Goal: Task Accomplishment & Management: Use online tool/utility

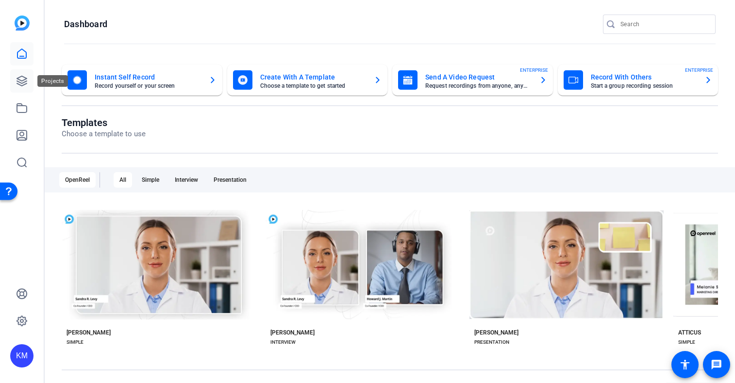
click at [21, 84] on icon at bounding box center [22, 81] width 12 height 12
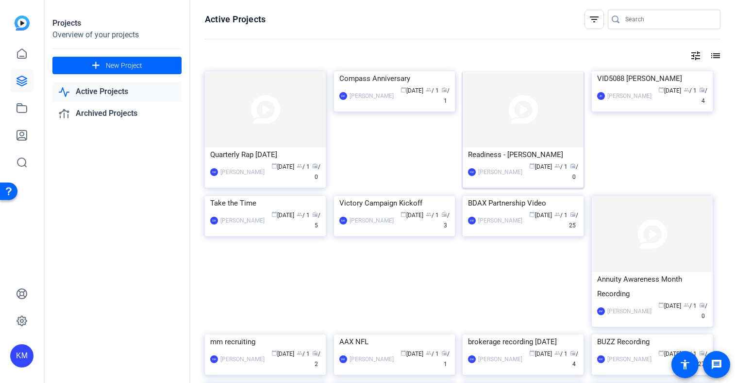
click at [497, 124] on img at bounding box center [522, 109] width 121 height 76
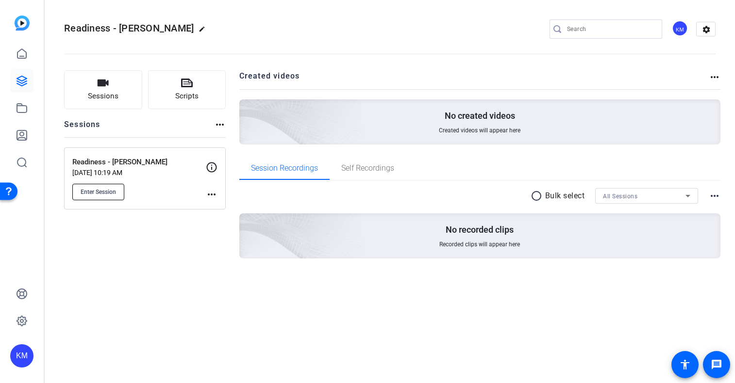
click at [106, 191] on span "Enter Session" at bounding box center [98, 192] width 35 height 8
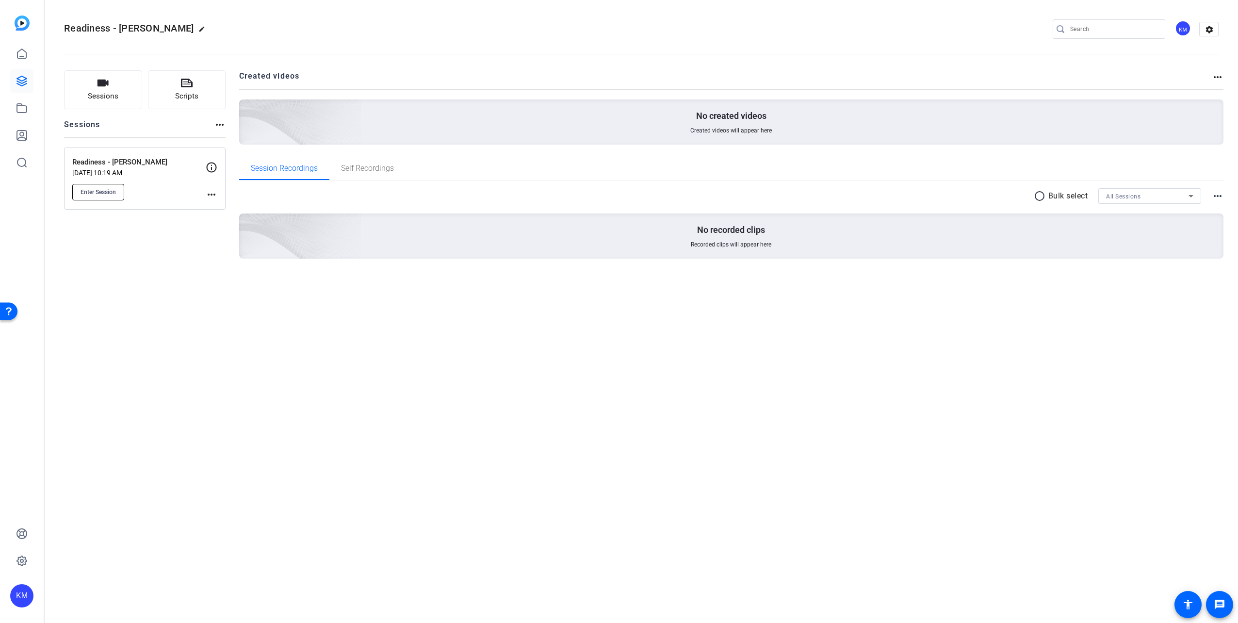
click at [108, 194] on span "Enter Session" at bounding box center [98, 192] width 35 height 8
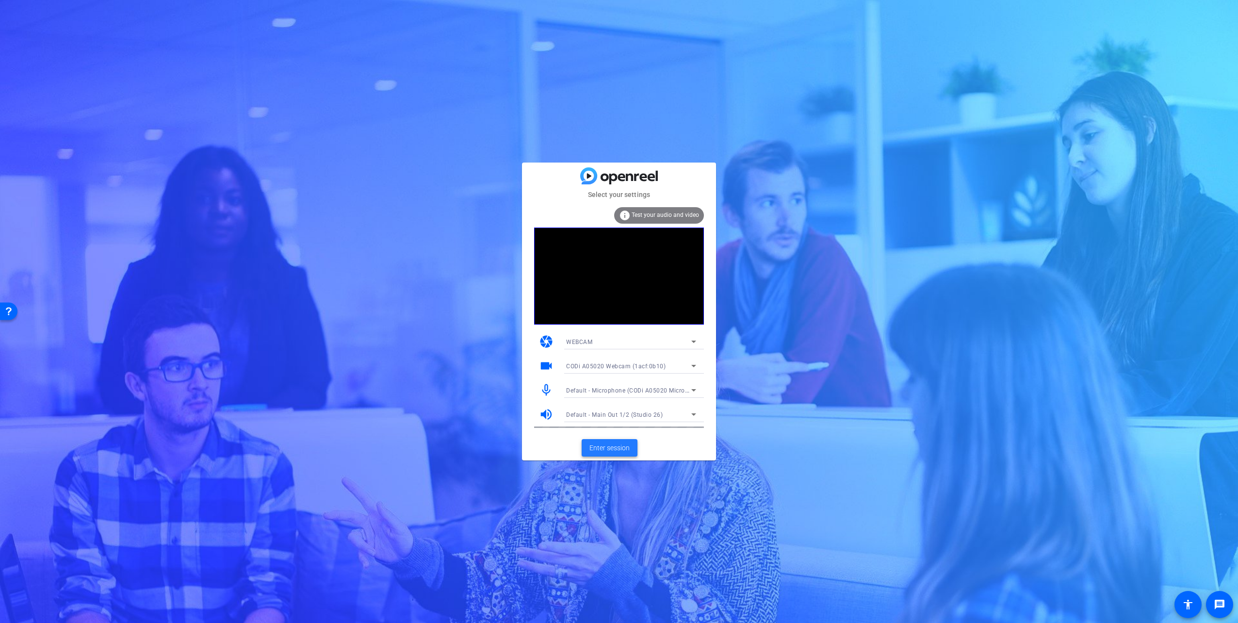
click at [622, 383] on span "Enter session" at bounding box center [610, 448] width 40 height 10
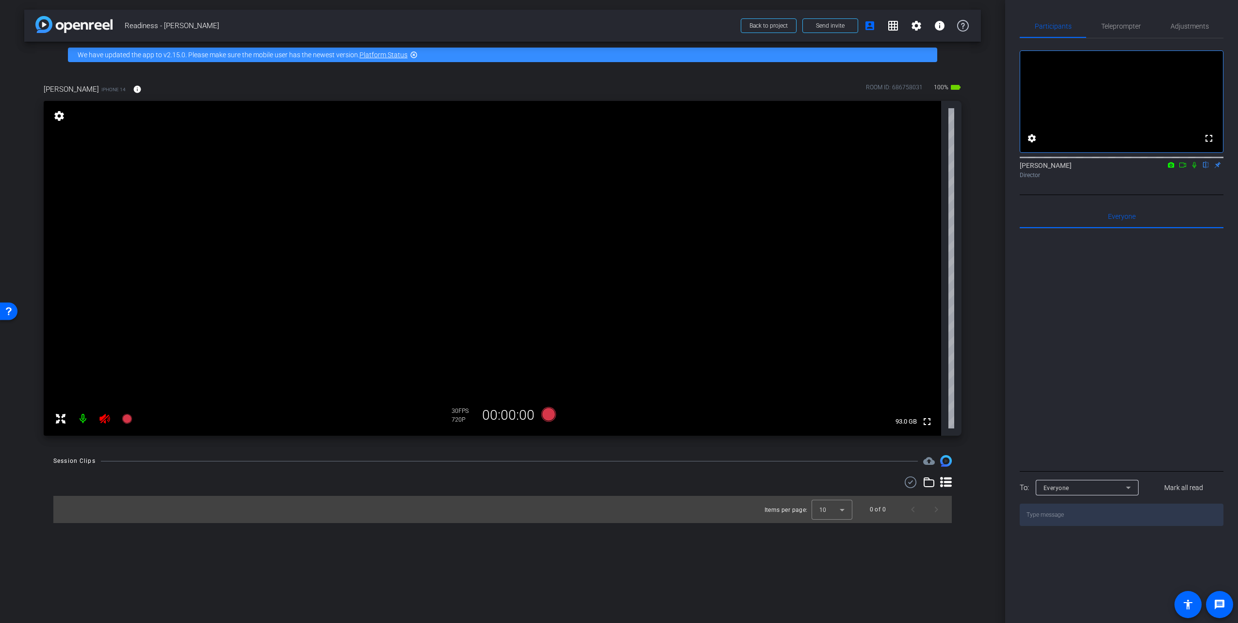
click at [103, 383] on icon at bounding box center [104, 419] width 10 height 10
click at [734, 29] on span "Adjustments" at bounding box center [1190, 26] width 38 height 7
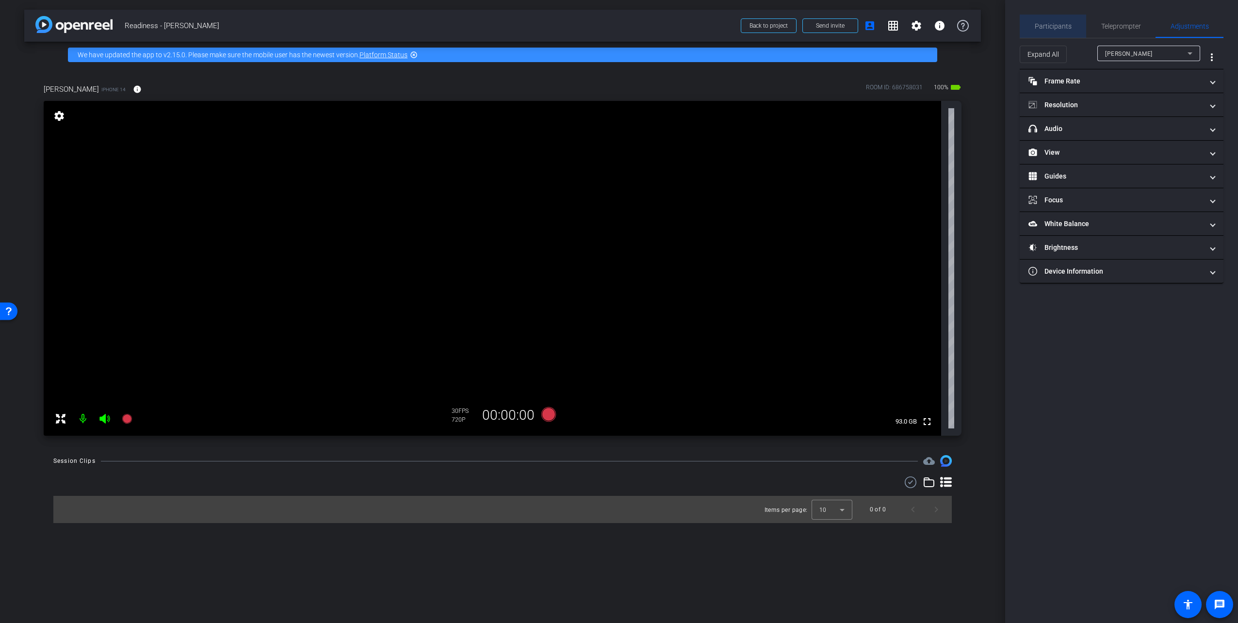
click at [734, 30] on span "Participants" at bounding box center [1053, 26] width 37 height 7
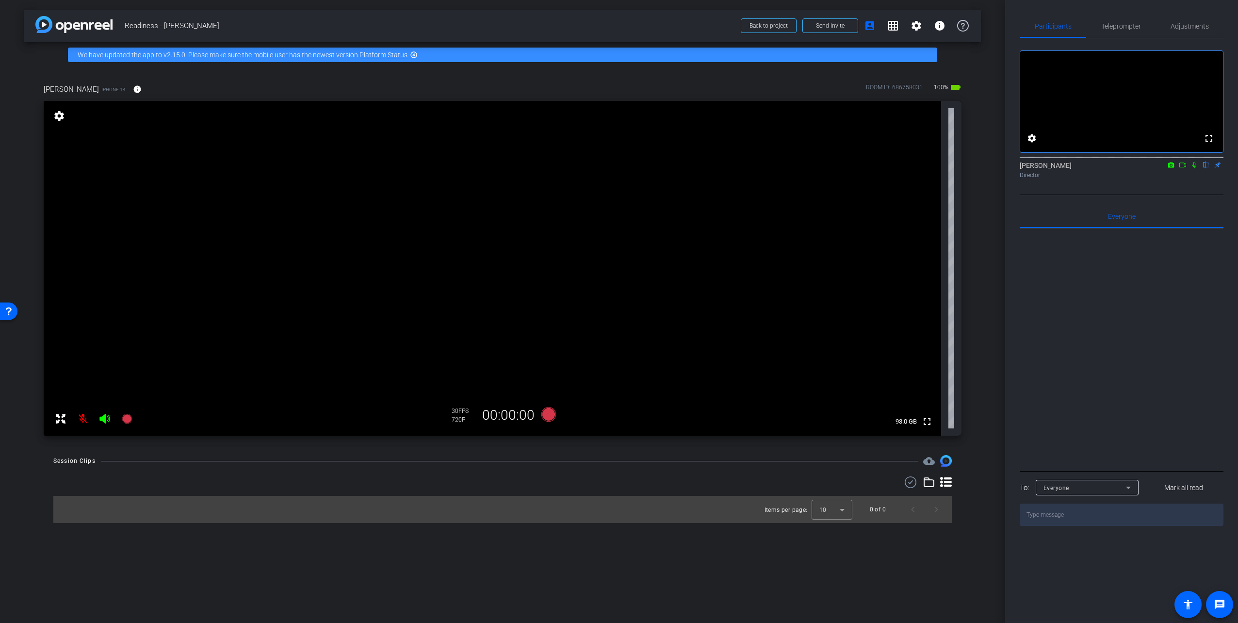
click at [734, 383] on icon at bounding box center [1128, 488] width 5 height 2
click at [734, 383] on div at bounding box center [619, 311] width 1238 height 623
click at [734, 330] on div at bounding box center [1122, 349] width 204 height 240
click at [734, 24] on span "Teleprompter" at bounding box center [1122, 26] width 40 height 7
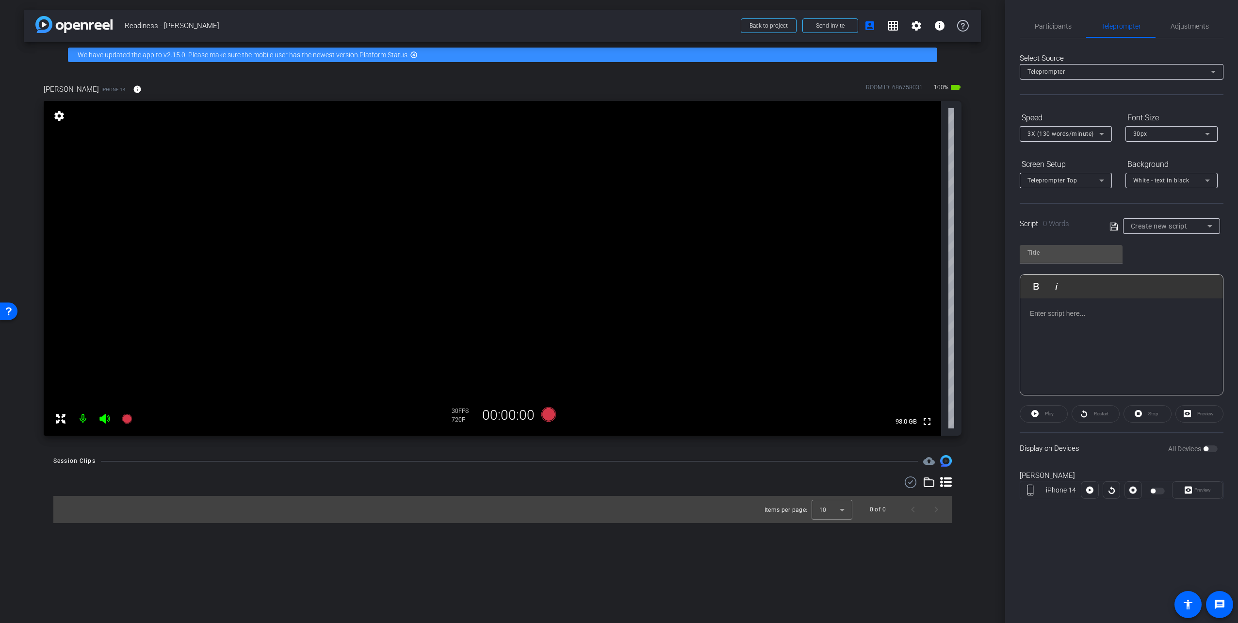
click at [734, 383] on div at bounding box center [1159, 491] width 16 height 7
click at [734, 383] on div "All Devices" at bounding box center [1193, 449] width 49 height 10
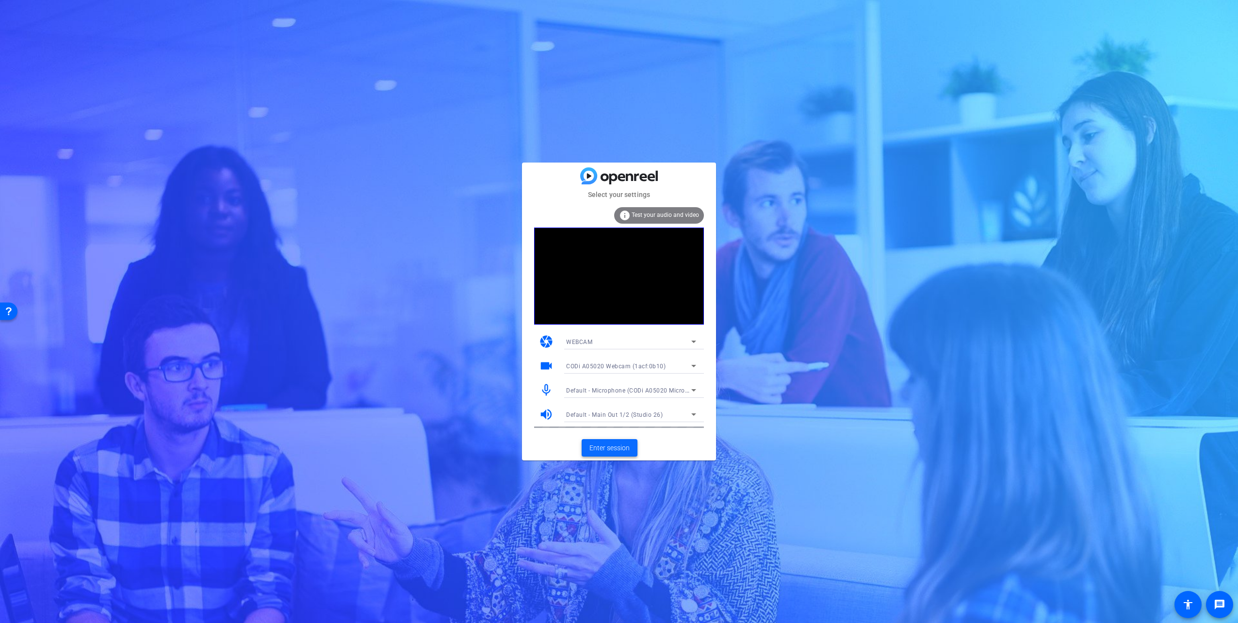
click at [601, 445] on span "Enter session" at bounding box center [610, 448] width 40 height 10
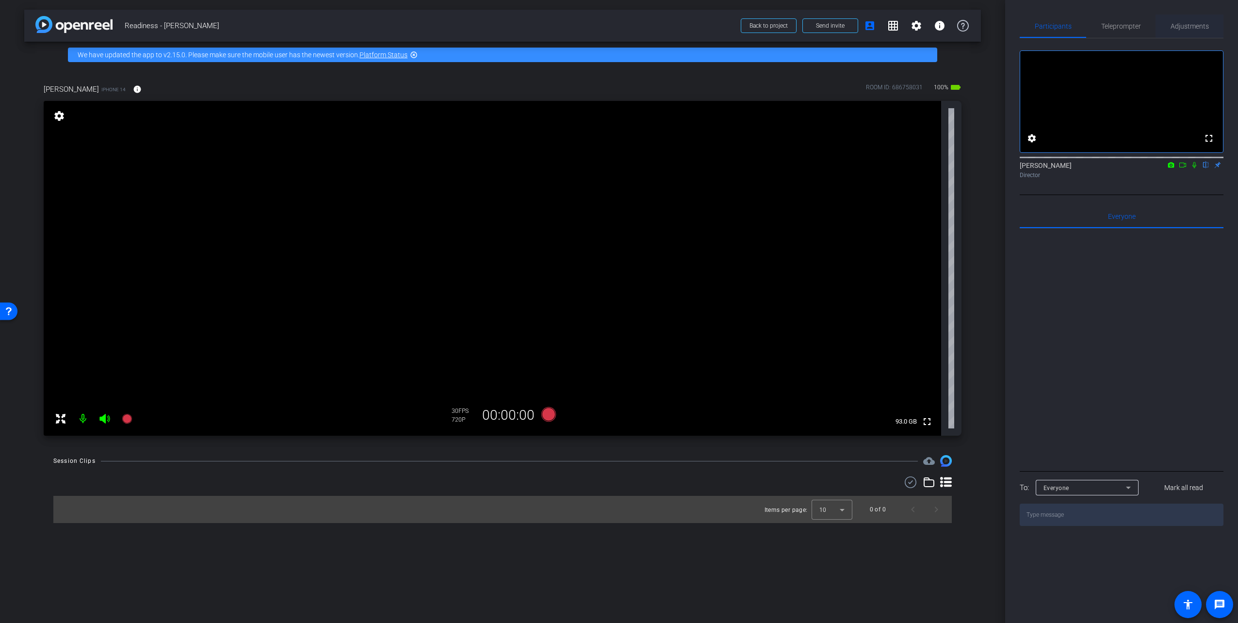
click at [1179, 25] on span "Adjustments" at bounding box center [1190, 26] width 38 height 7
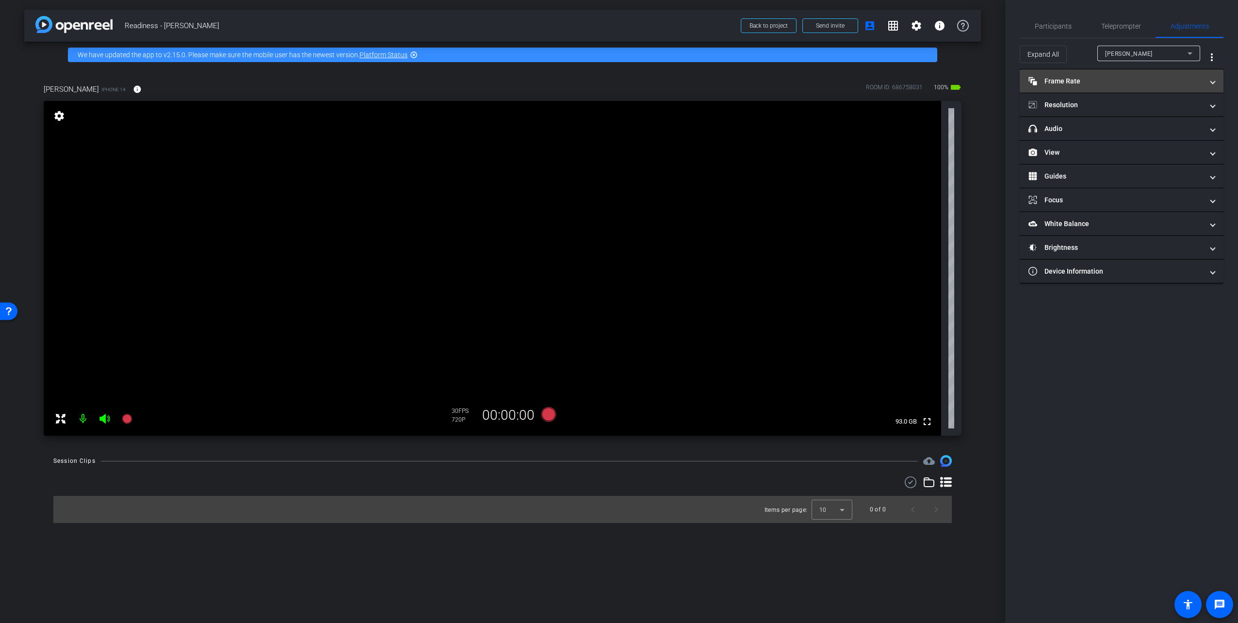
click at [1123, 80] on mat-panel-title "Frame Rate Frame Rate" at bounding box center [1116, 81] width 175 height 10
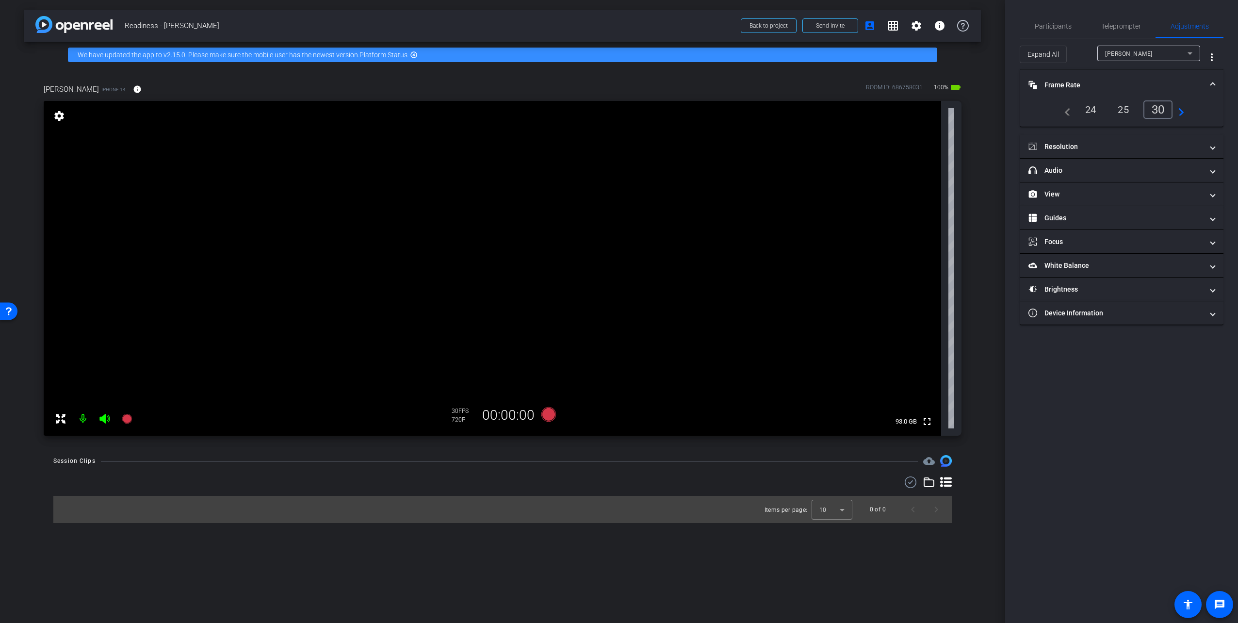
click at [1214, 80] on span at bounding box center [1213, 85] width 4 height 10
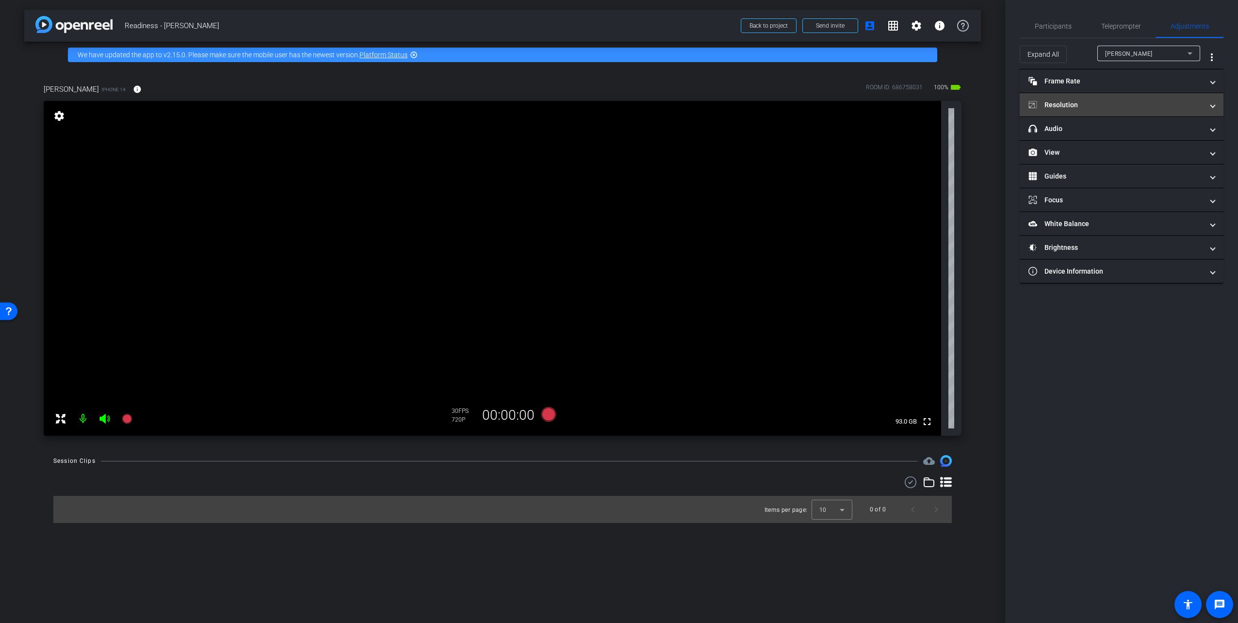
click at [1109, 106] on mat-panel-title "Resolution" at bounding box center [1116, 105] width 175 height 10
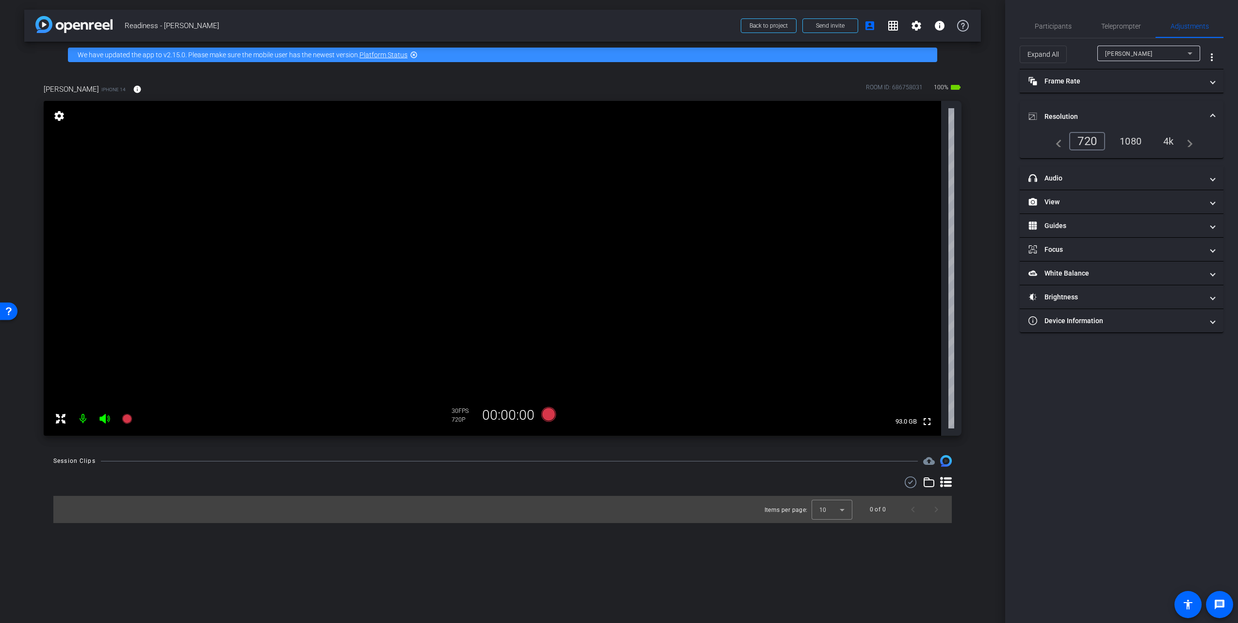
click at [1086, 134] on div "720" at bounding box center [1088, 141] width 36 height 18
click at [1058, 143] on mat-icon "navigate_before" at bounding box center [1057, 141] width 12 height 12
click at [1135, 139] on div "1080" at bounding box center [1131, 141] width 36 height 16
click at [1179, 145] on div "4k" at bounding box center [1169, 141] width 25 height 16
click at [1131, 142] on div "1080" at bounding box center [1126, 141] width 36 height 16
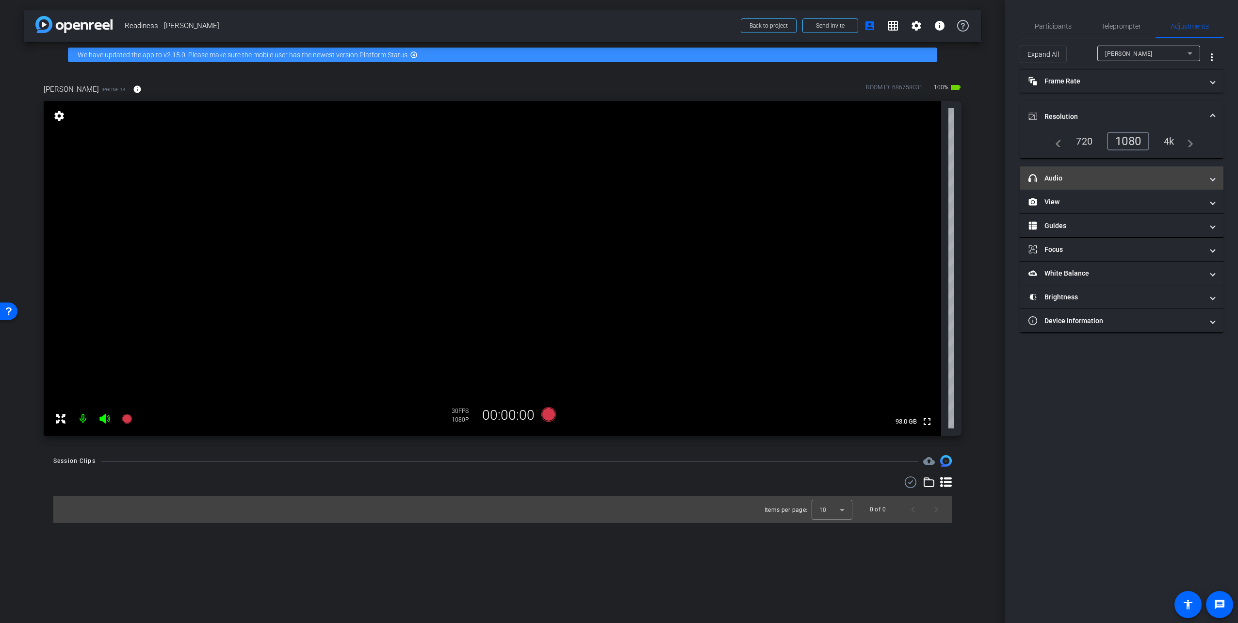
click at [1154, 173] on mat-panel-title "headphone icon Audio" at bounding box center [1116, 178] width 175 height 10
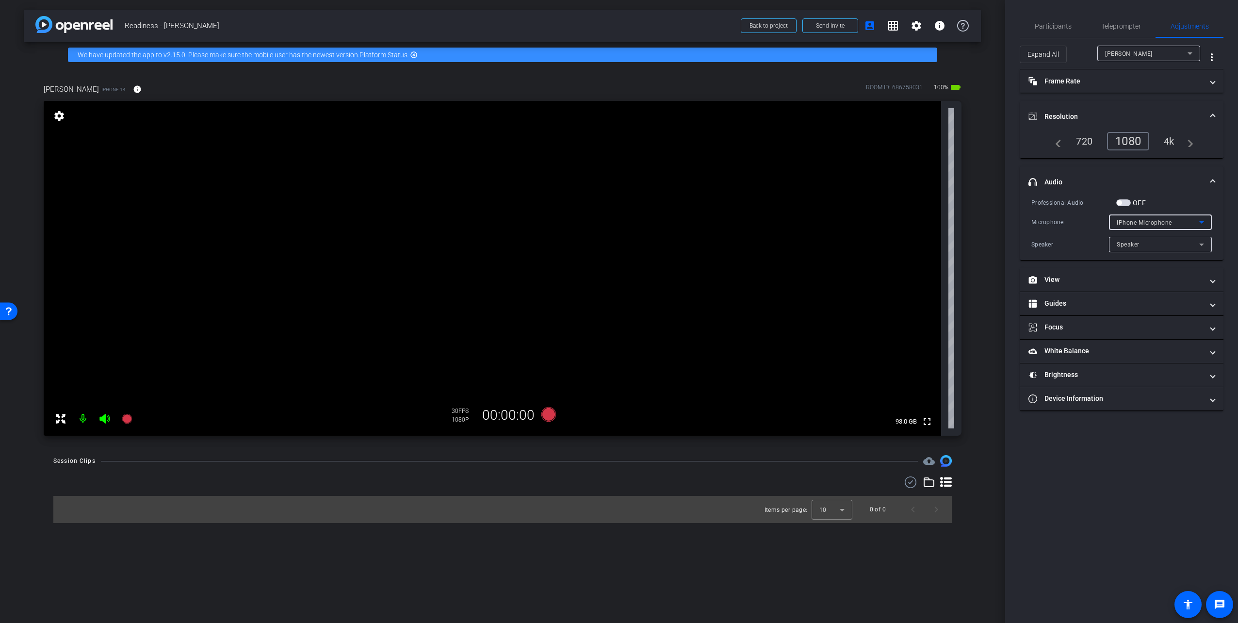
click at [1131, 216] on div "iPhone Microphone" at bounding box center [1158, 222] width 82 height 12
click at [1131, 219] on div at bounding box center [619, 311] width 1238 height 623
click at [1202, 222] on icon at bounding box center [1202, 222] width 5 height 2
click at [1189, 241] on mat-option "iPhone Microphone" at bounding box center [1160, 241] width 103 height 16
click at [1128, 200] on span "button" at bounding box center [1124, 202] width 15 height 7
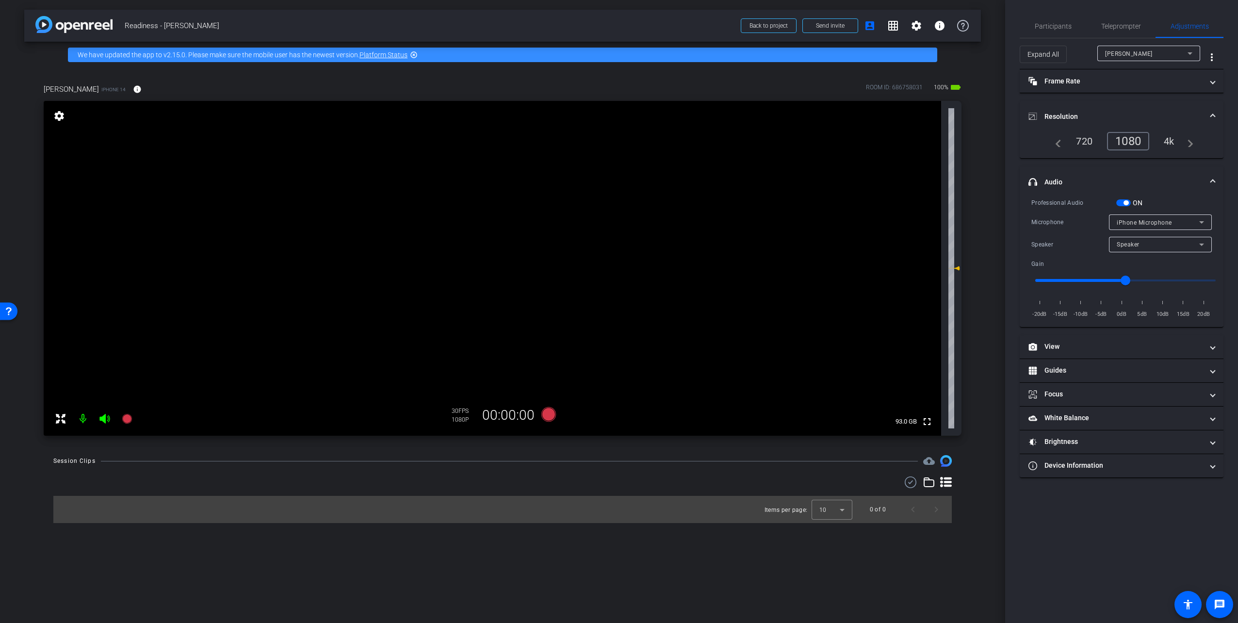
click at [1128, 200] on span "button" at bounding box center [1126, 202] width 5 height 5
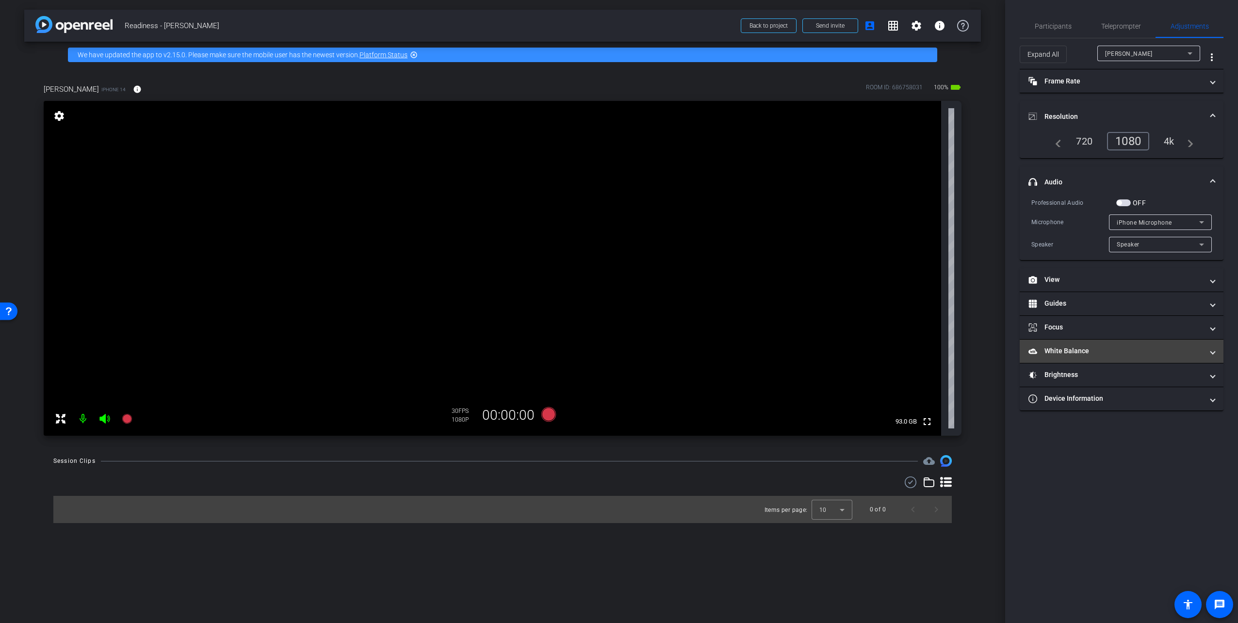
click at [1153, 348] on mat-panel-title "White Balance White Balance" at bounding box center [1116, 351] width 175 height 10
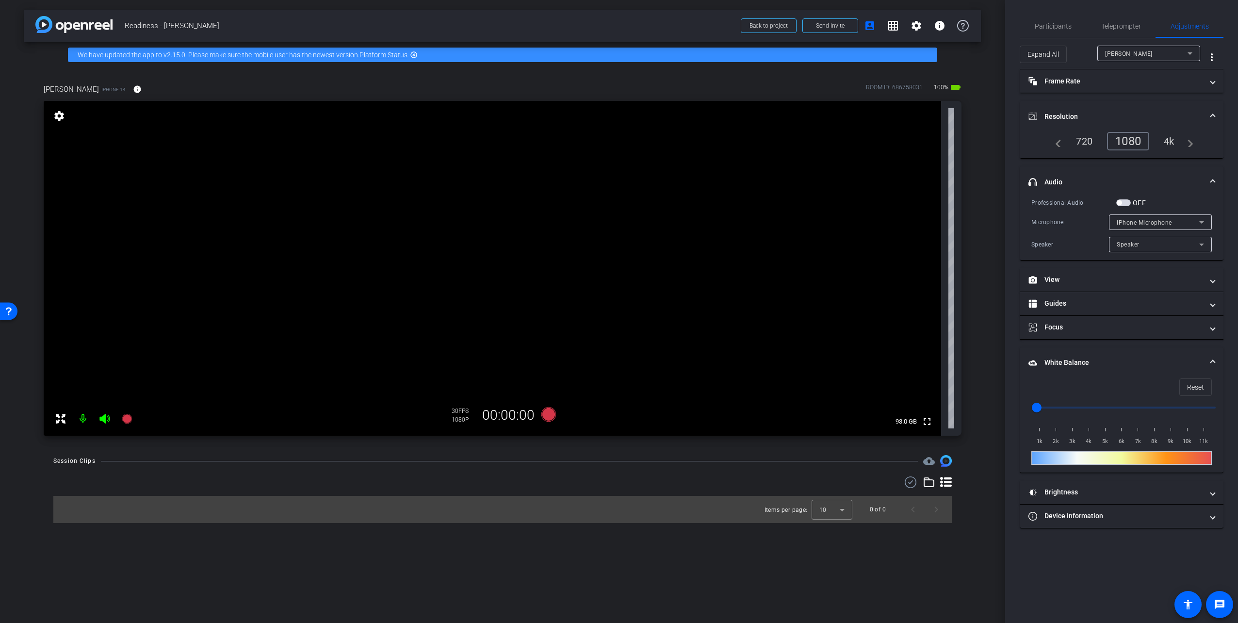
click at [1081, 456] on div at bounding box center [1122, 458] width 181 height 14
click at [1154, 380] on div "Reset" at bounding box center [1122, 387] width 181 height 17
click at [1211, 491] on span at bounding box center [1213, 492] width 4 height 10
drag, startPoint x: 1125, startPoint y: 537, endPoint x: 1209, endPoint y: 528, distance: 83.9
click at [1218, 532] on input "range" at bounding box center [1125, 540] width 201 height 21
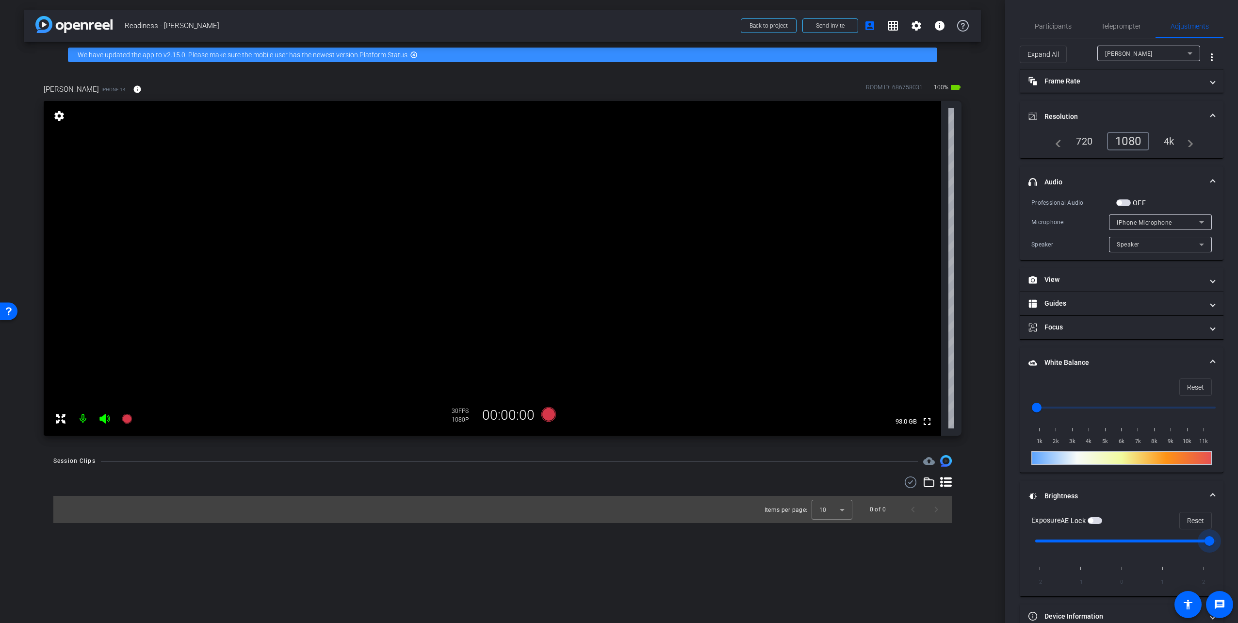
click at [1119, 538] on input "range" at bounding box center [1125, 540] width 201 height 21
click at [1107, 540] on input "range" at bounding box center [1125, 540] width 201 height 21
drag, startPoint x: 1125, startPoint y: 539, endPoint x: 1100, endPoint y: 548, distance: 27.0
click at [1100, 548] on input "range" at bounding box center [1125, 540] width 201 height 21
click at [1196, 516] on span "Reset" at bounding box center [1195, 520] width 17 height 18
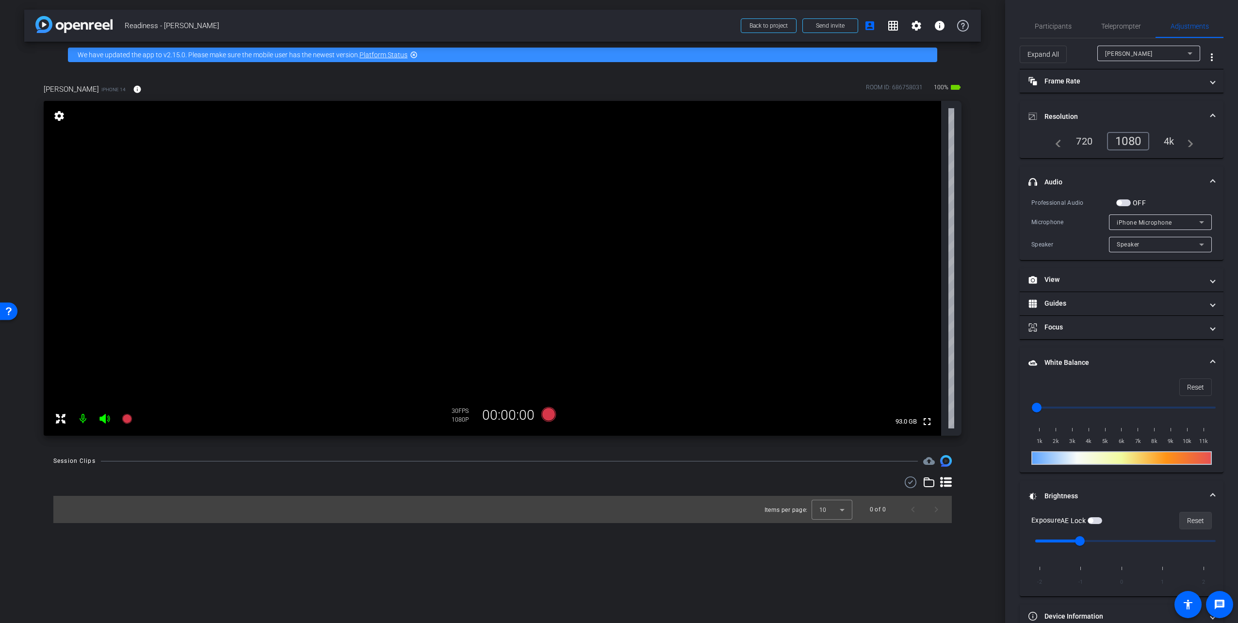
type input "0"
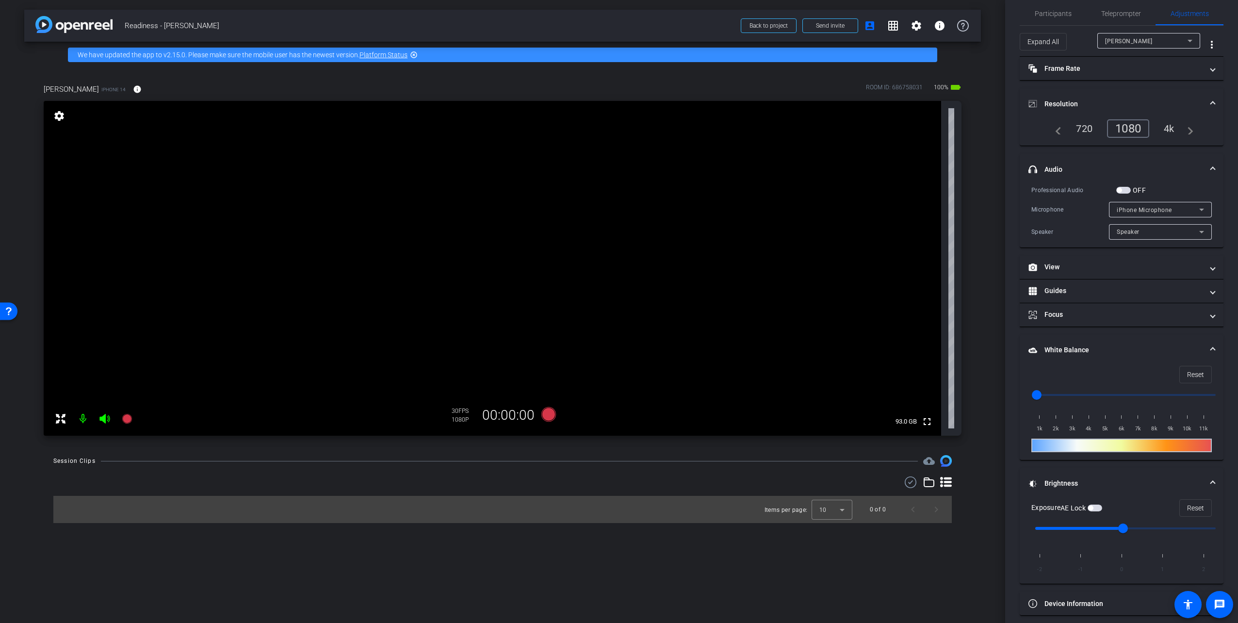
scroll to position [18, 0]
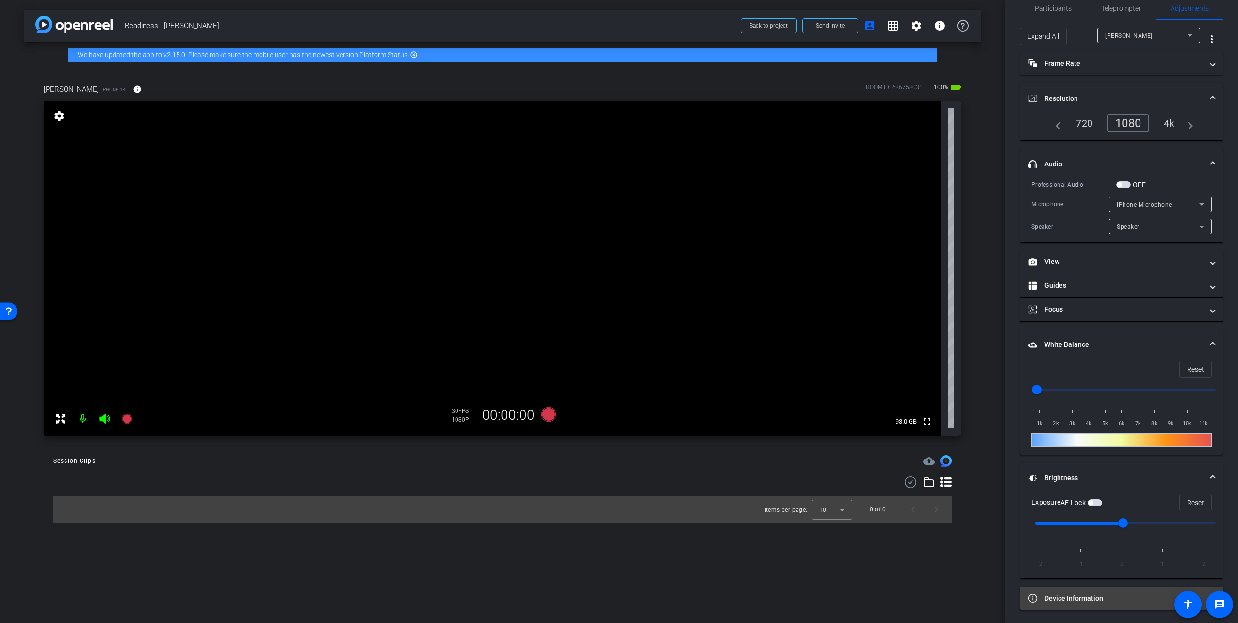
click at [1093, 595] on mat-panel-title "Device Information" at bounding box center [1116, 598] width 175 height 10
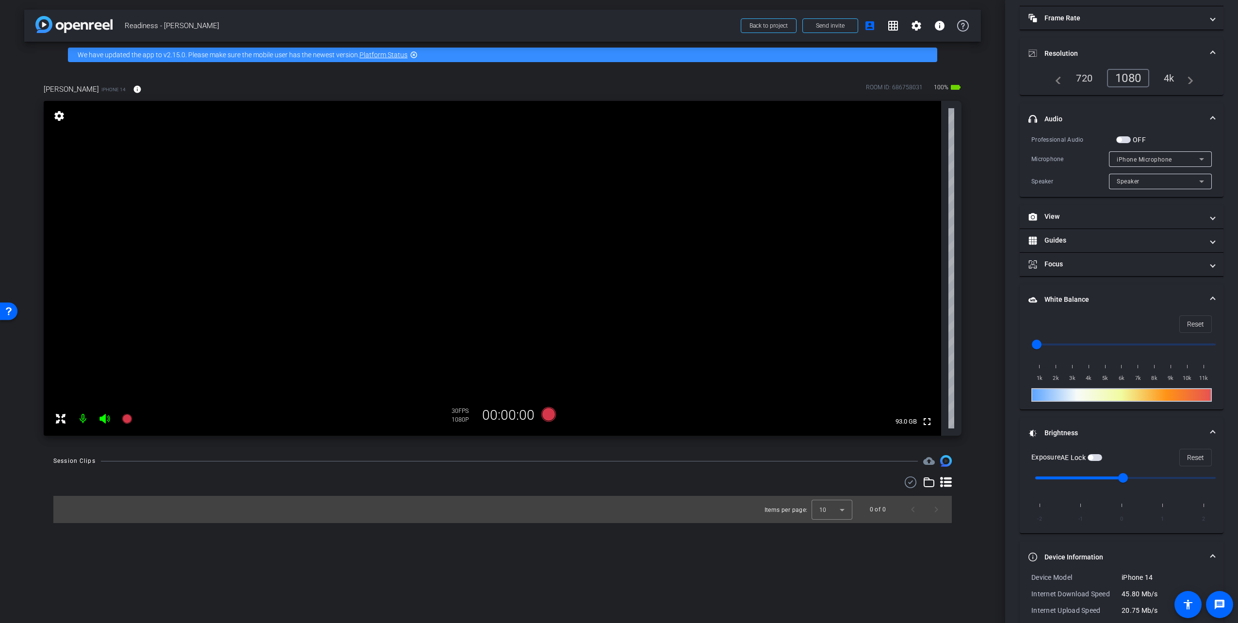
scroll to position [125, 0]
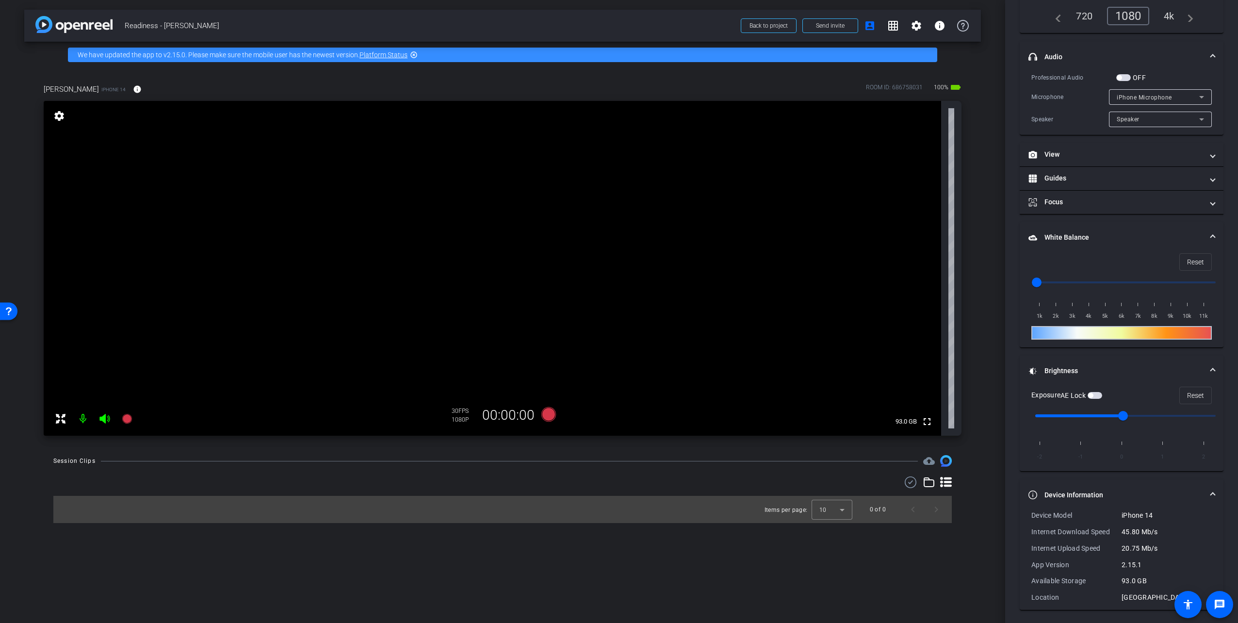
click at [1211, 494] on span at bounding box center [1213, 495] width 4 height 10
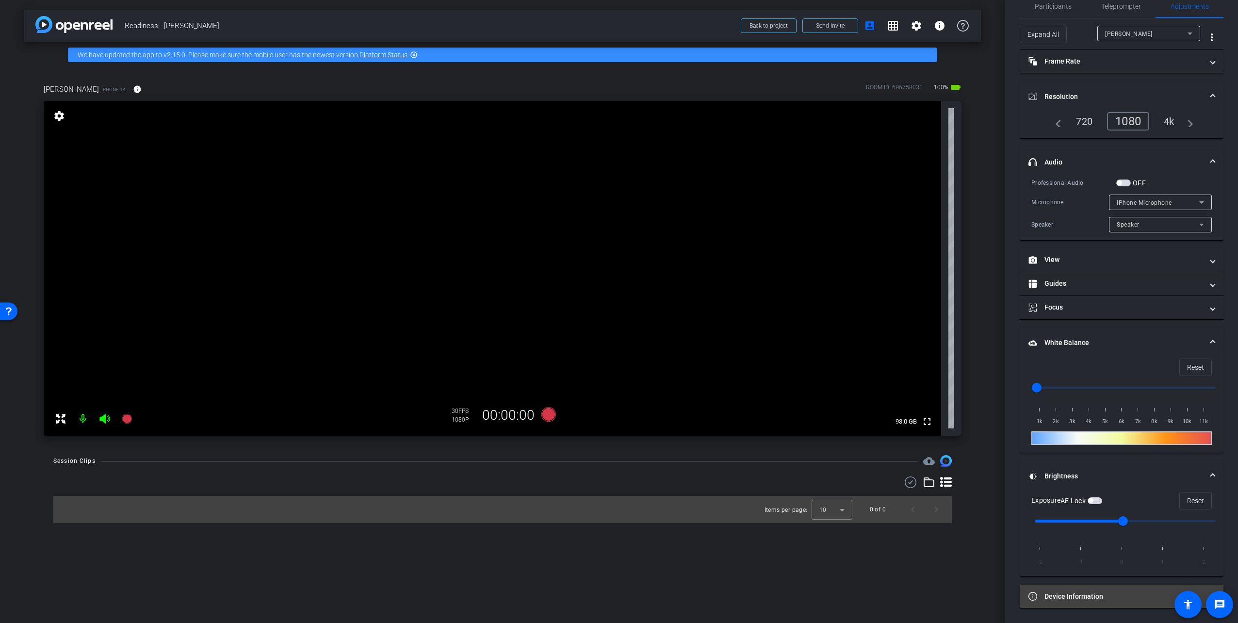
scroll to position [18, 0]
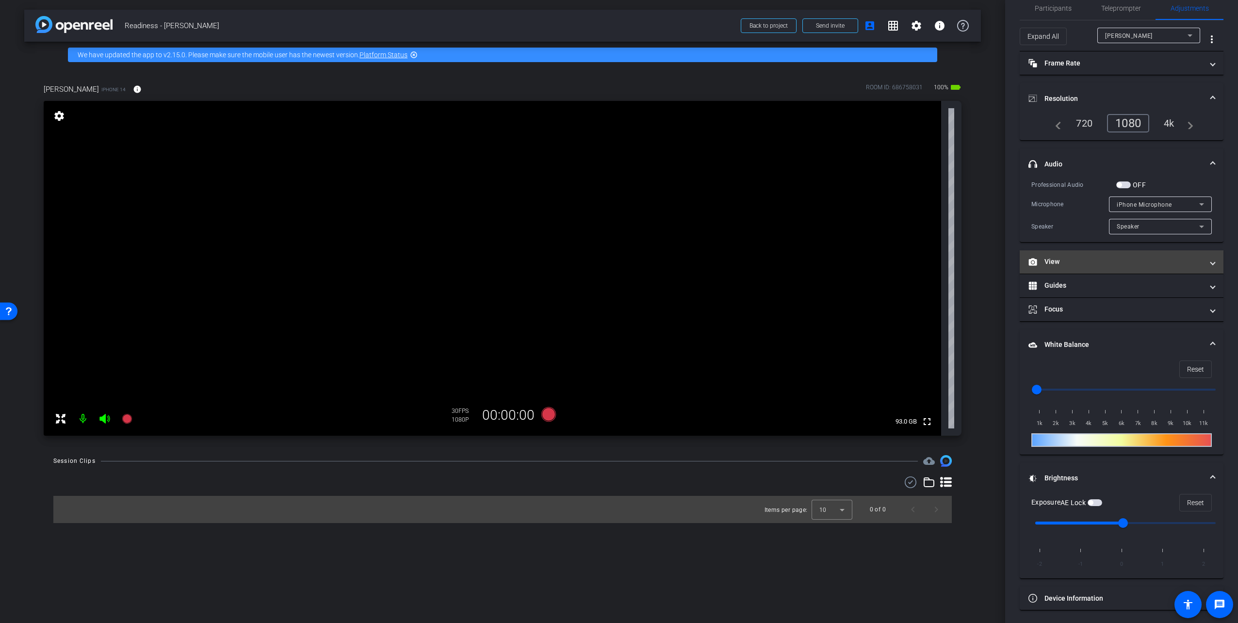
click at [1202, 259] on span "View" at bounding box center [1120, 262] width 182 height 10
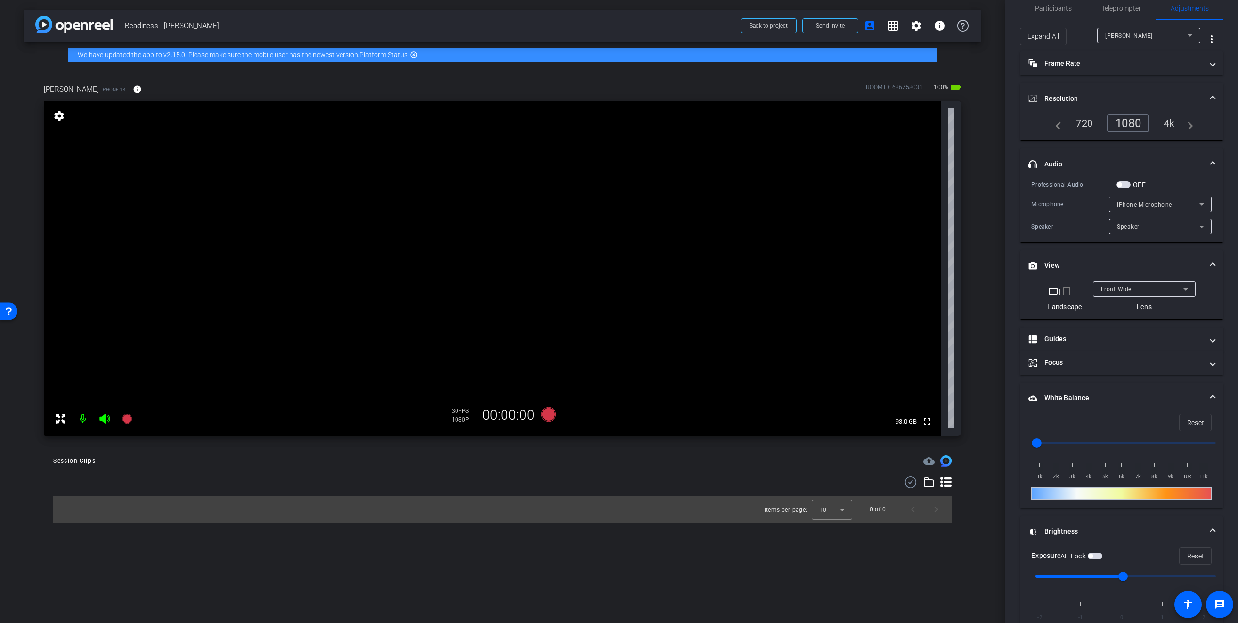
click at [1202, 261] on span "View" at bounding box center [1120, 266] width 182 height 10
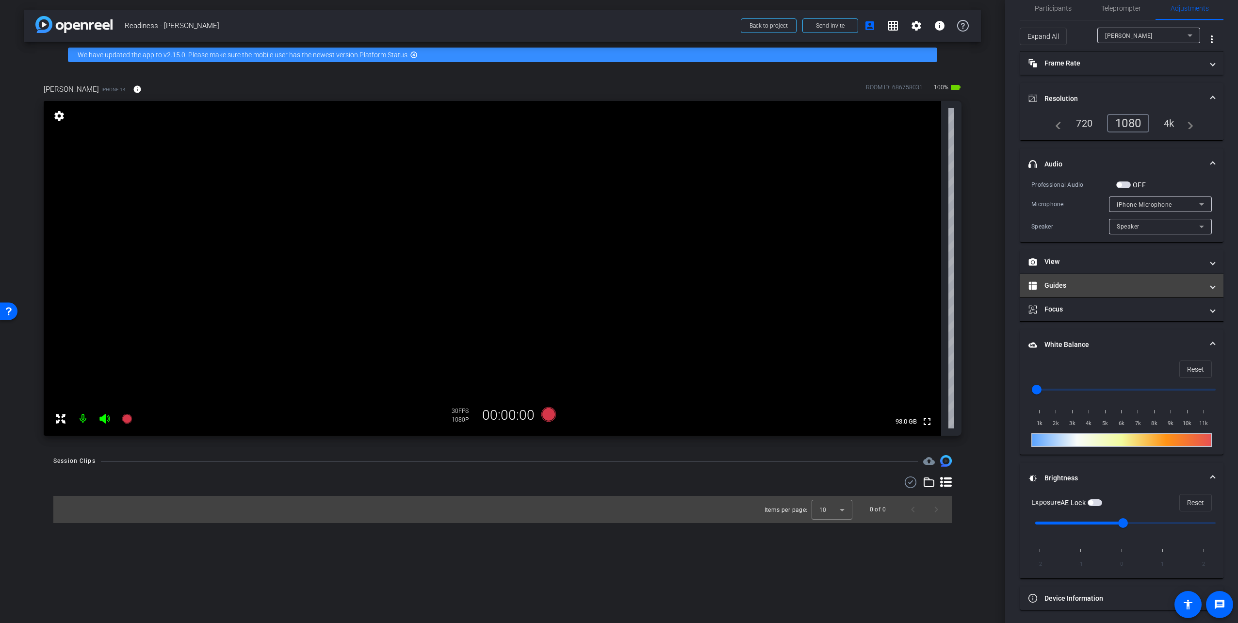
click at [1194, 287] on mat-panel-title "Guides" at bounding box center [1116, 285] width 175 height 10
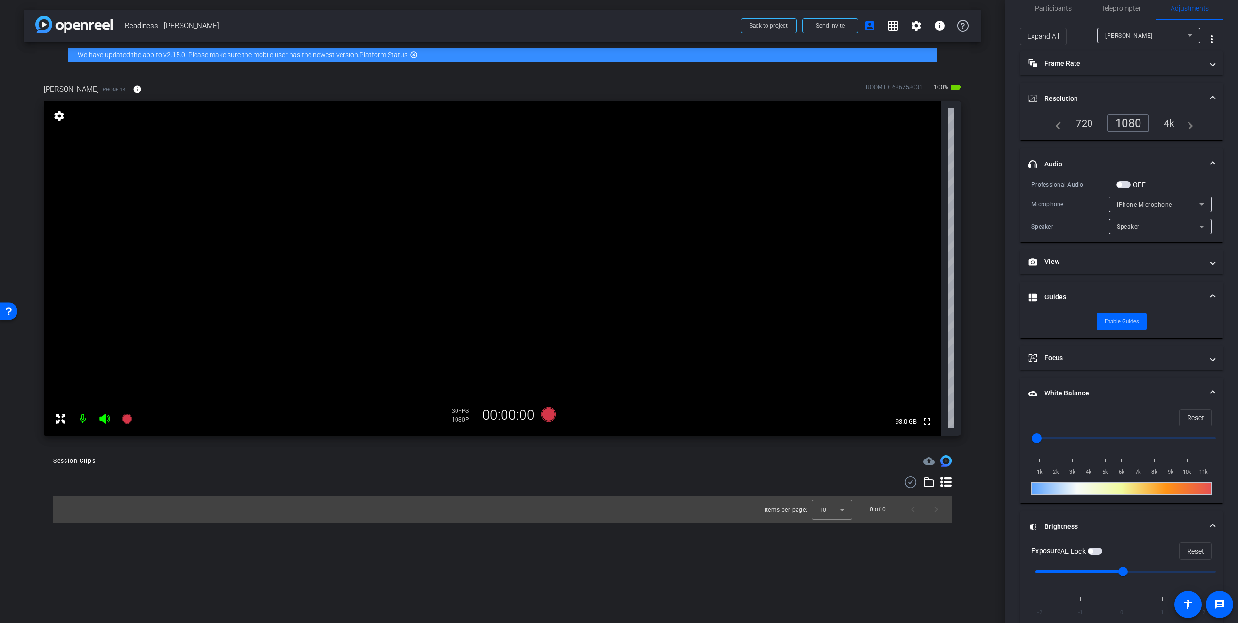
click at [1194, 287] on mat-expansion-panel-header "Guides" at bounding box center [1122, 297] width 204 height 31
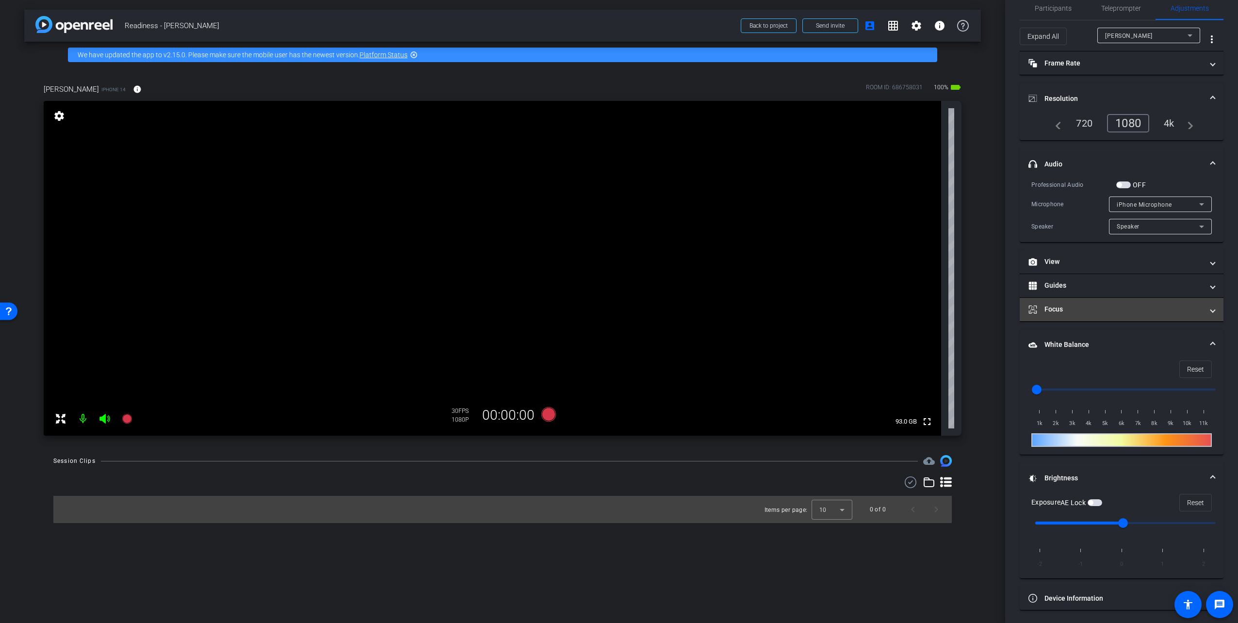
click at [1190, 310] on mat-panel-title "Focus" at bounding box center [1116, 309] width 175 height 10
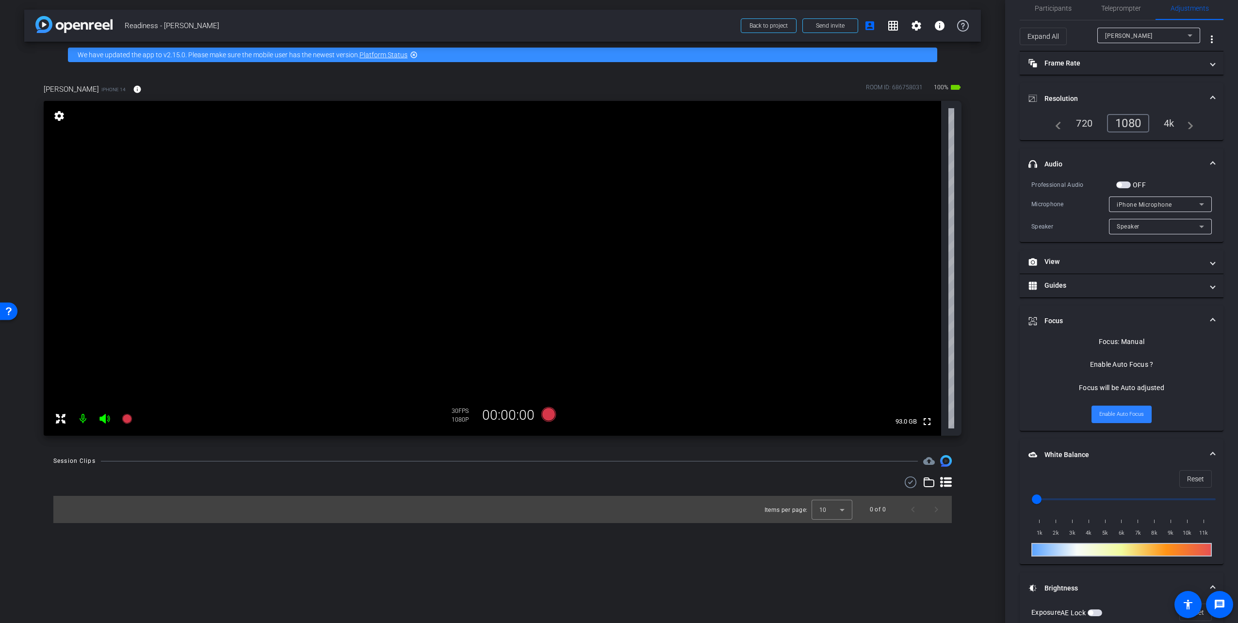
click at [1120, 411] on span "Enable Auto Focus" at bounding box center [1122, 414] width 45 height 15
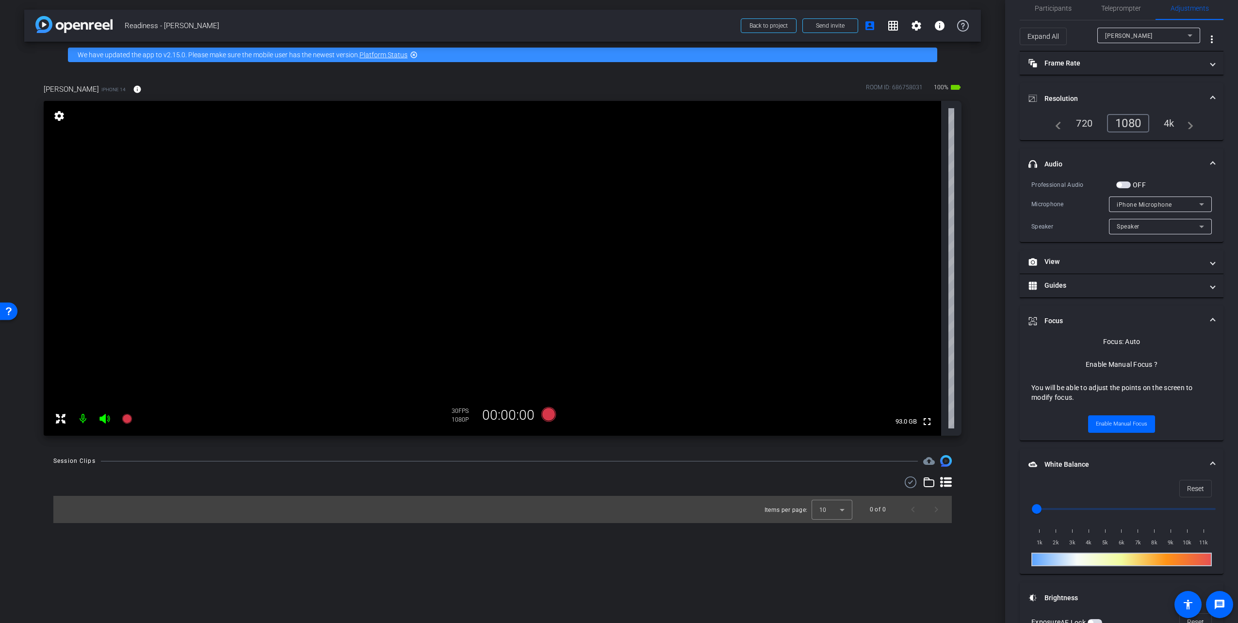
click at [1211, 316] on mat-expansion-panel-header "Focus" at bounding box center [1122, 321] width 204 height 31
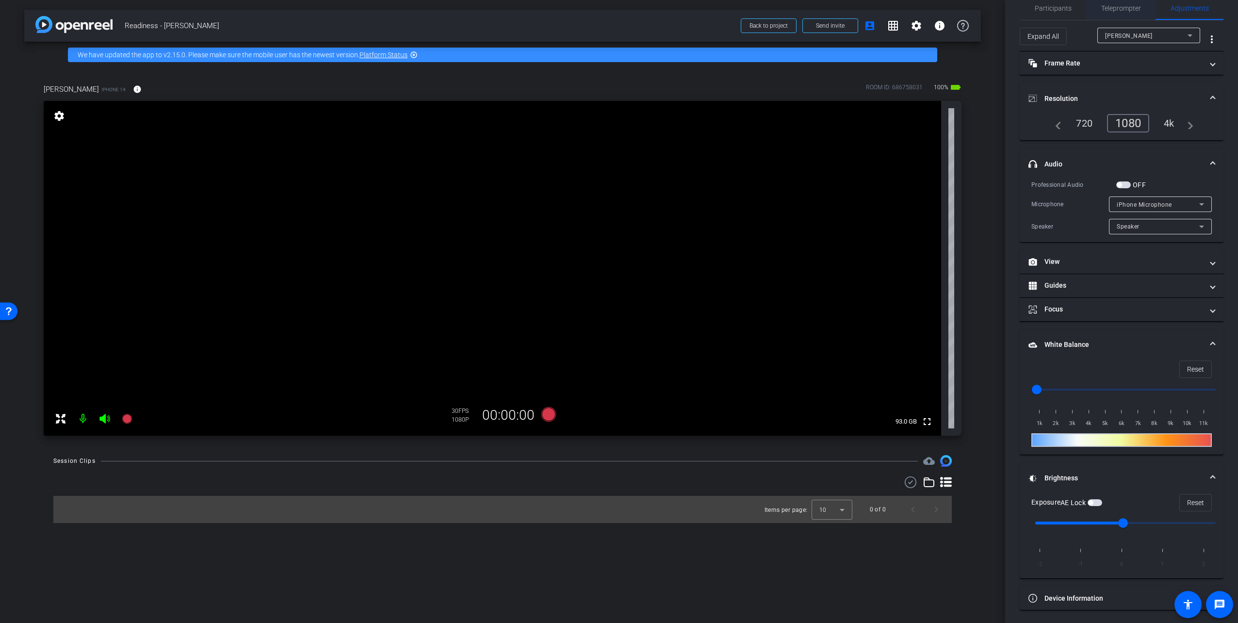
click at [1112, 10] on span "Teleprompter" at bounding box center [1122, 8] width 40 height 7
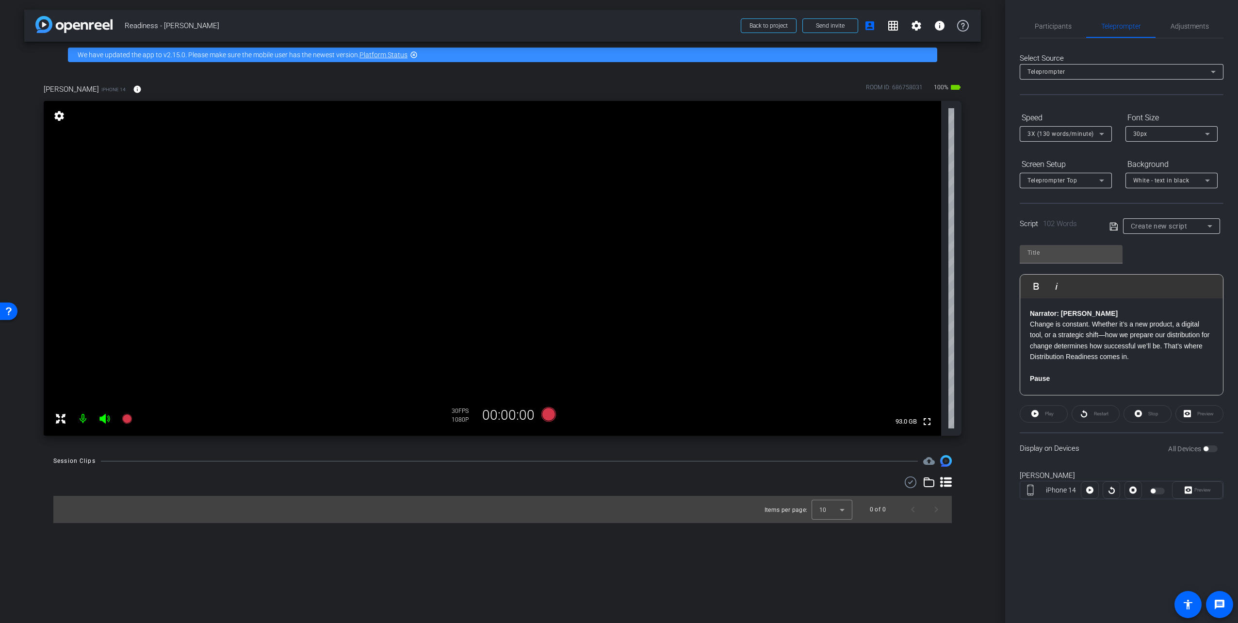
scroll to position [130, 0]
click at [1129, 445] on div "Display on Devices All Devices" at bounding box center [1122, 448] width 204 height 32
click at [1100, 448] on div "Display on Devices All Devices" at bounding box center [1122, 448] width 204 height 32
click at [1103, 375] on p "We’re your strategic partners here to ensure your initiative is understood, ado…" at bounding box center [1121, 364] width 183 height 22
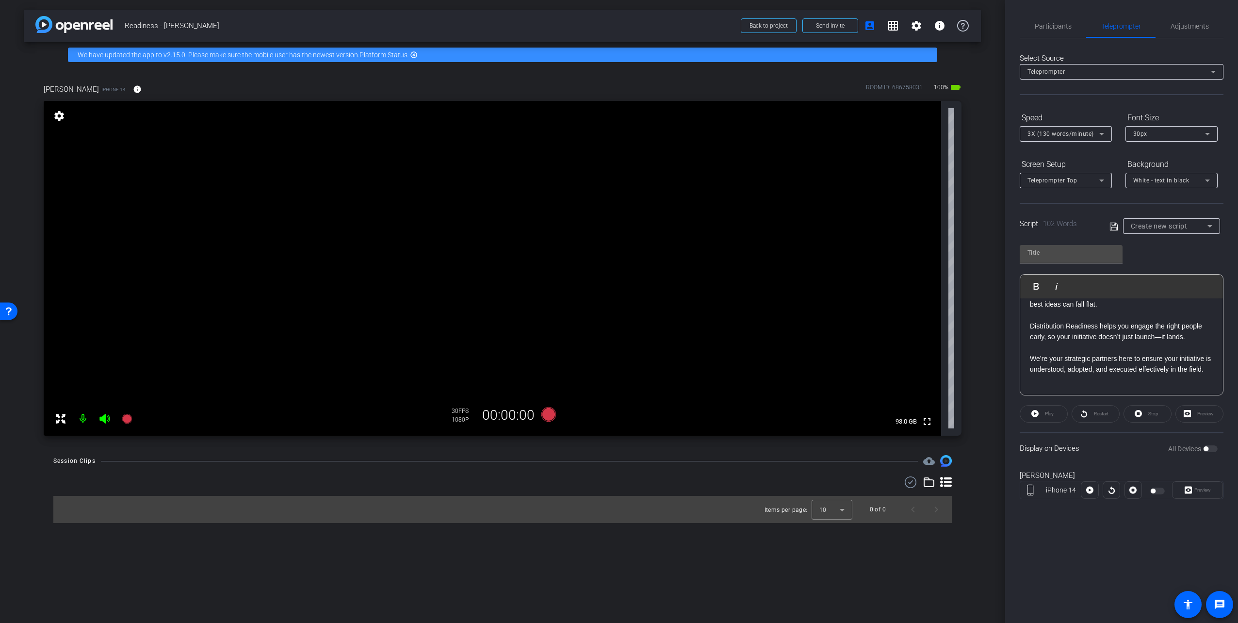
click at [1110, 449] on div "Display on Devices All Devices" at bounding box center [1122, 448] width 204 height 32
drag, startPoint x: 1110, startPoint y: 449, endPoint x: 1233, endPoint y: 474, distance: 125.2
click at [1111, 449] on div "Display on Devices All Devices" at bounding box center [1122, 448] width 204 height 32
click at [1209, 450] on div "All Devices" at bounding box center [1193, 449] width 49 height 10
click at [1206, 445] on div "All Devices" at bounding box center [1193, 449] width 49 height 10
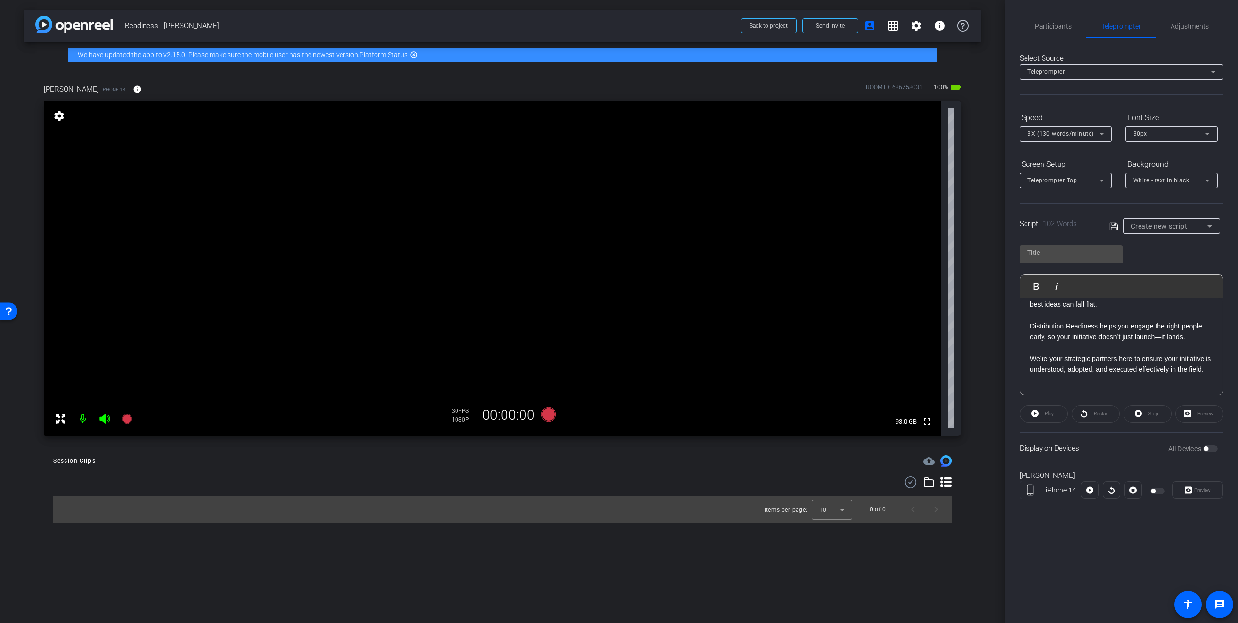
click at [1209, 446] on div "All Devices" at bounding box center [1193, 449] width 49 height 10
click at [1209, 445] on div "All Devices" at bounding box center [1193, 449] width 49 height 10
click at [1204, 446] on div "All Devices" at bounding box center [1193, 449] width 49 height 10
click at [1204, 445] on div "All Devices" at bounding box center [1193, 449] width 49 height 10
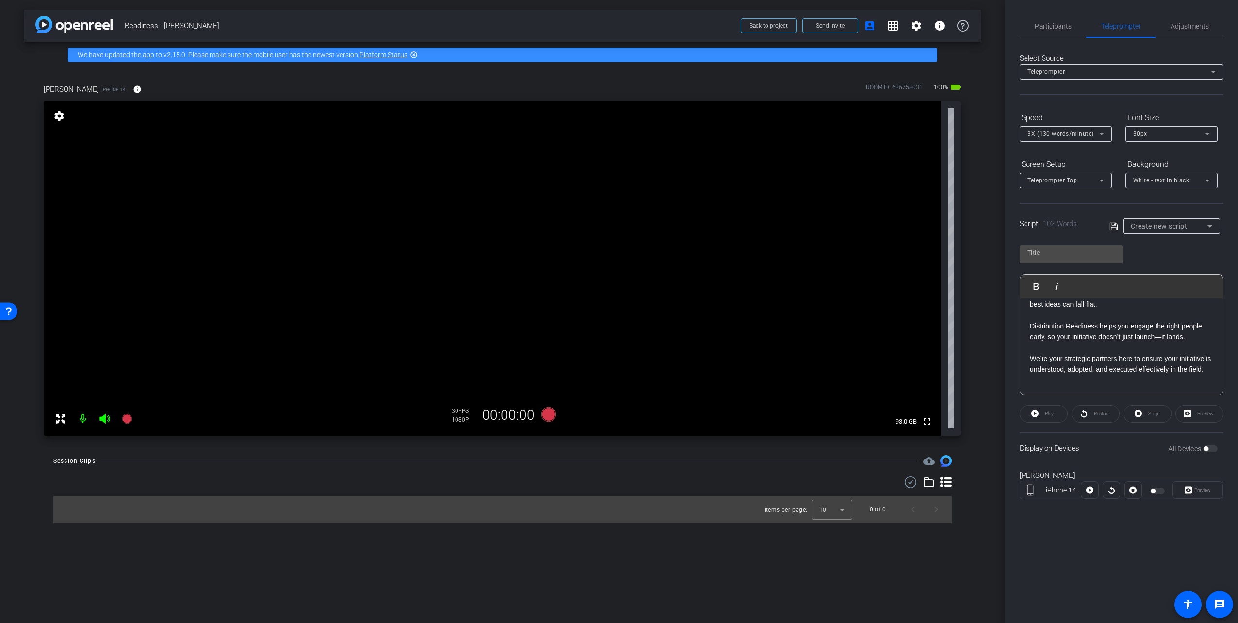
click at [1204, 445] on div "All Devices" at bounding box center [1193, 449] width 49 height 10
click at [1211, 446] on div "All Devices" at bounding box center [1193, 449] width 49 height 10
click at [1215, 449] on div "All Devices" at bounding box center [1193, 449] width 49 height 10
click at [1213, 449] on div "All Devices" at bounding box center [1193, 449] width 49 height 10
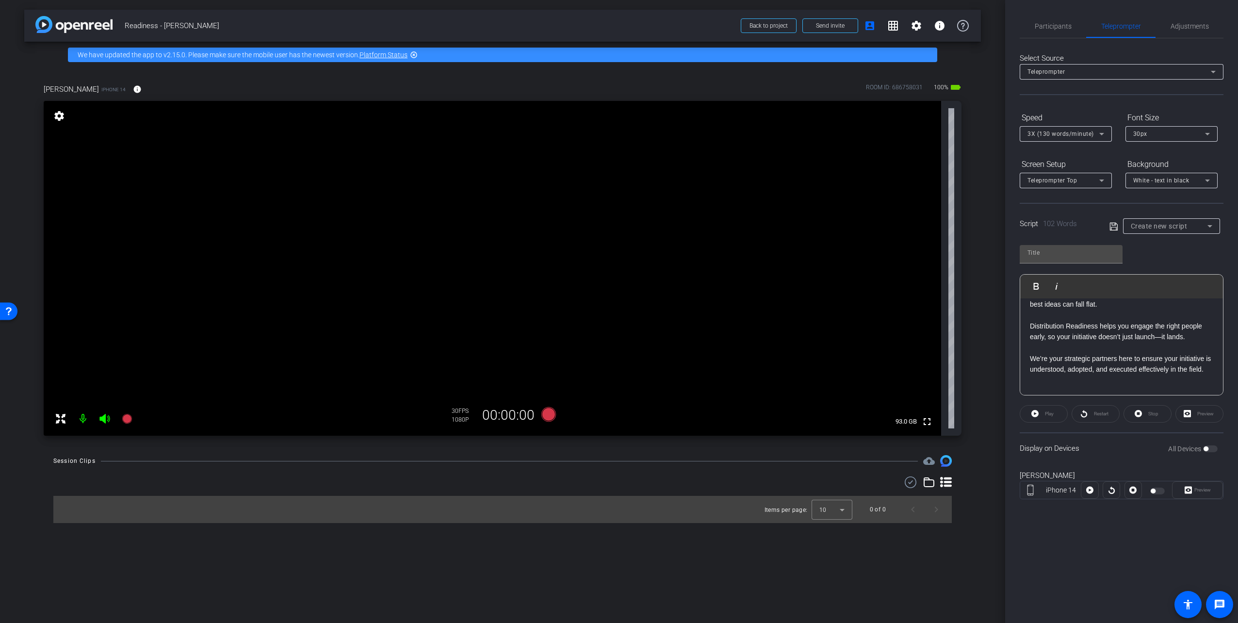
click at [1211, 449] on div "All Devices" at bounding box center [1193, 449] width 49 height 10
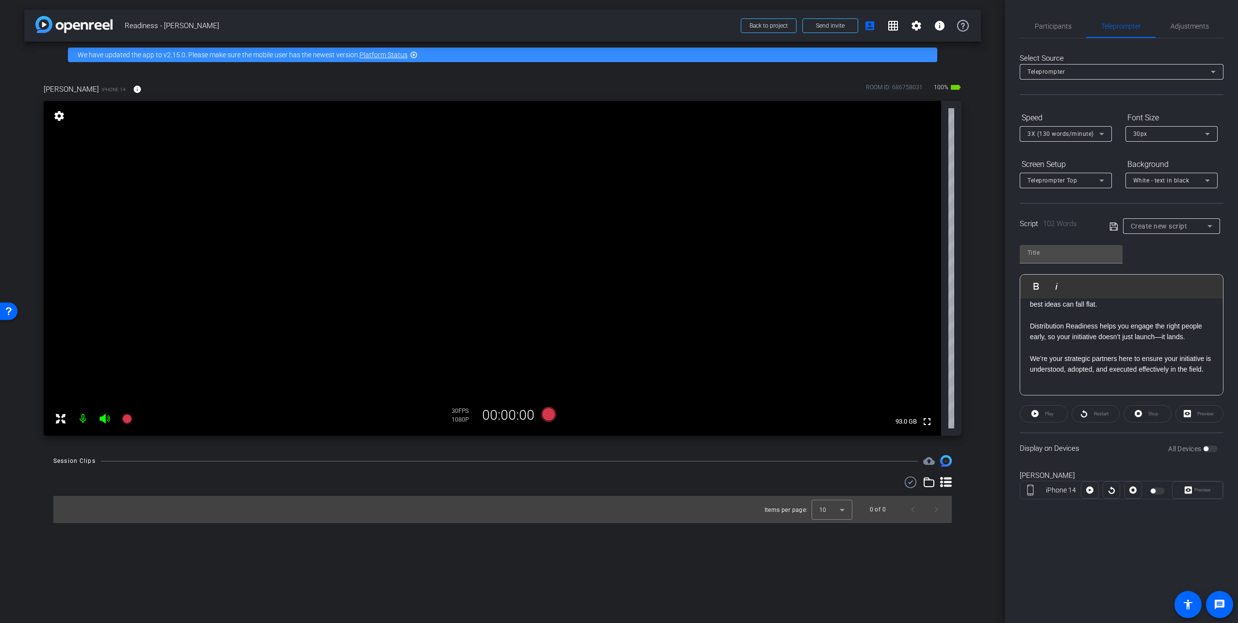
click at [1211, 449] on div "All Devices" at bounding box center [1193, 449] width 49 height 10
click at [1212, 449] on div "All Devices" at bounding box center [1193, 449] width 49 height 10
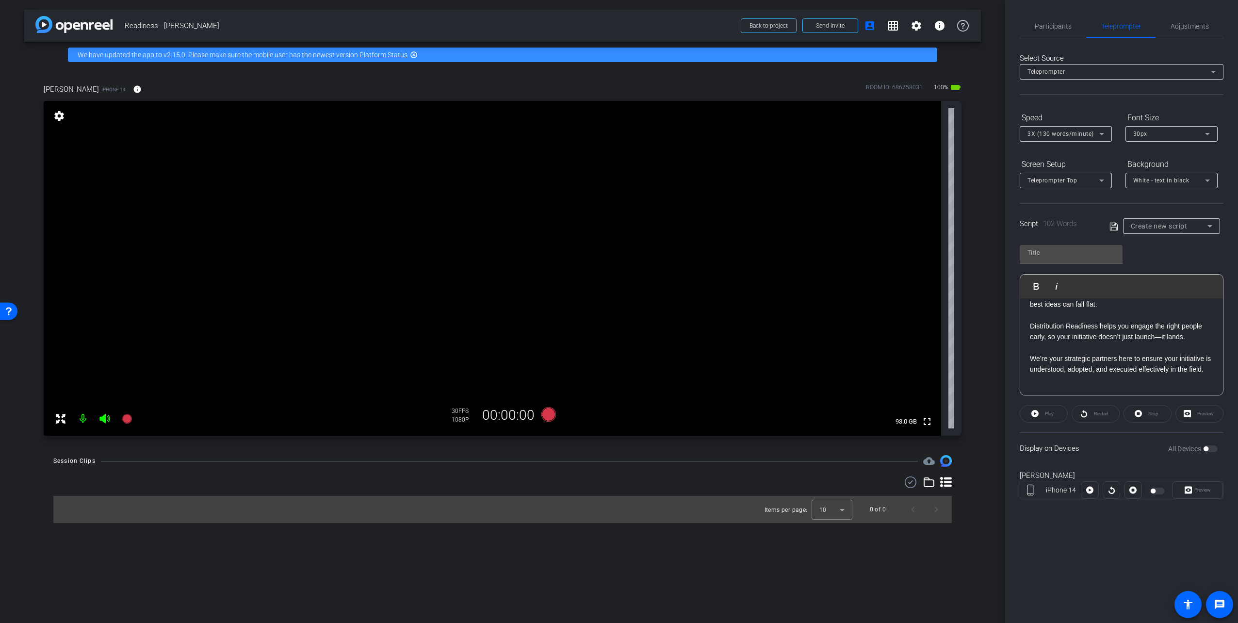
click at [1212, 449] on div "All Devices" at bounding box center [1193, 449] width 49 height 10
click at [1212, 446] on div "All Devices" at bounding box center [1193, 449] width 49 height 10
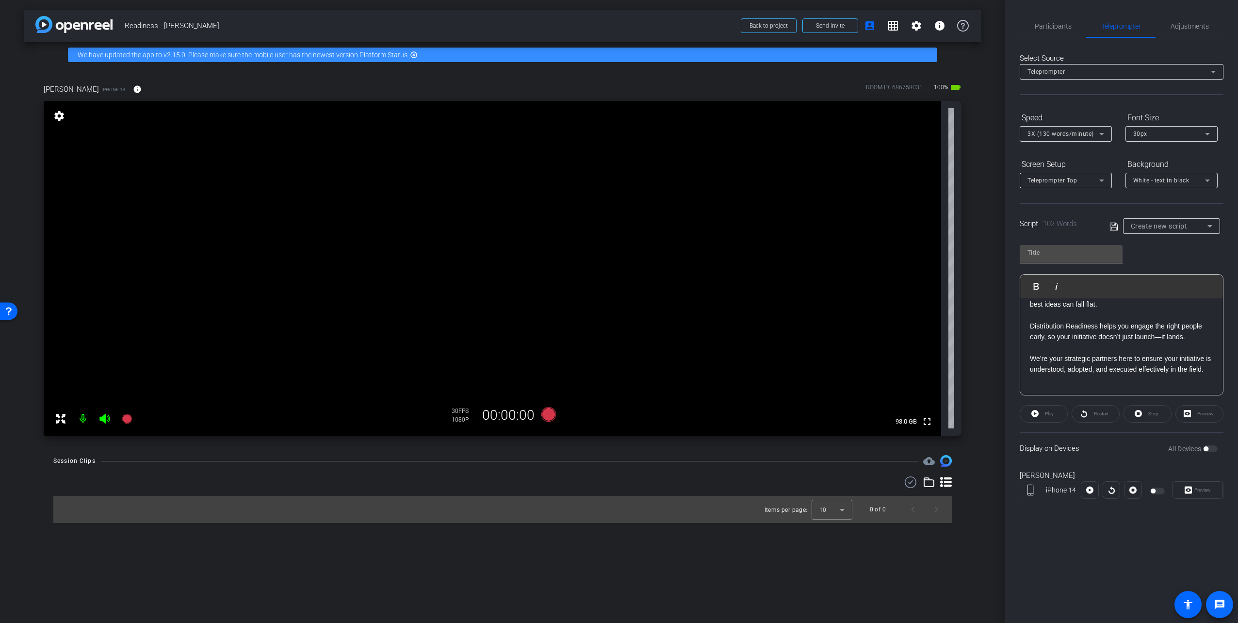
click at [1223, 608] on mat-icon "message" at bounding box center [1220, 605] width 12 height 12
click at [1205, 444] on div "All Devices" at bounding box center [1193, 449] width 49 height 10
click at [1235, 441] on div "Participants Teleprompter Adjustments settings Karen McMahon flip Director Ever…" at bounding box center [1121, 311] width 233 height 623
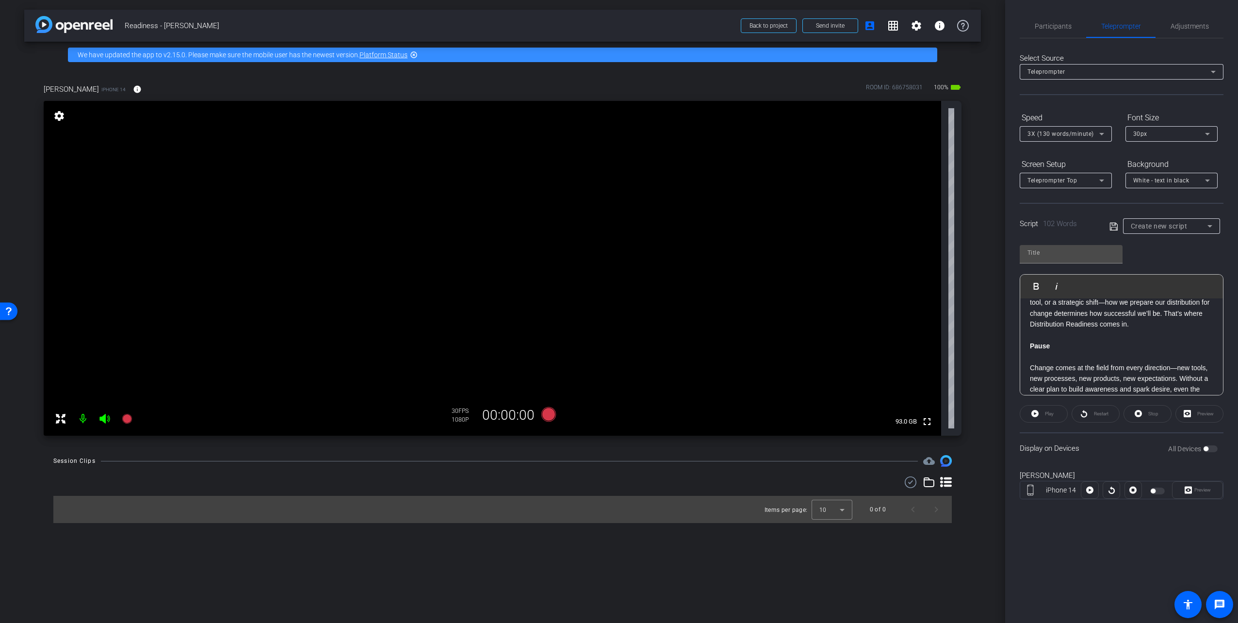
scroll to position [29, 0]
click at [1112, 24] on span "Teleprompter" at bounding box center [1122, 26] width 40 height 7
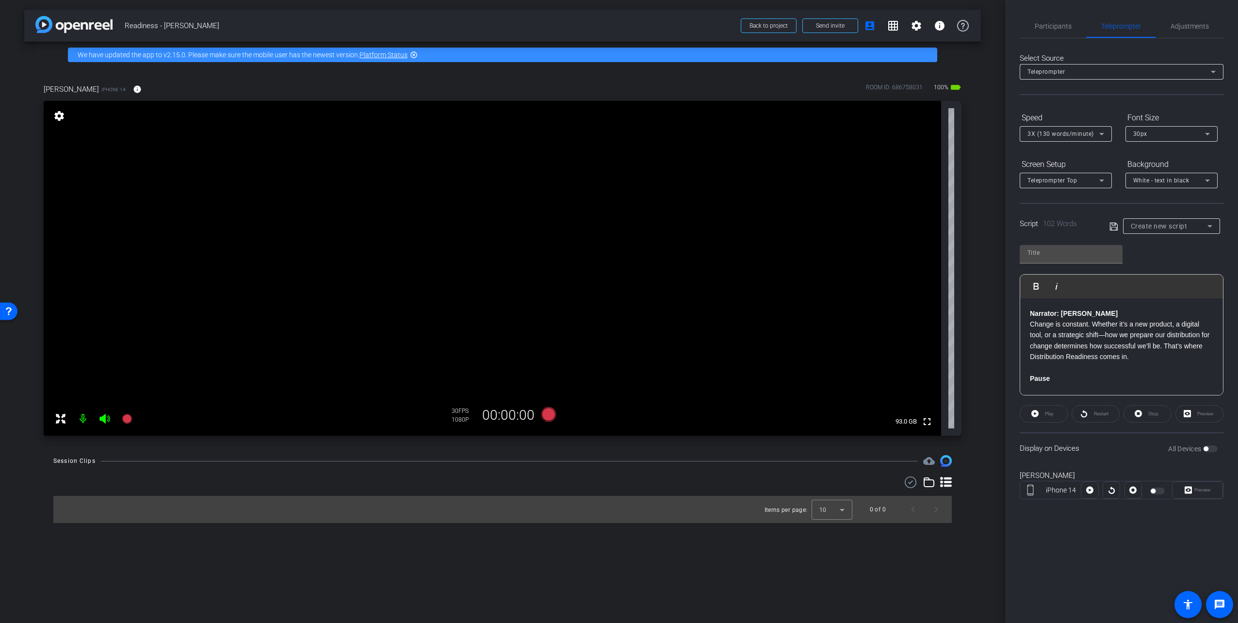
click at [1141, 376] on p "Pause" at bounding box center [1121, 378] width 183 height 11
click at [1158, 225] on span "Create new script" at bounding box center [1159, 226] width 57 height 8
click at [1170, 247] on span "Create new script" at bounding box center [1156, 245] width 51 height 12
click at [1209, 449] on div "All Devices" at bounding box center [1193, 449] width 49 height 10
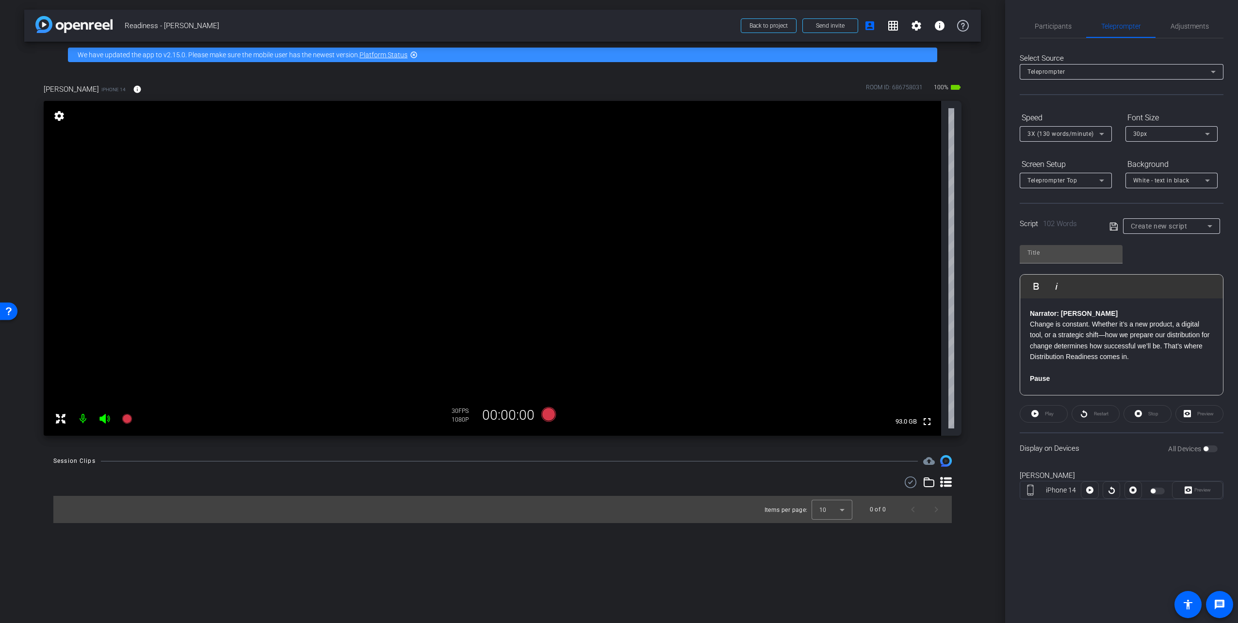
click at [1225, 443] on div "Participants Teleprompter Adjustments settings Karen McMahon flip Director Ever…" at bounding box center [1121, 311] width 233 height 623
click at [1181, 362] on p at bounding box center [1121, 367] width 183 height 11
click at [1111, 223] on icon at bounding box center [1114, 227] width 9 height 12
type input "Default title 559"
click at [1115, 226] on icon at bounding box center [1114, 226] width 9 height 12
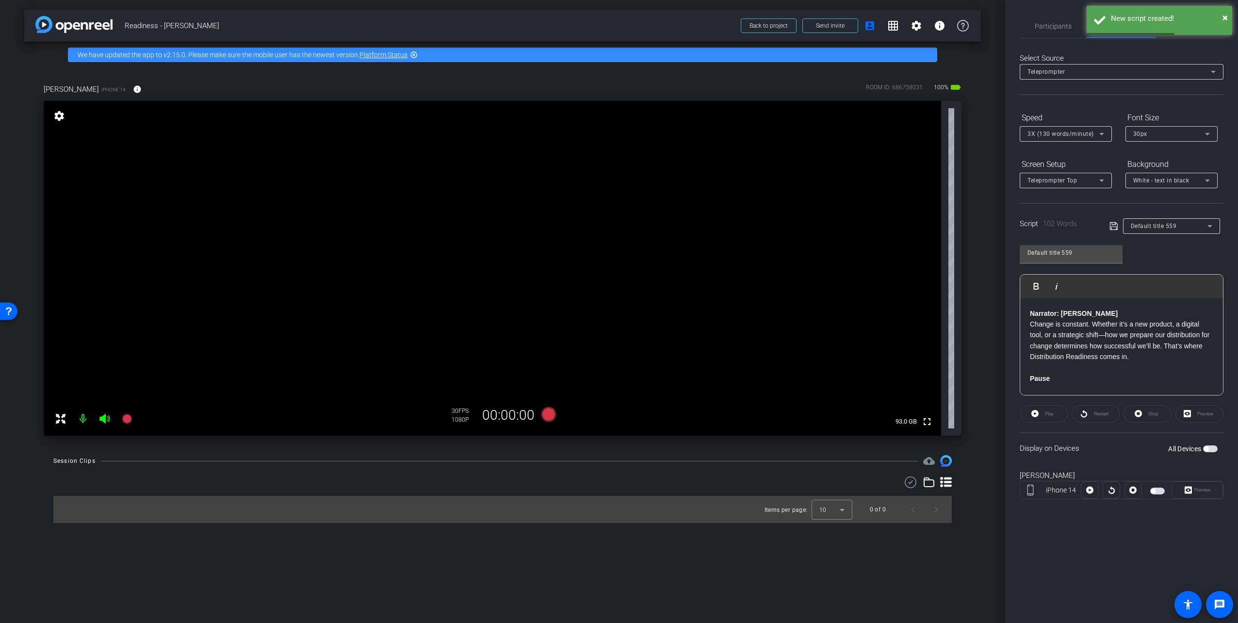
click at [1209, 448] on span "button" at bounding box center [1210, 448] width 15 height 7
click at [1036, 412] on icon at bounding box center [1035, 414] width 7 height 12
click at [1204, 30] on span "Adjustments" at bounding box center [1190, 26] width 38 height 7
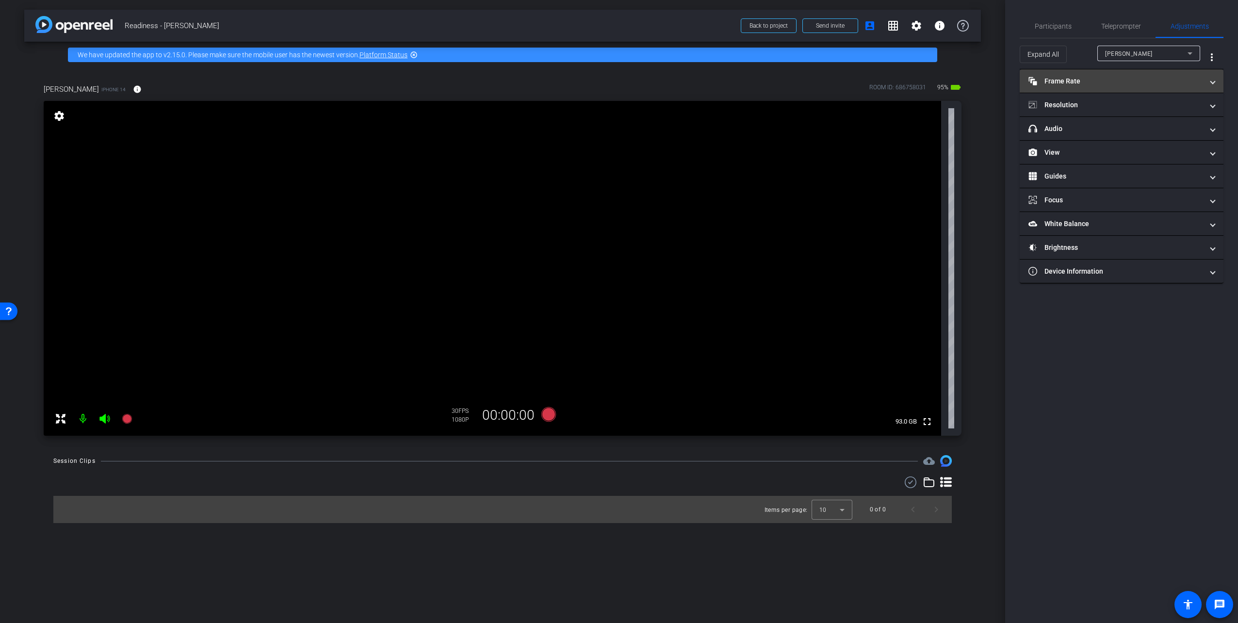
click at [1214, 75] on mat-expansion-panel-header "Frame Rate Frame Rate" at bounding box center [1122, 80] width 204 height 23
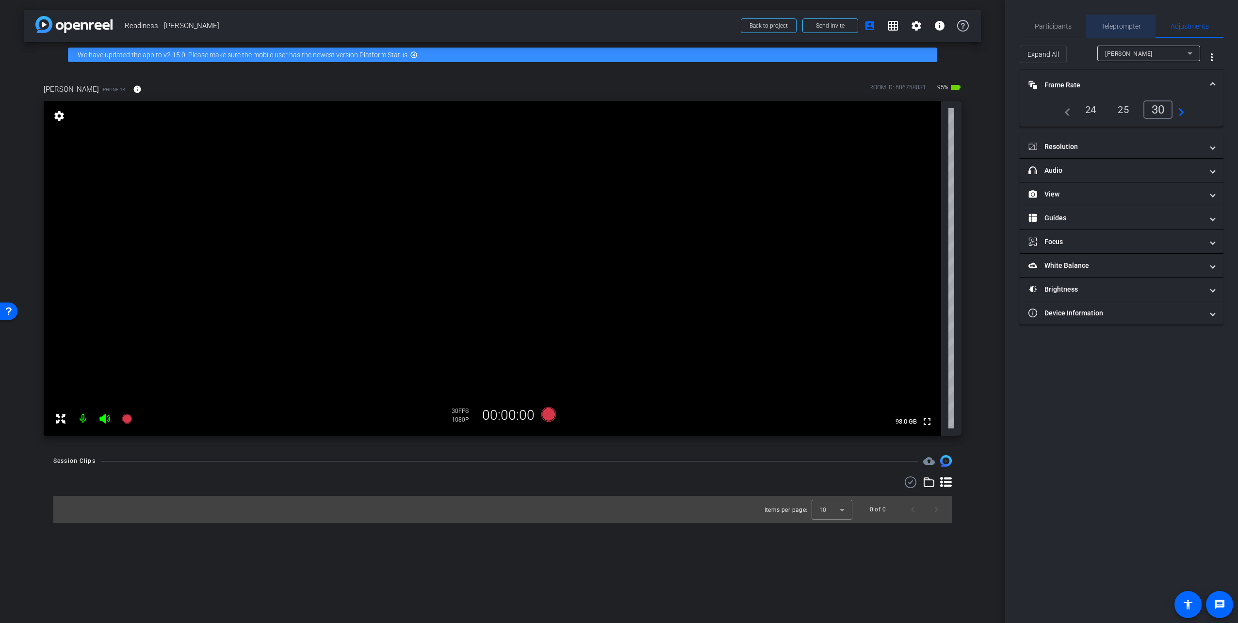
click at [1134, 27] on span "Teleprompter" at bounding box center [1122, 26] width 40 height 7
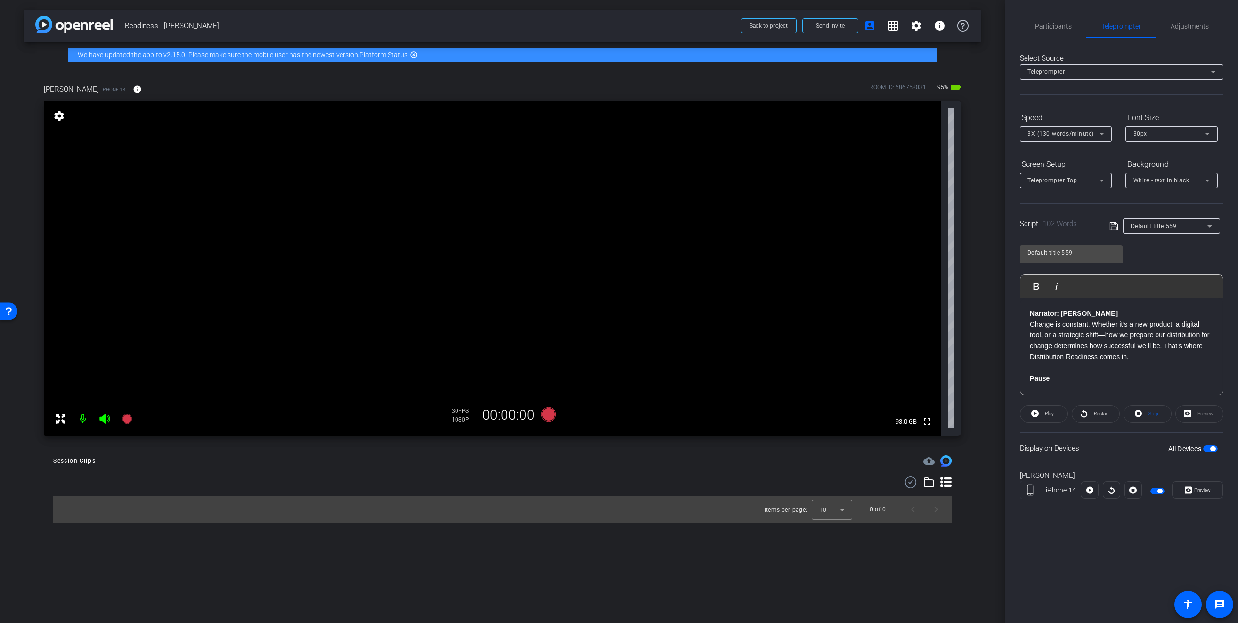
click at [1211, 448] on span "button" at bounding box center [1213, 448] width 5 height 5
click at [1198, 28] on span "Adjustments" at bounding box center [1190, 26] width 38 height 7
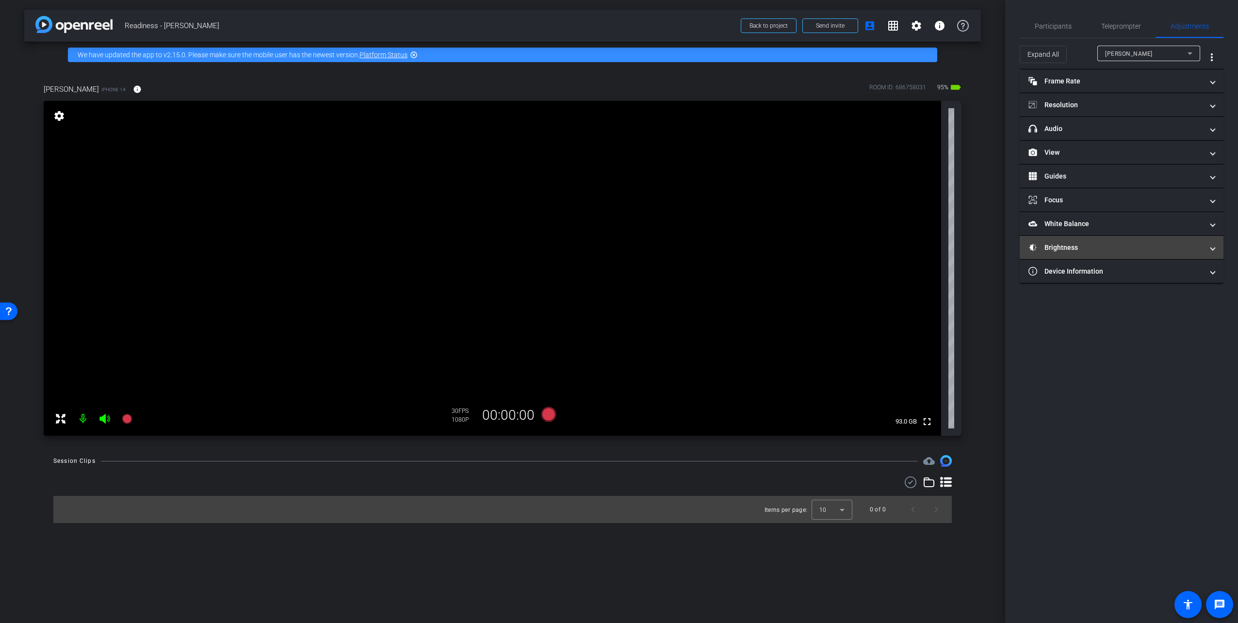
click at [1088, 246] on mat-panel-title "Brightness" at bounding box center [1116, 248] width 175 height 10
click at [1145, 303] on input "range" at bounding box center [1125, 303] width 201 height 21
drag, startPoint x: 1132, startPoint y: 307, endPoint x: 1138, endPoint y: 307, distance: 5.8
click at [1138, 307] on input "range" at bounding box center [1125, 303] width 201 height 21
drag, startPoint x: 1138, startPoint y: 307, endPoint x: 1148, endPoint y: 309, distance: 10.5
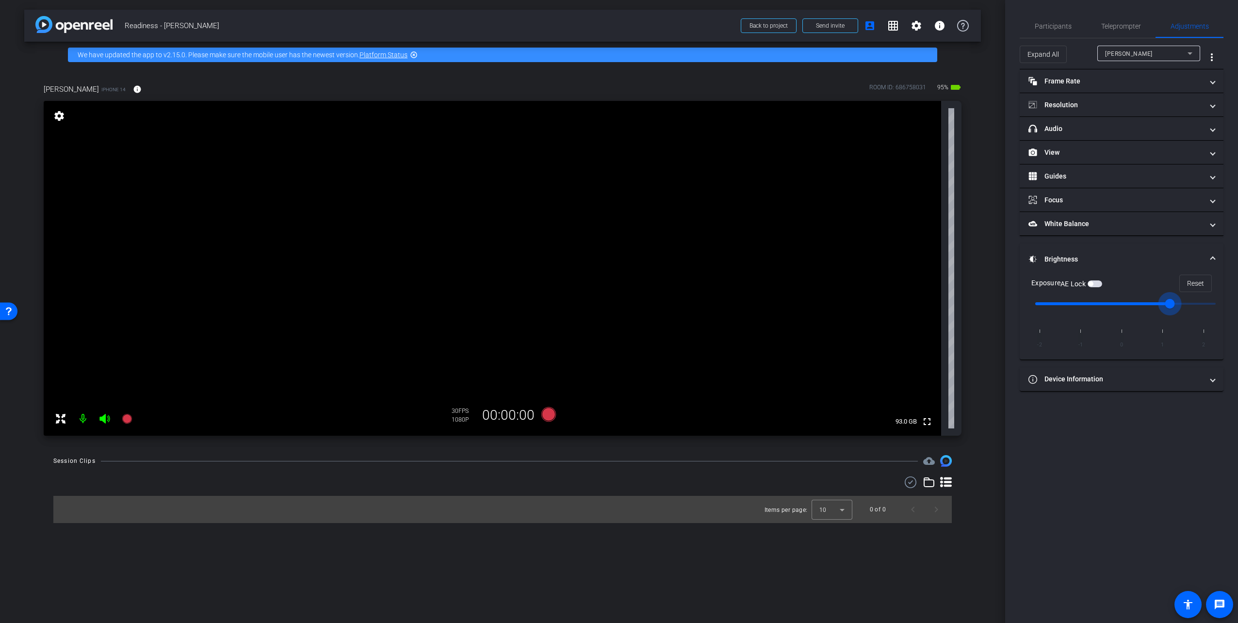
type input "1"
click at [1148, 309] on input "range" at bounding box center [1125, 303] width 201 height 21
click at [1122, 31] on span "Teleprompter" at bounding box center [1122, 26] width 40 height 23
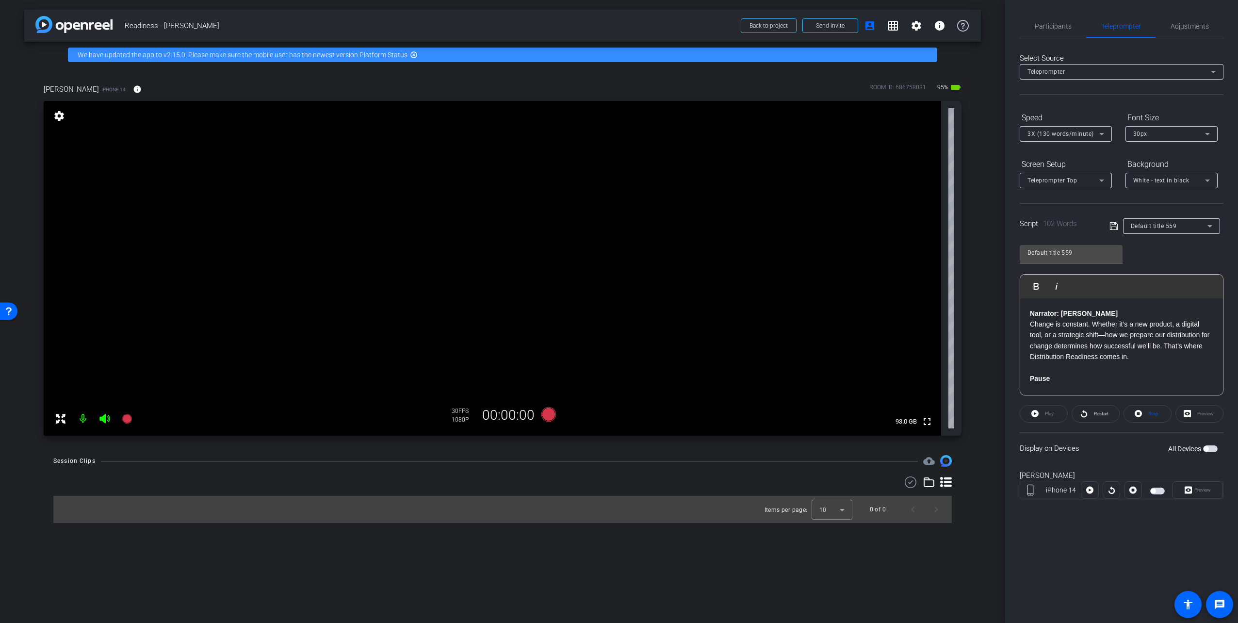
click at [1209, 448] on span "button" at bounding box center [1210, 448] width 15 height 7
click at [1106, 411] on span "Restart" at bounding box center [1101, 413] width 15 height 5
click at [548, 412] on icon at bounding box center [549, 414] width 15 height 15
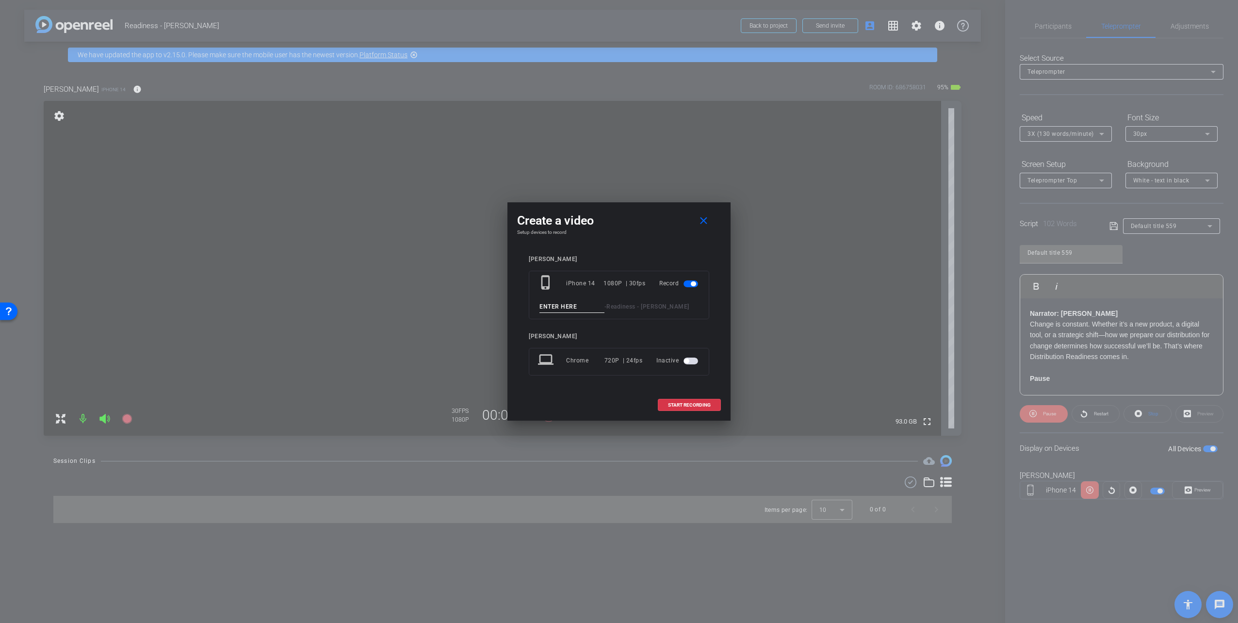
click at [571, 306] on input at bounding box center [572, 307] width 65 height 12
type input "Take 1"
click at [688, 406] on span "START RECORDING" at bounding box center [689, 405] width 43 height 5
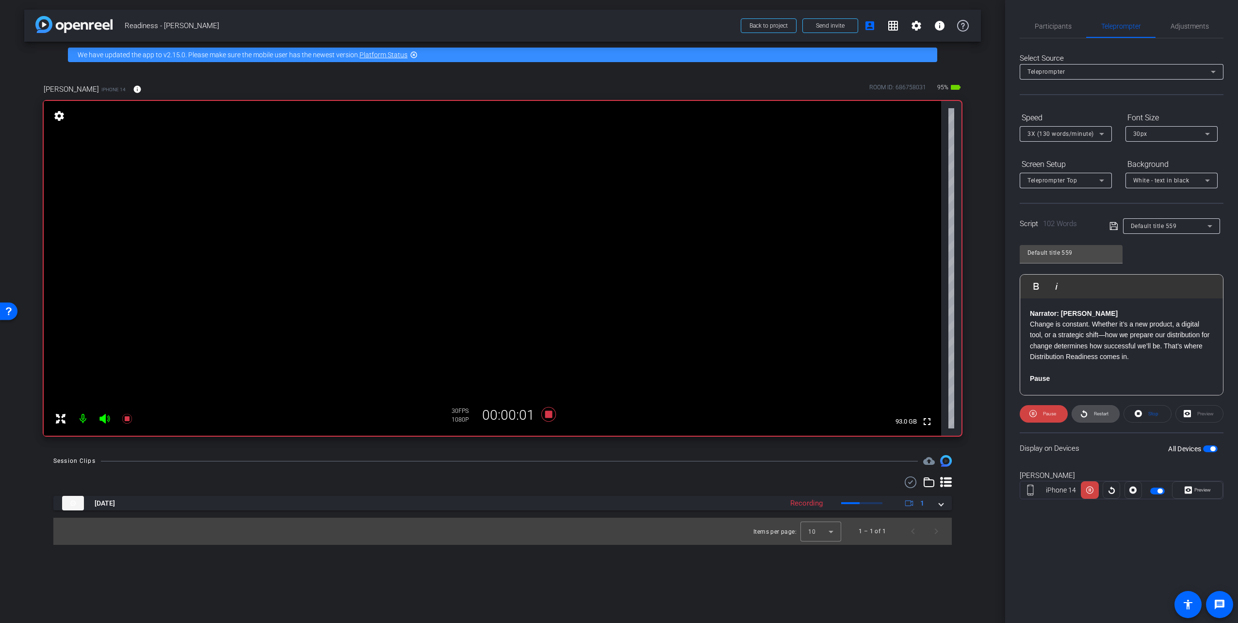
click at [1115, 412] on span at bounding box center [1095, 413] width 47 height 23
click at [1179, 21] on span "Adjustments" at bounding box center [1190, 26] width 38 height 23
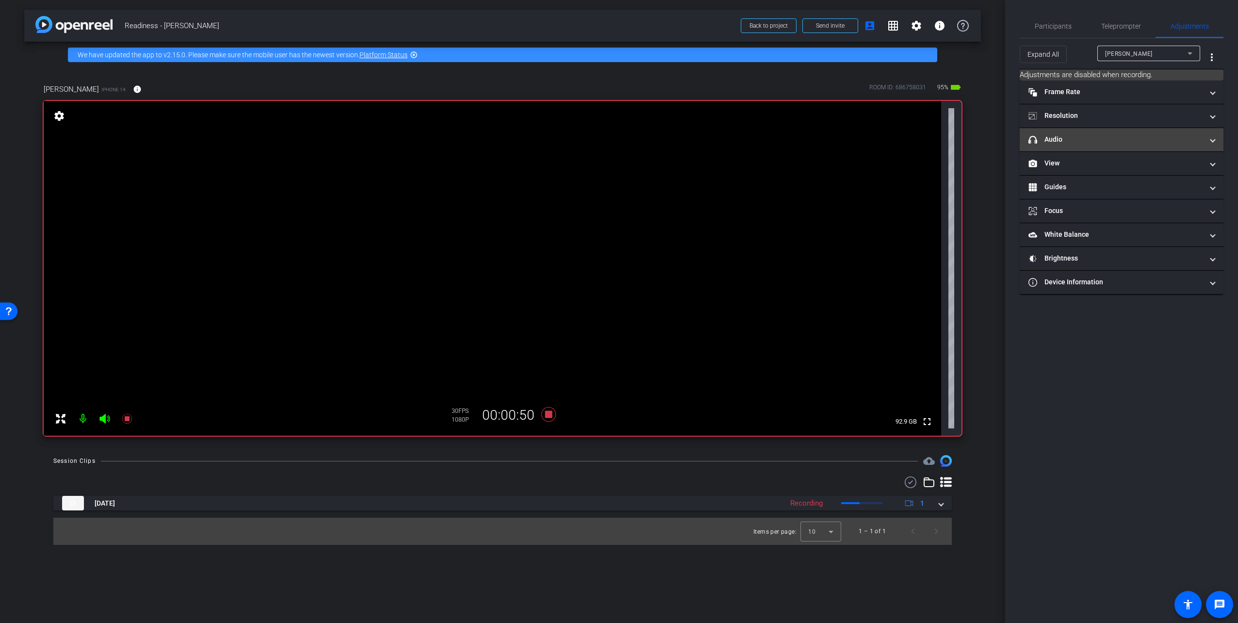
click at [1127, 134] on mat-panel-title "headphone icon Audio" at bounding box center [1116, 139] width 175 height 10
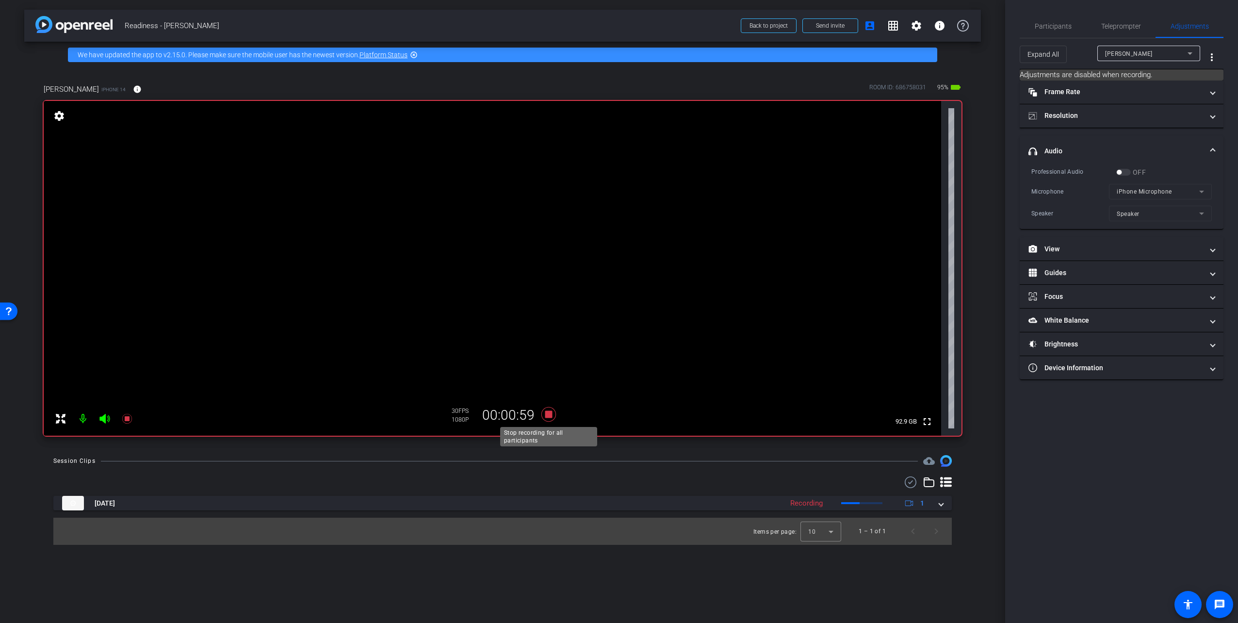
click at [546, 416] on icon at bounding box center [549, 414] width 15 height 15
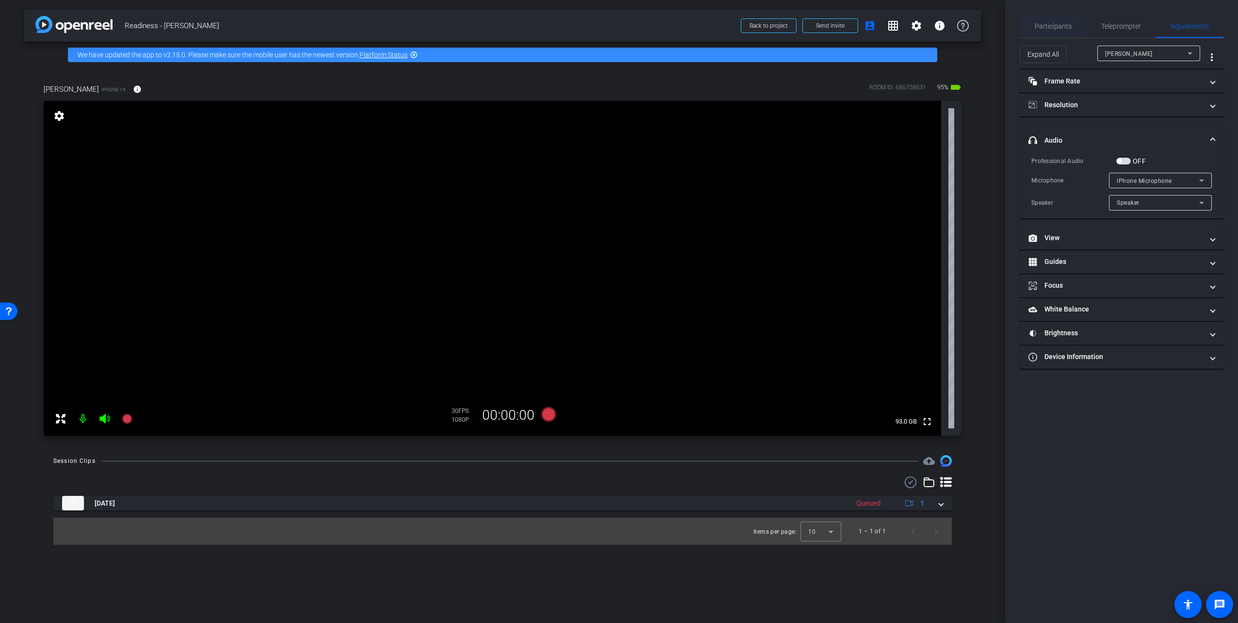
click at [1062, 24] on span "Participants" at bounding box center [1053, 26] width 37 height 7
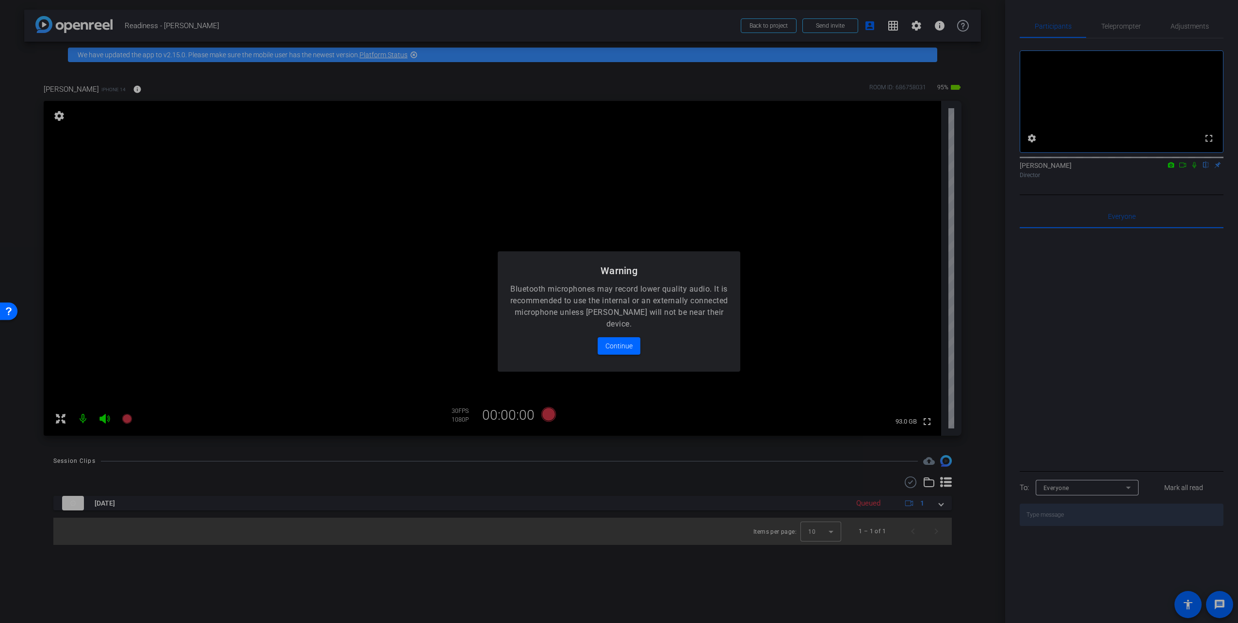
click at [1172, 177] on div at bounding box center [619, 311] width 1238 height 623
click at [1172, 176] on div at bounding box center [619, 311] width 1238 height 623
click at [1170, 177] on div at bounding box center [619, 311] width 1238 height 623
click at [616, 346] on span "Continue" at bounding box center [619, 346] width 27 height 12
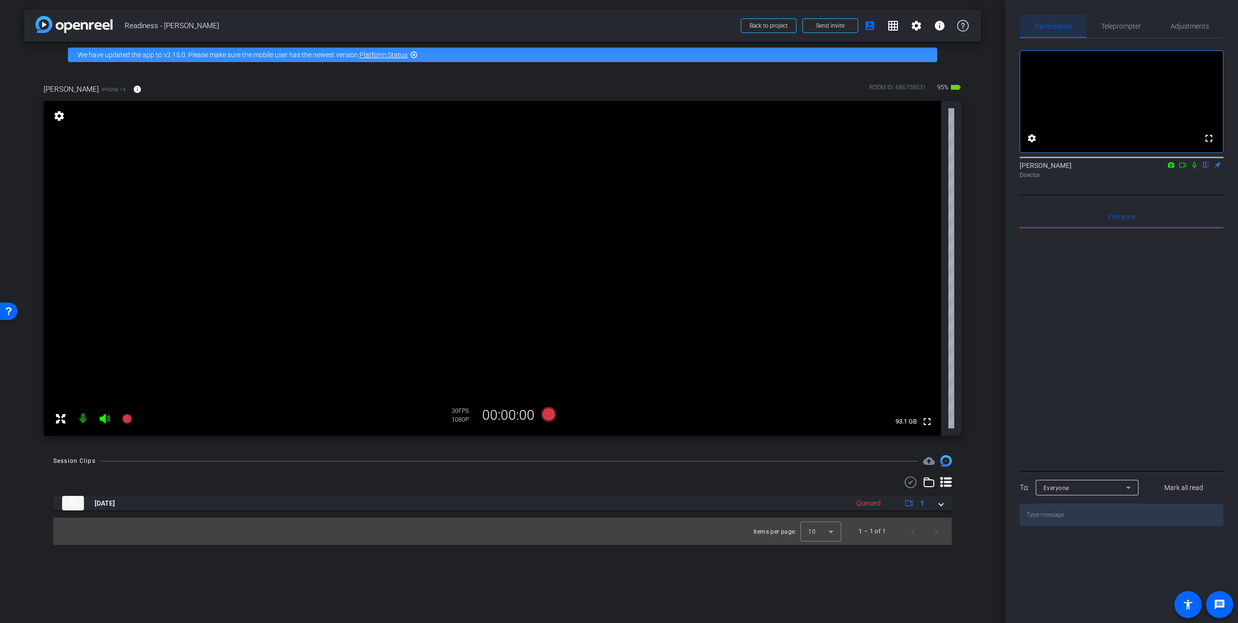
click at [1182, 168] on icon at bounding box center [1183, 165] width 8 height 7
click at [1141, 29] on div "Teleprompter" at bounding box center [1121, 26] width 69 height 23
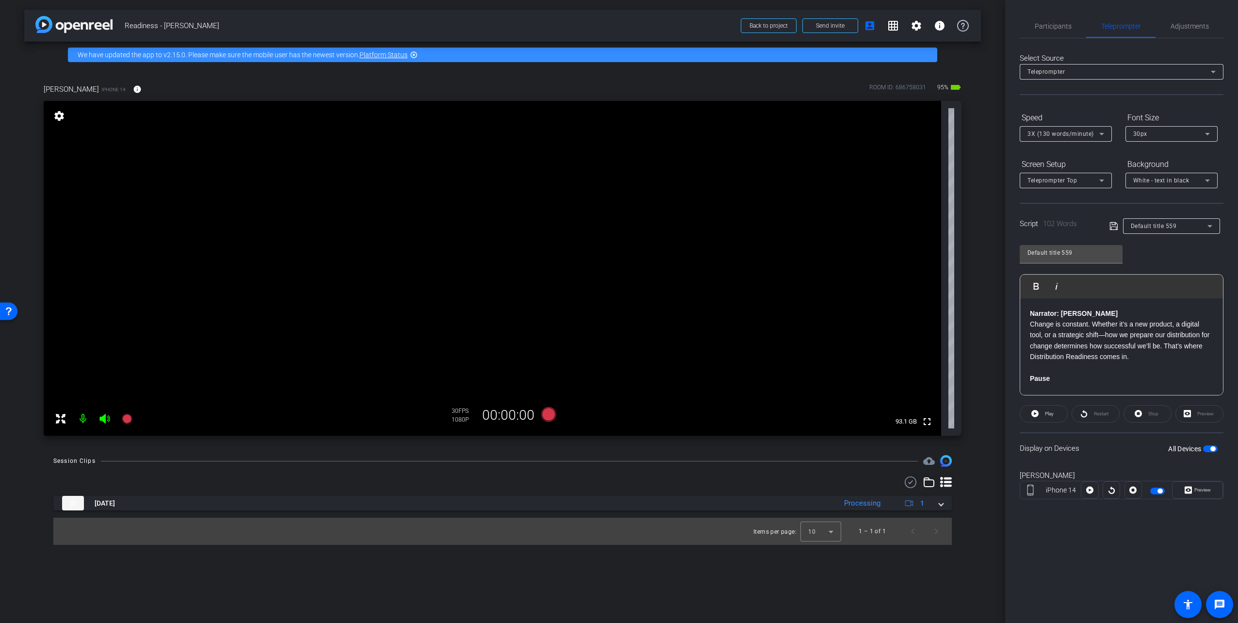
click at [1209, 446] on span "button" at bounding box center [1210, 448] width 15 height 7
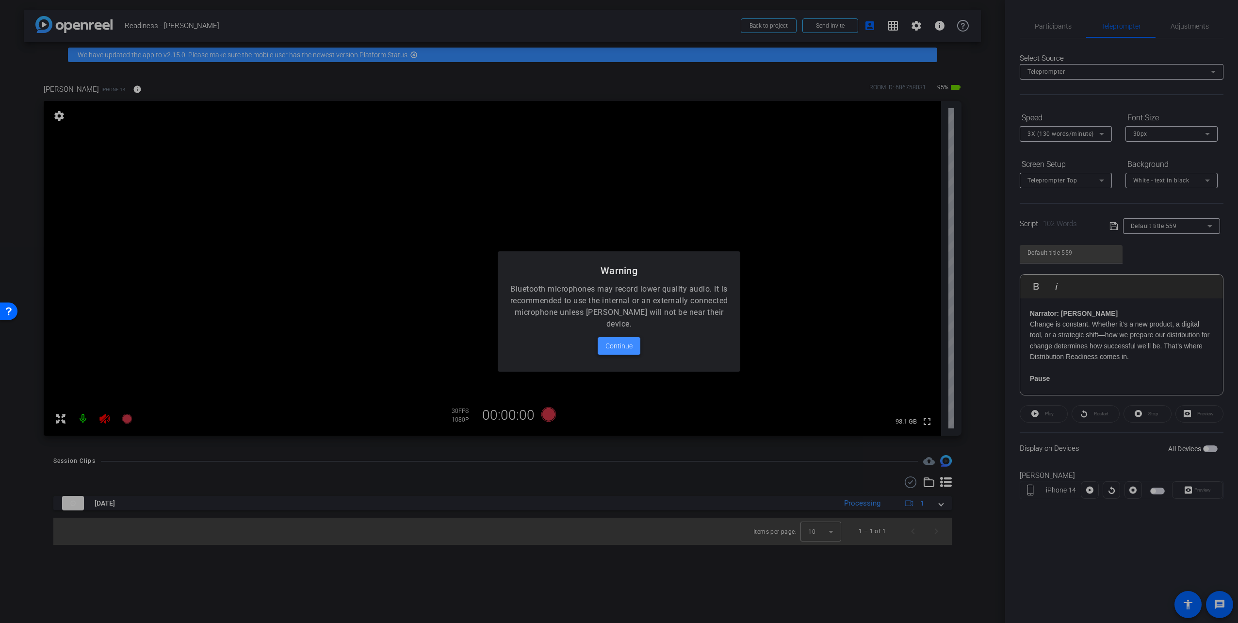
click at [635, 348] on span at bounding box center [619, 345] width 43 height 23
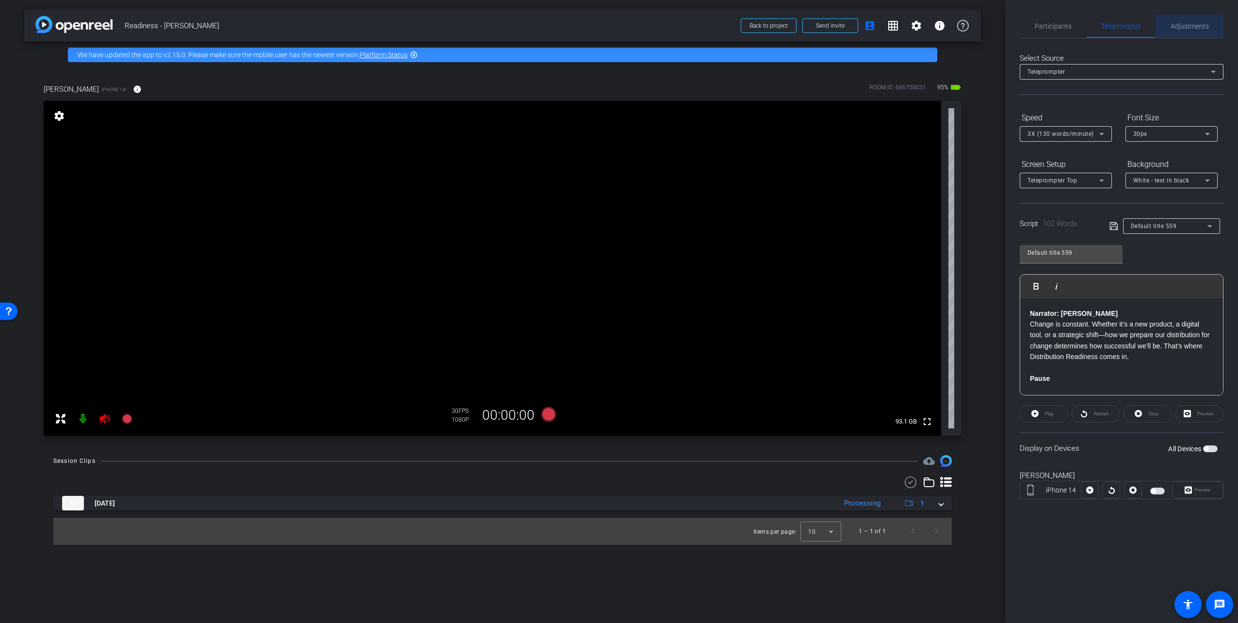
click at [1202, 25] on span "Adjustments" at bounding box center [1190, 26] width 38 height 7
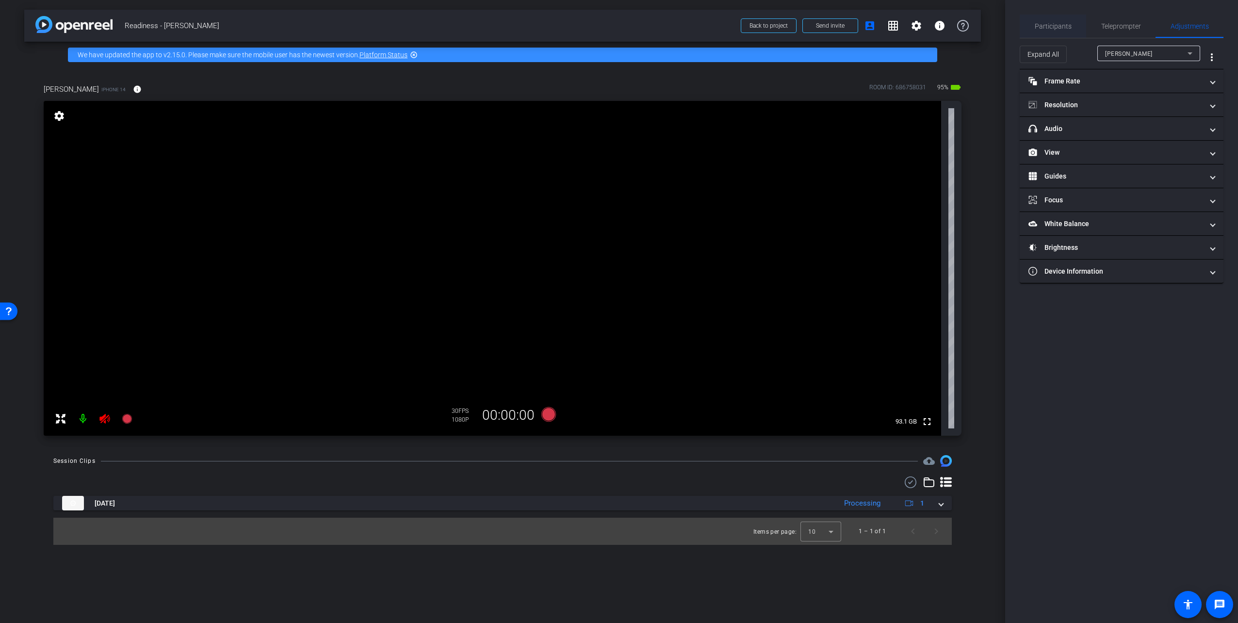
click at [1058, 24] on span "Participants" at bounding box center [1053, 26] width 37 height 7
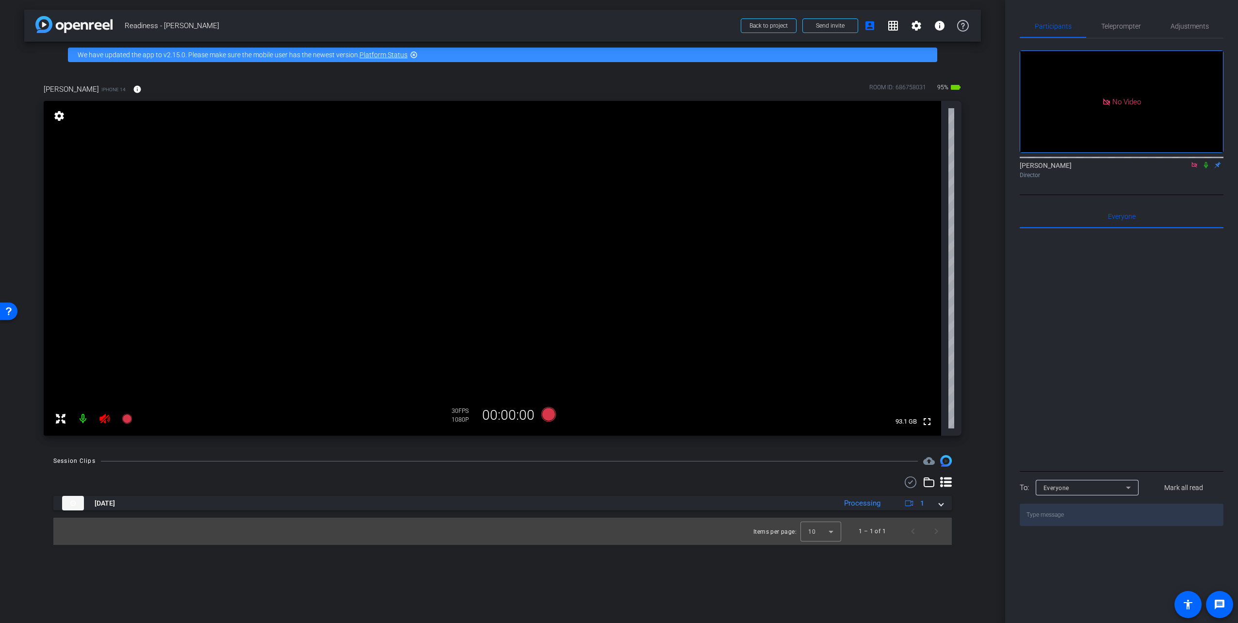
click at [110, 417] on icon at bounding box center [105, 419] width 12 height 12
click at [1140, 29] on span "Teleprompter" at bounding box center [1122, 26] width 40 height 7
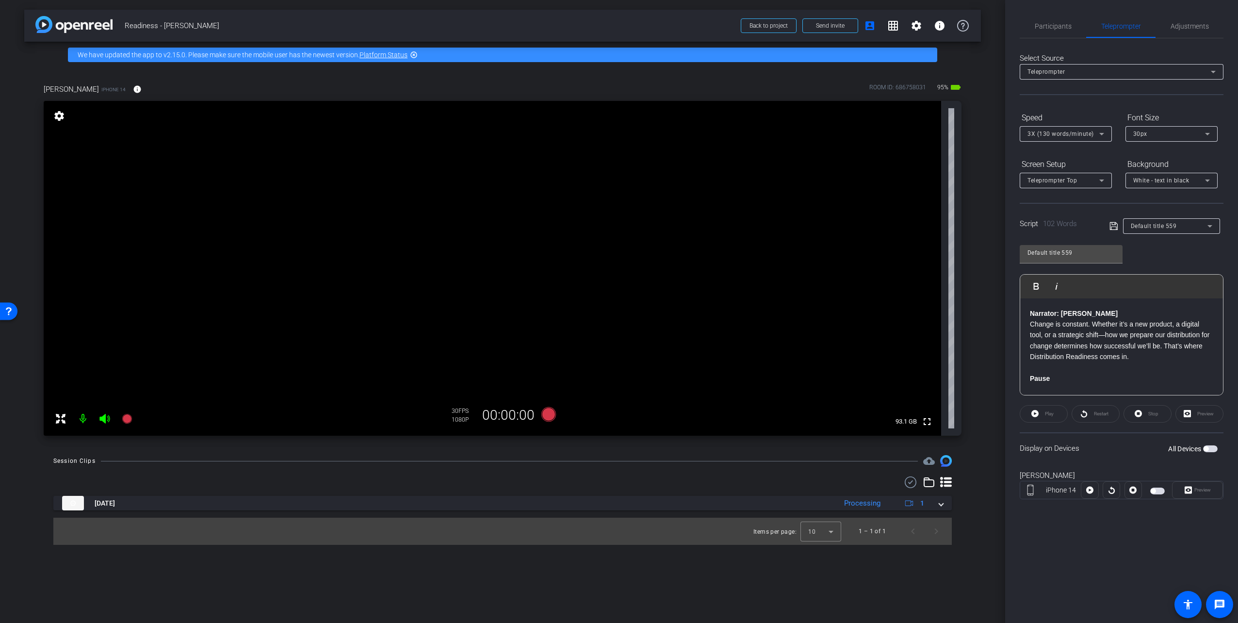
click at [1212, 453] on div "Display on Devices All Devices" at bounding box center [1122, 448] width 204 height 32
click at [1210, 449] on span "button" at bounding box center [1210, 448] width 15 height 7
click at [1189, 27] on span "Adjustments" at bounding box center [1190, 26] width 38 height 7
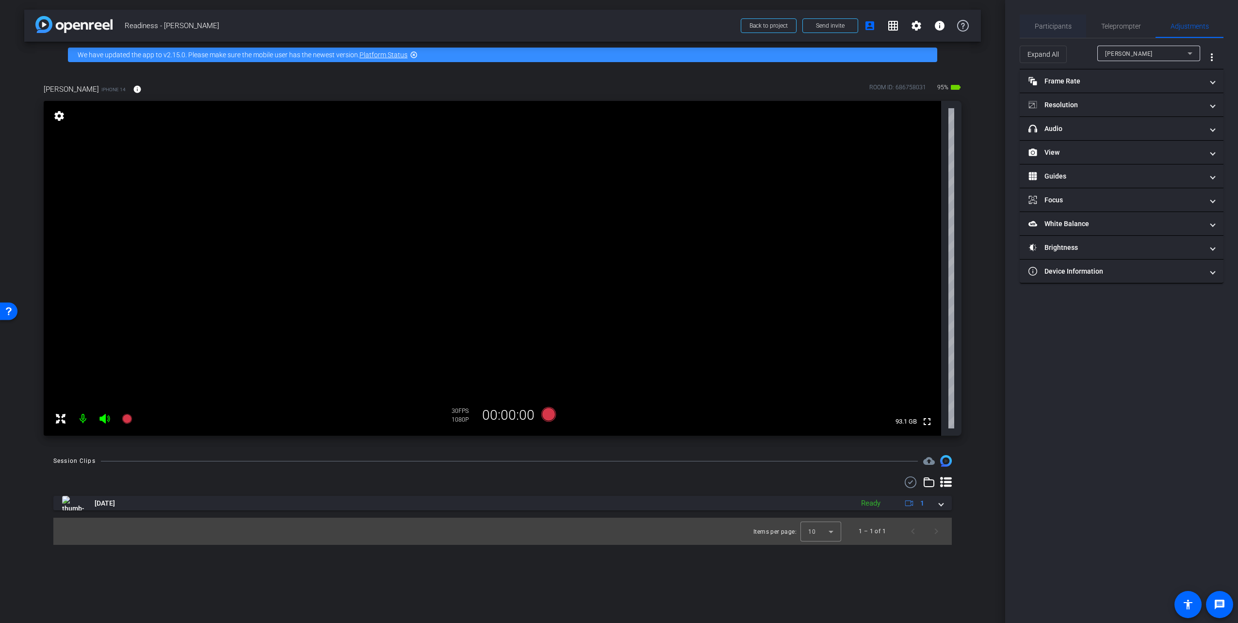
click at [1066, 26] on span "Participants" at bounding box center [1053, 26] width 37 height 7
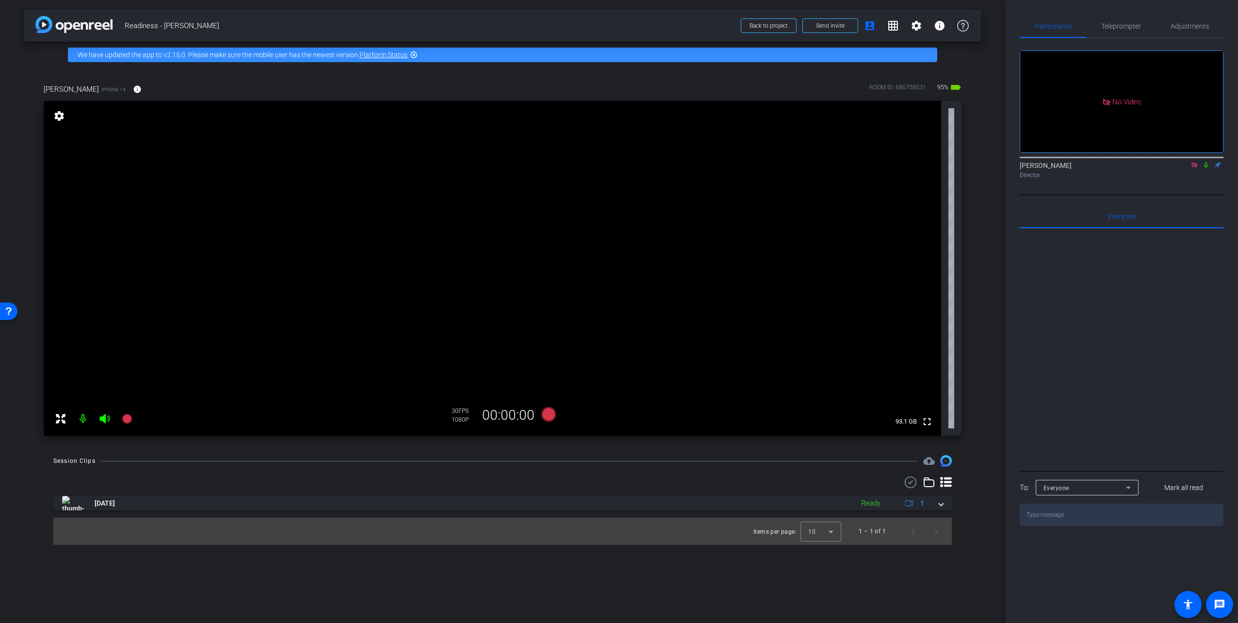
click at [1206, 162] on icon at bounding box center [1206, 165] width 8 height 7
click at [547, 413] on icon at bounding box center [549, 414] width 15 height 15
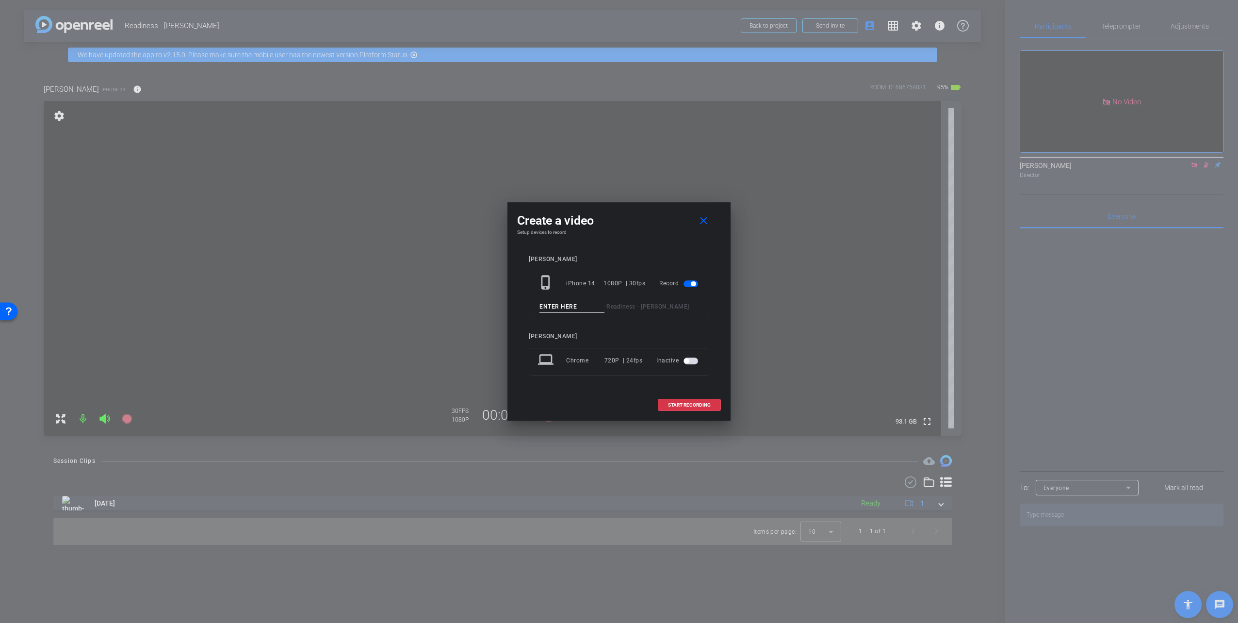
click at [549, 309] on input at bounding box center [572, 307] width 65 height 12
type input "Take 2"
click at [698, 403] on span "START RECORDING" at bounding box center [689, 405] width 43 height 5
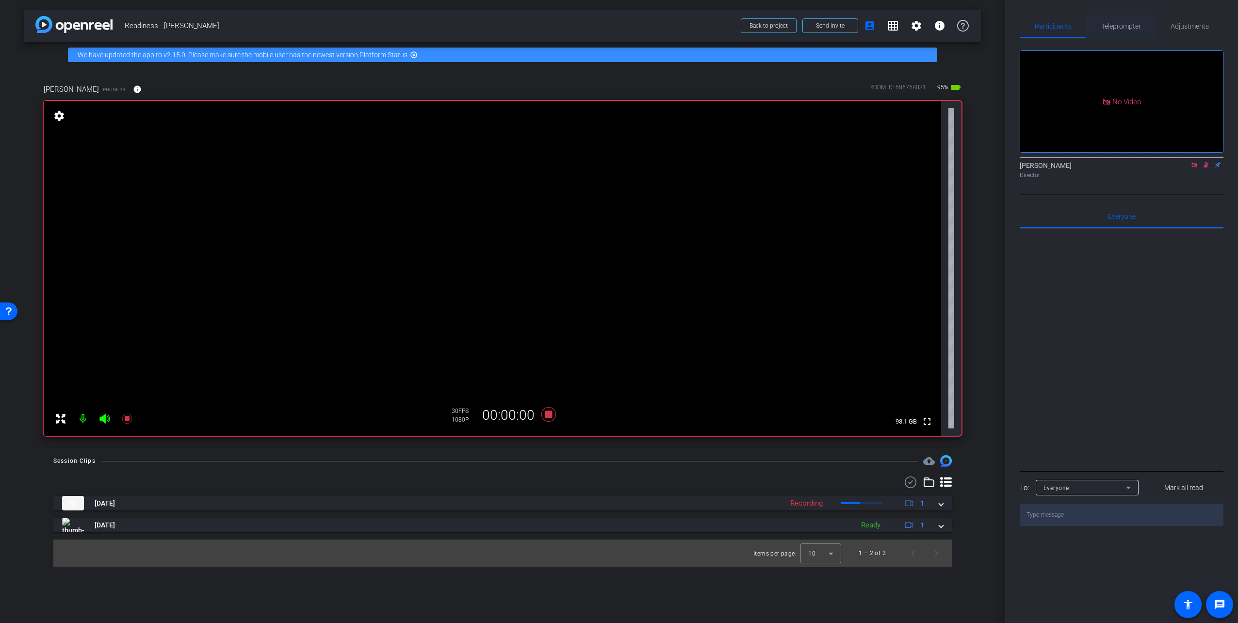
click at [1134, 25] on span "Teleprompter" at bounding box center [1122, 26] width 40 height 7
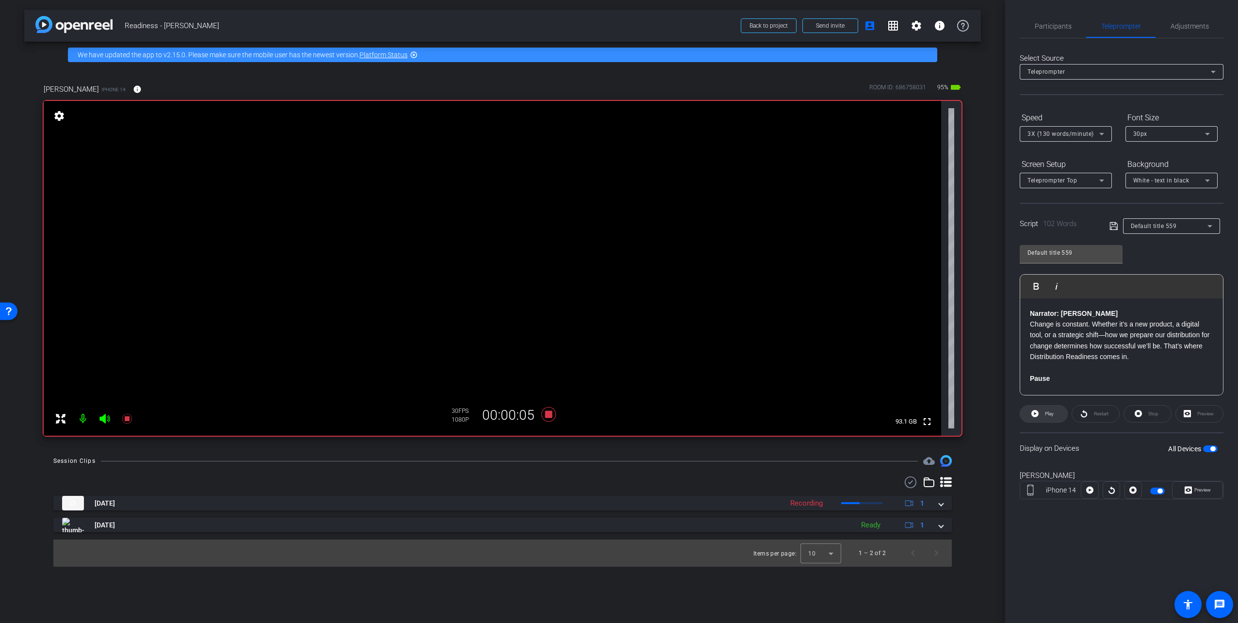
click at [1055, 415] on span at bounding box center [1044, 413] width 47 height 23
click at [549, 411] on icon at bounding box center [549, 414] width 15 height 15
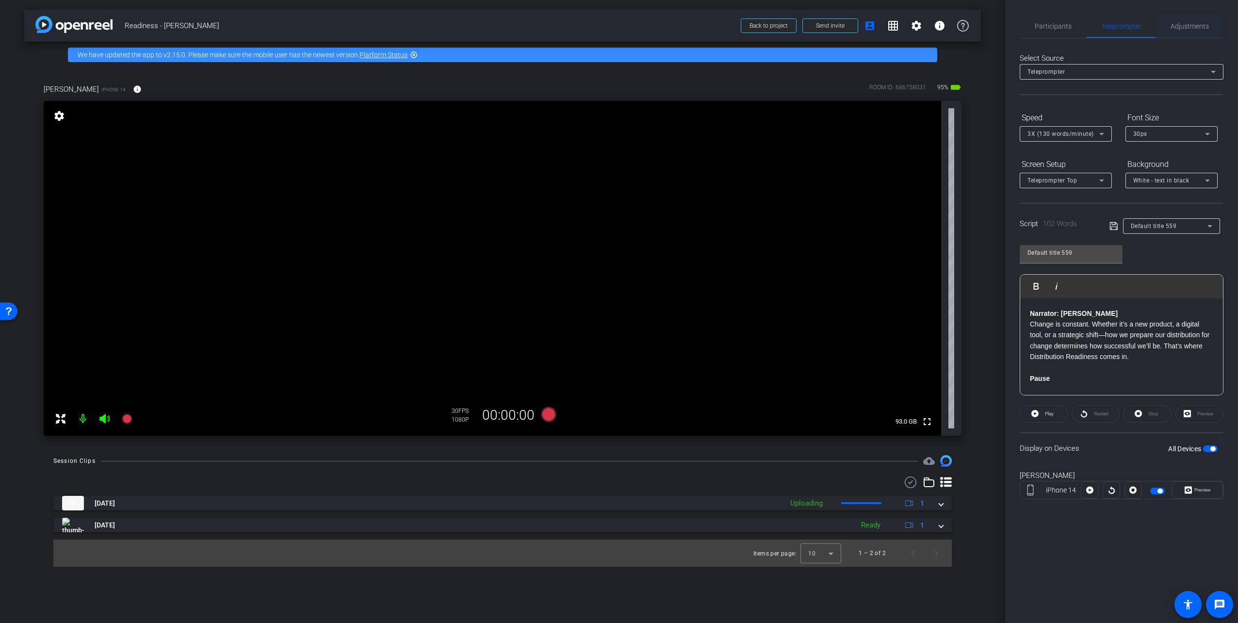
click at [1190, 24] on span "Adjustments" at bounding box center [1190, 26] width 38 height 7
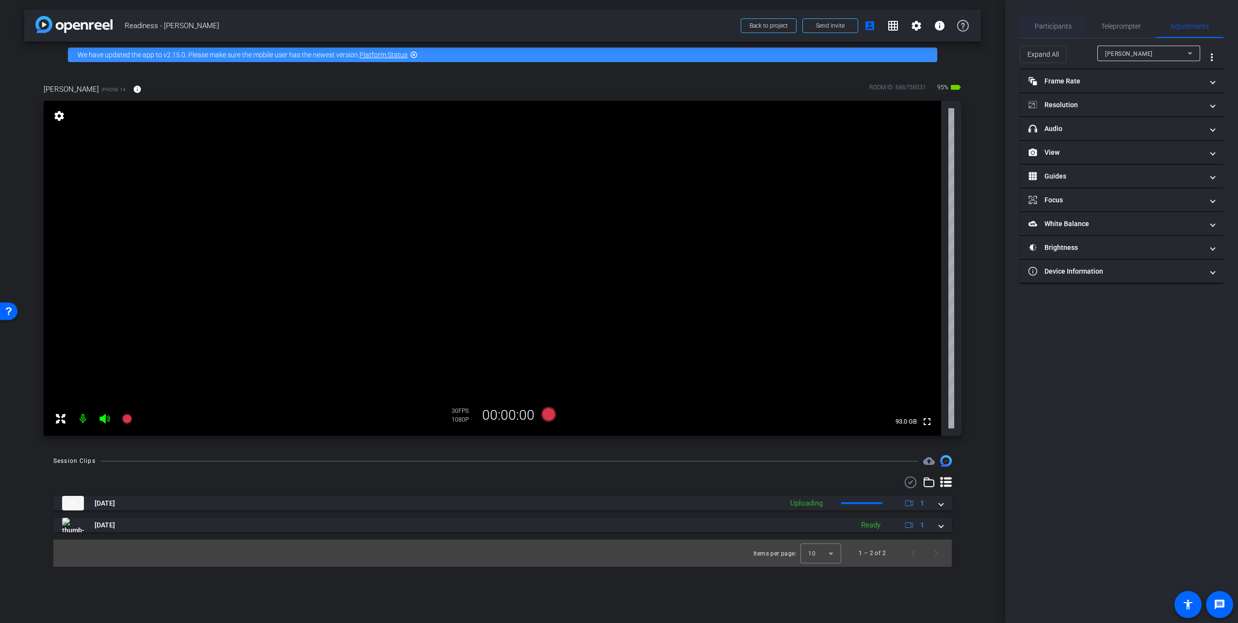
click at [1061, 24] on span "Participants" at bounding box center [1053, 26] width 37 height 7
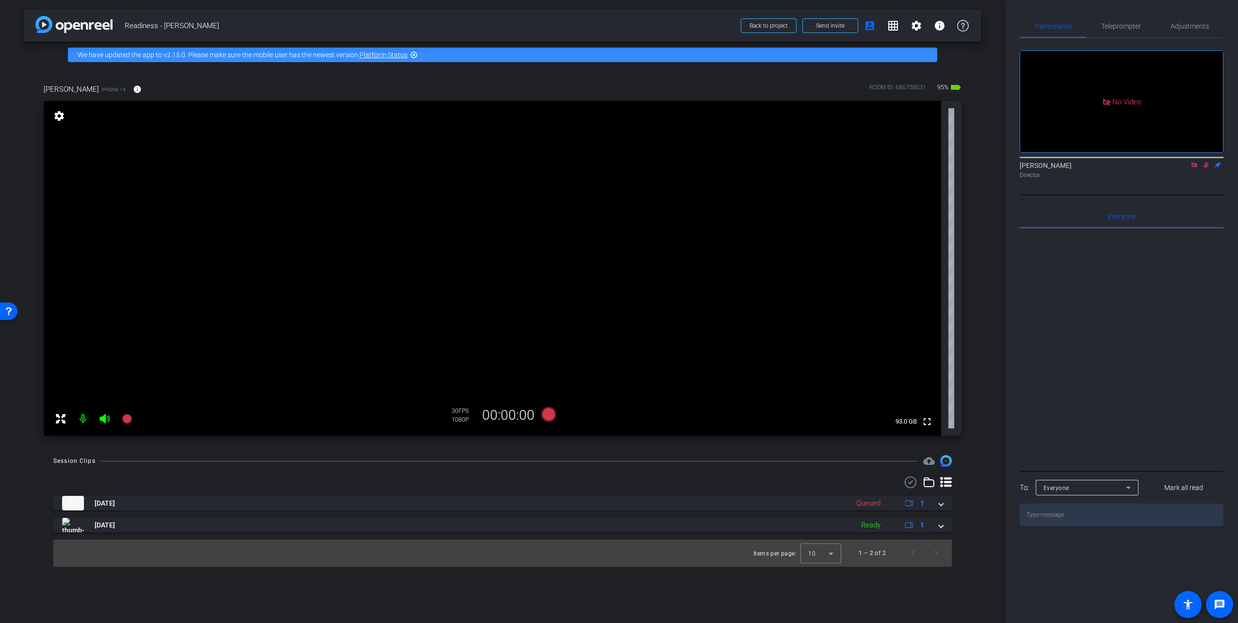
click at [1207, 161] on mat-icon at bounding box center [1207, 165] width 12 height 9
click at [1208, 162] on icon at bounding box center [1206, 165] width 8 height 7
click at [549, 412] on icon at bounding box center [549, 414] width 15 height 15
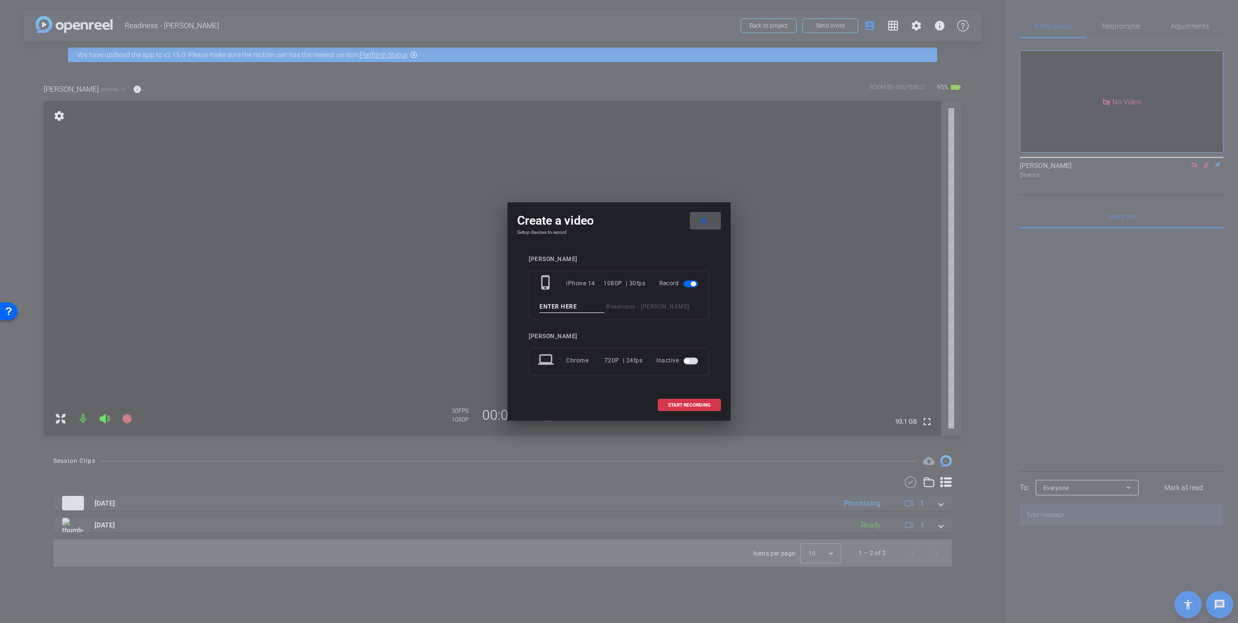
click at [557, 310] on input at bounding box center [572, 307] width 65 height 12
type input "Take 3"
click at [690, 405] on span "START RECORDING" at bounding box center [689, 405] width 43 height 5
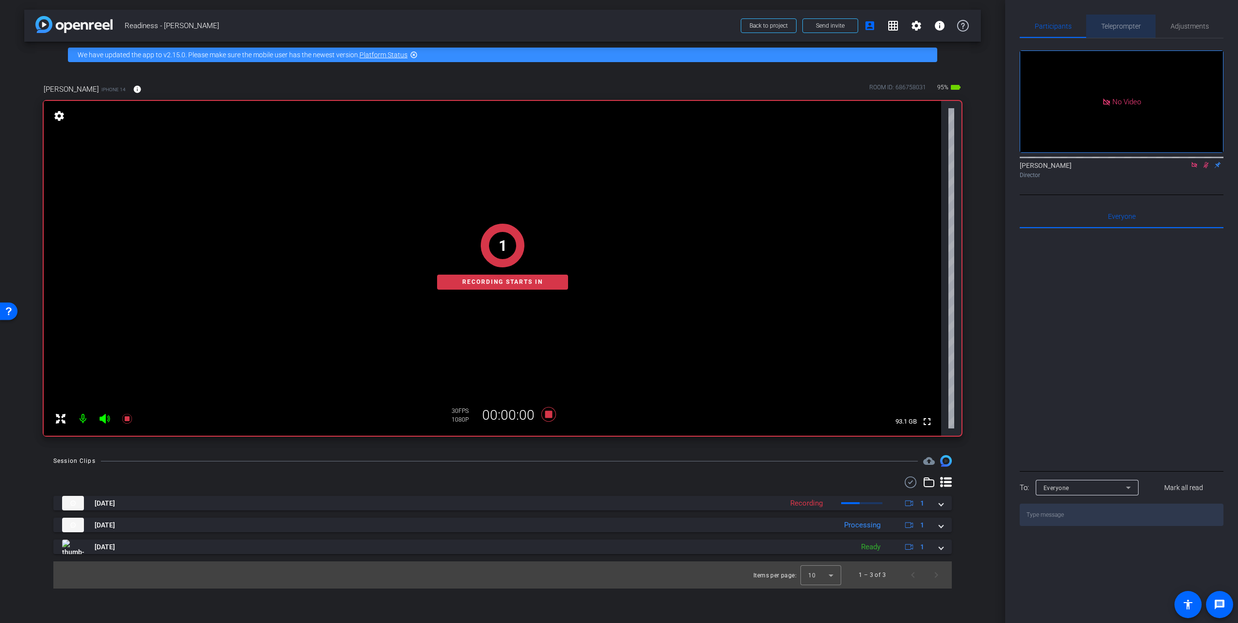
click at [1132, 21] on span "Teleprompter" at bounding box center [1122, 26] width 40 height 23
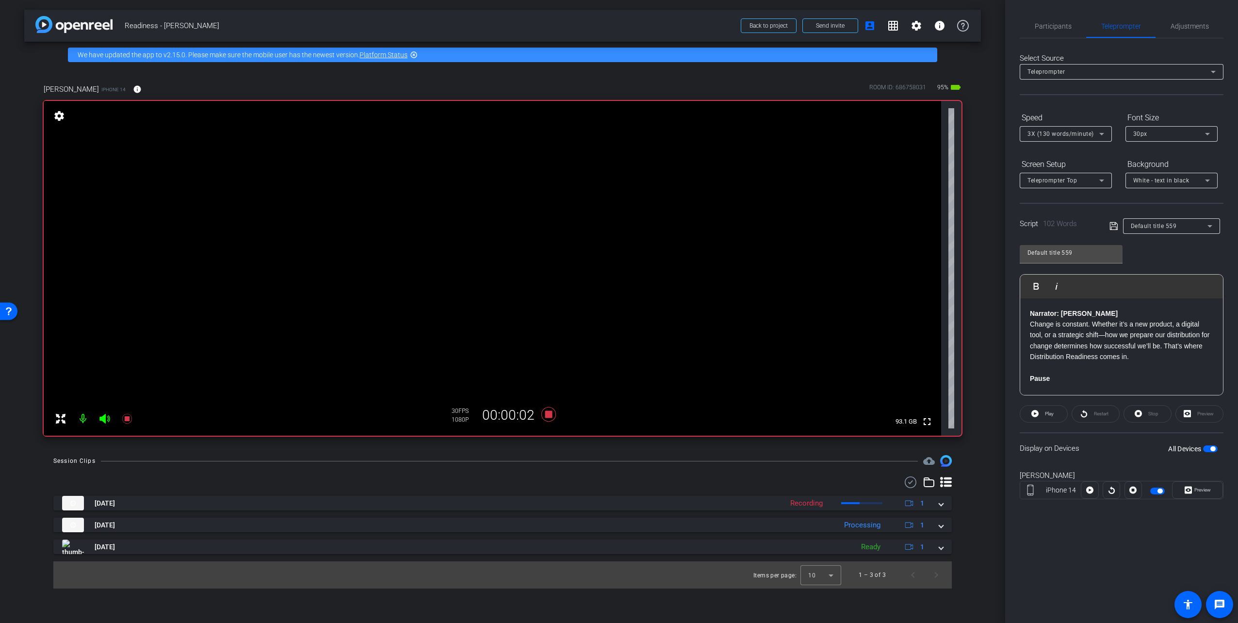
click at [1105, 410] on div "Restart" at bounding box center [1096, 413] width 48 height 17
click at [1044, 412] on span "Play" at bounding box center [1048, 414] width 11 height 14
click at [551, 414] on icon at bounding box center [549, 414] width 15 height 15
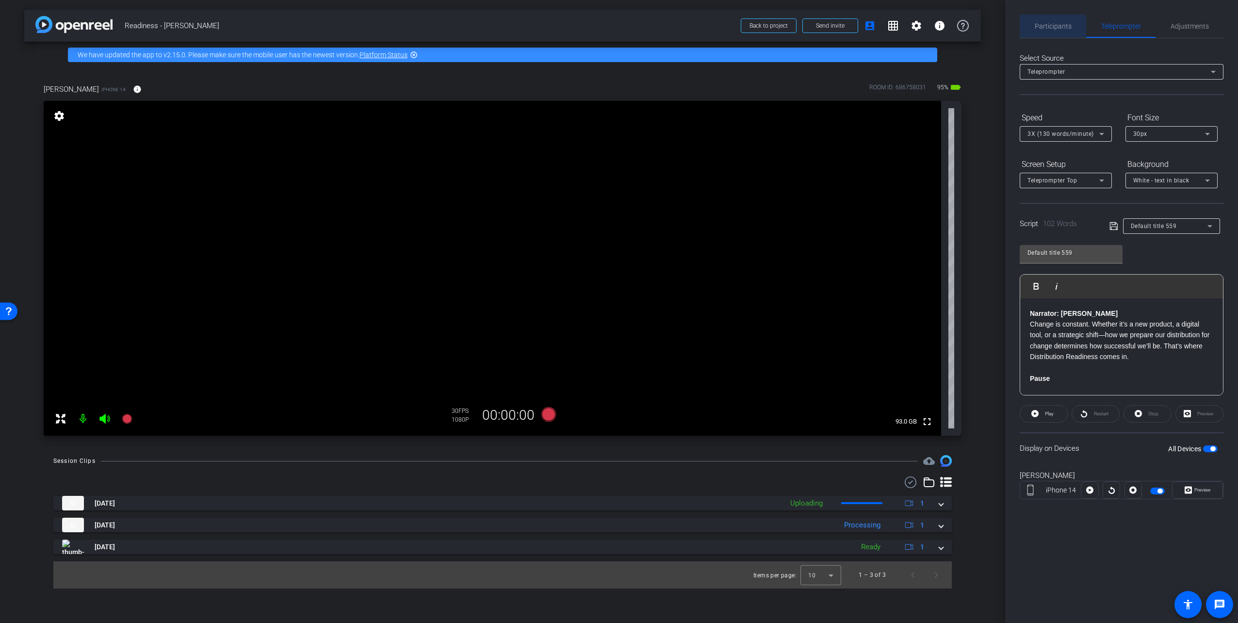
click at [1071, 28] on span "Participants" at bounding box center [1053, 26] width 37 height 7
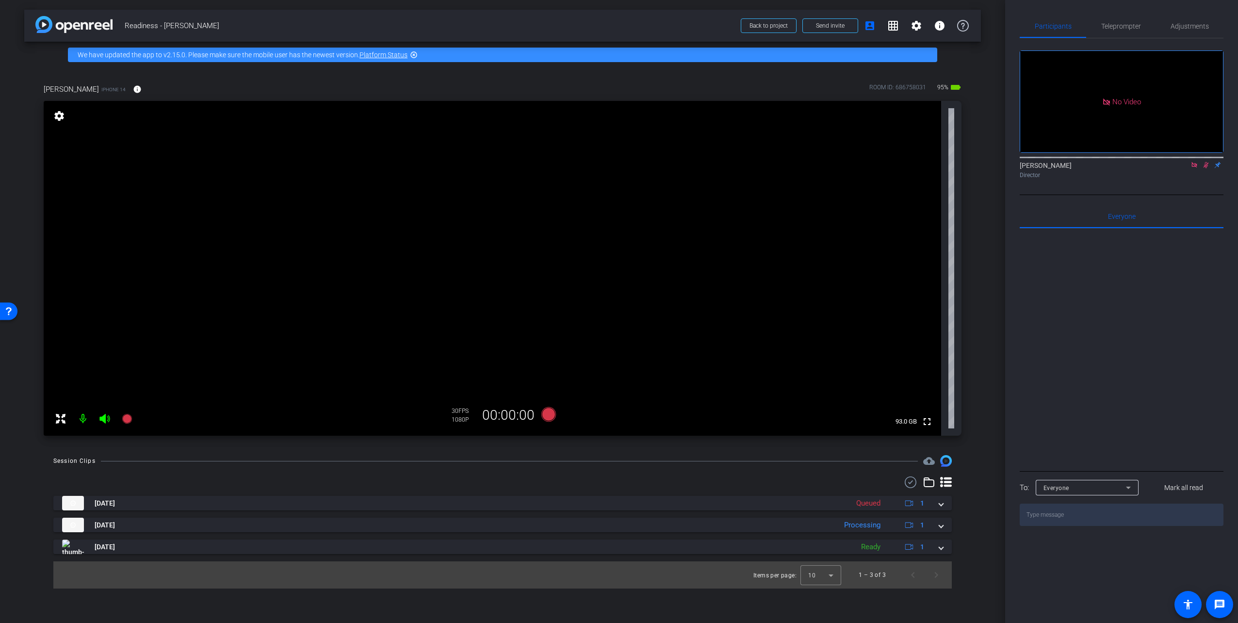
click at [1208, 162] on icon at bounding box center [1206, 165] width 8 height 7
click at [1195, 162] on icon at bounding box center [1195, 165] width 8 height 7
click at [836, 24] on span "Send invite" at bounding box center [830, 26] width 29 height 8
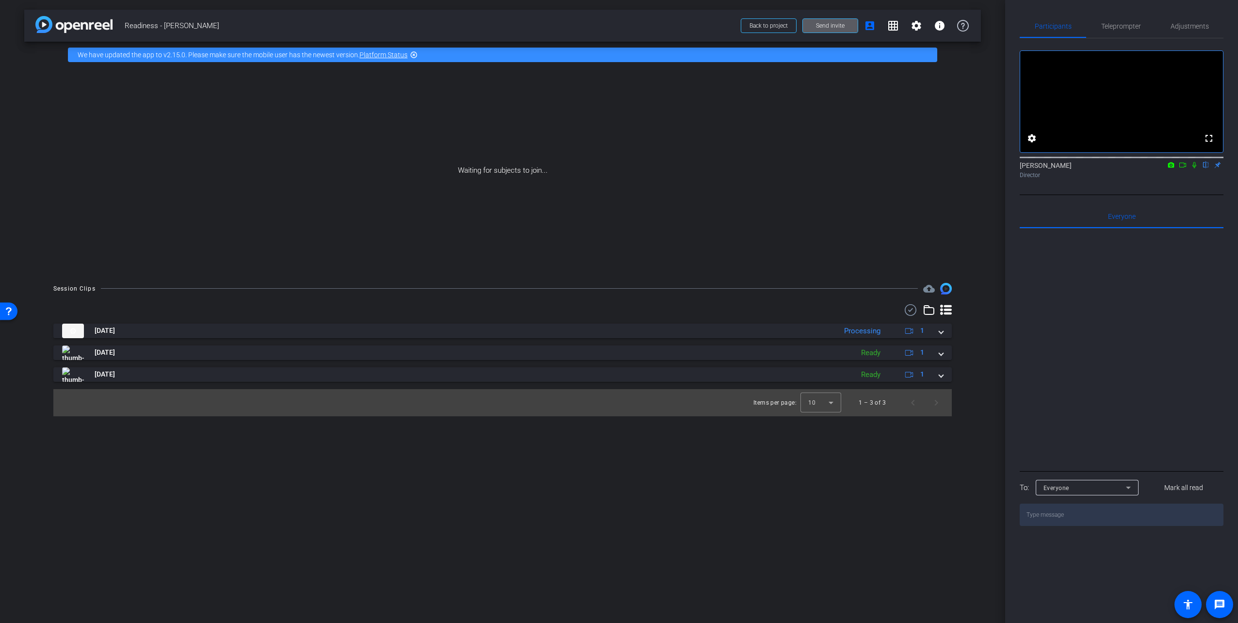
click at [826, 24] on span "Send invite" at bounding box center [830, 26] width 29 height 8
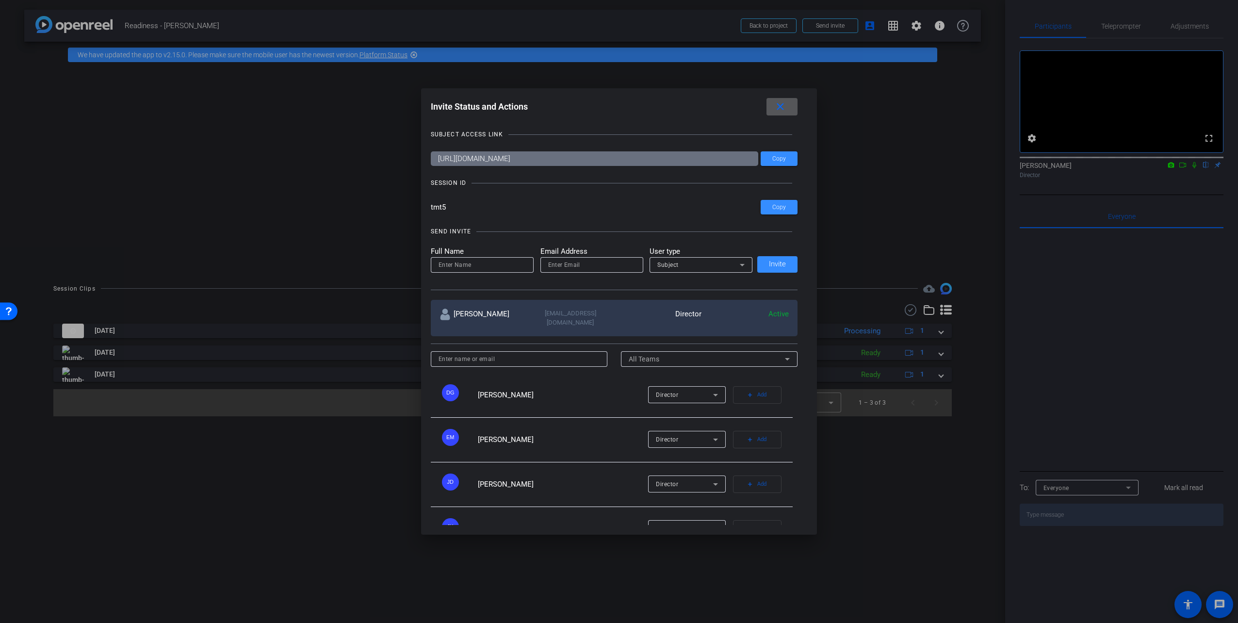
click at [470, 266] on input at bounding box center [482, 265] width 87 height 12
type input "Ray Stein"
click at [579, 268] on input "email" at bounding box center [591, 265] width 87 height 12
paste input "rstein67@massmutual.com"
type input "rstein67@massmutual.com"
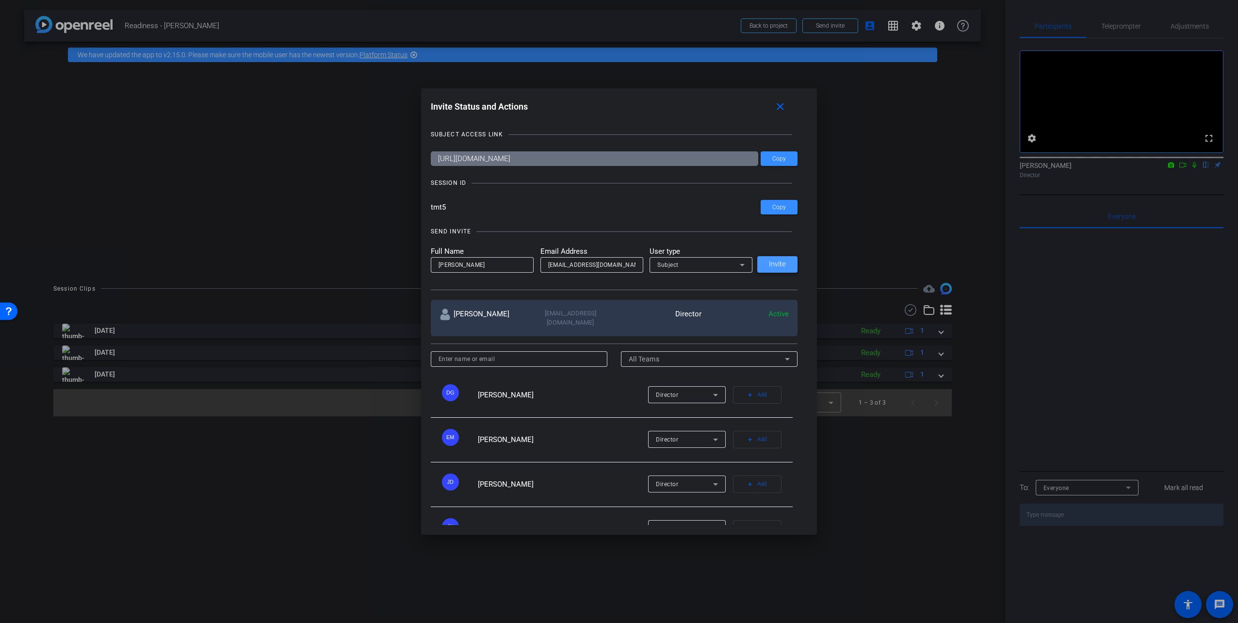
click at [774, 265] on span "Invite" at bounding box center [777, 264] width 17 height 7
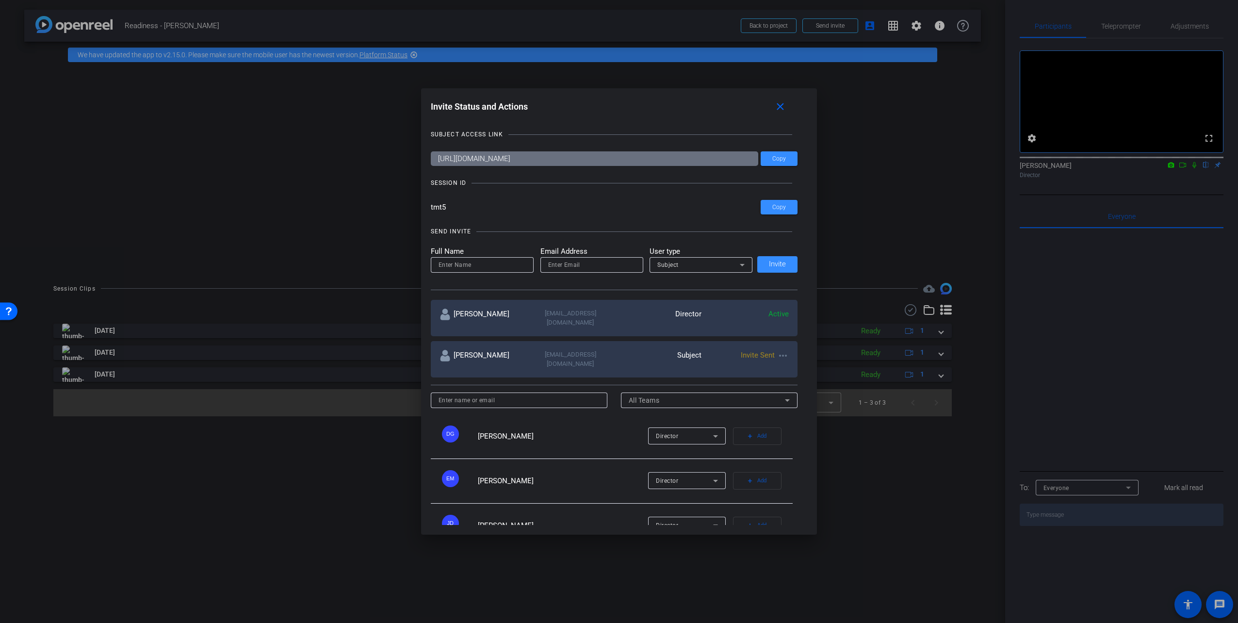
click at [778, 25] on div at bounding box center [619, 311] width 1238 height 623
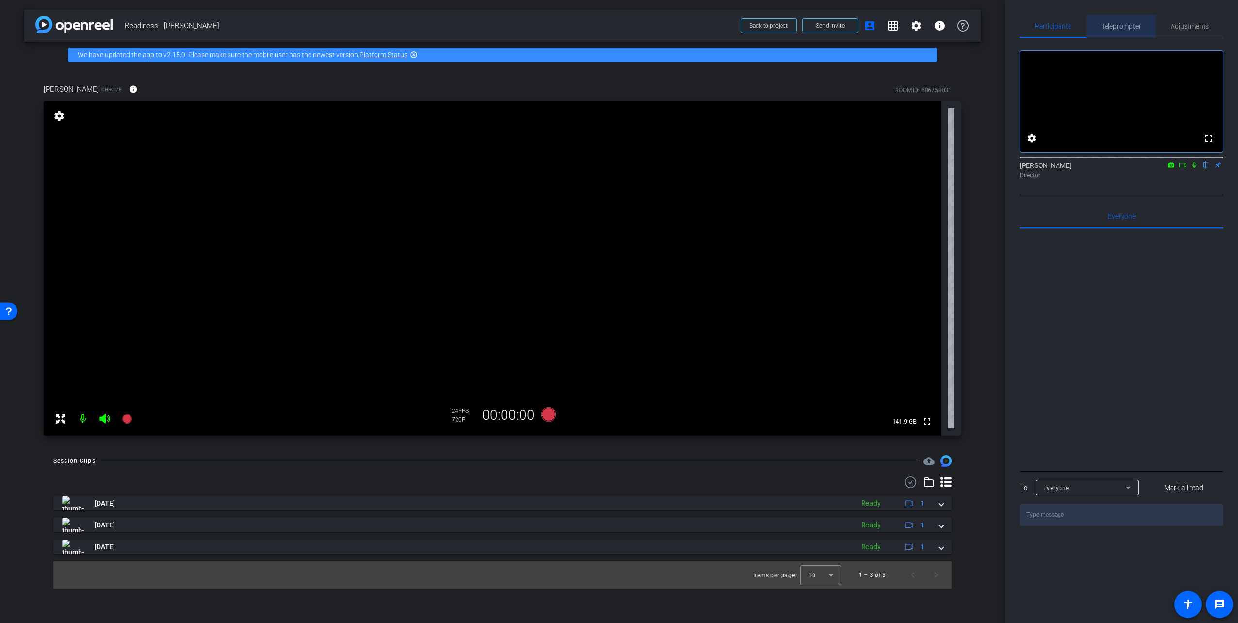
click at [1127, 24] on span "Teleprompter" at bounding box center [1122, 26] width 40 height 7
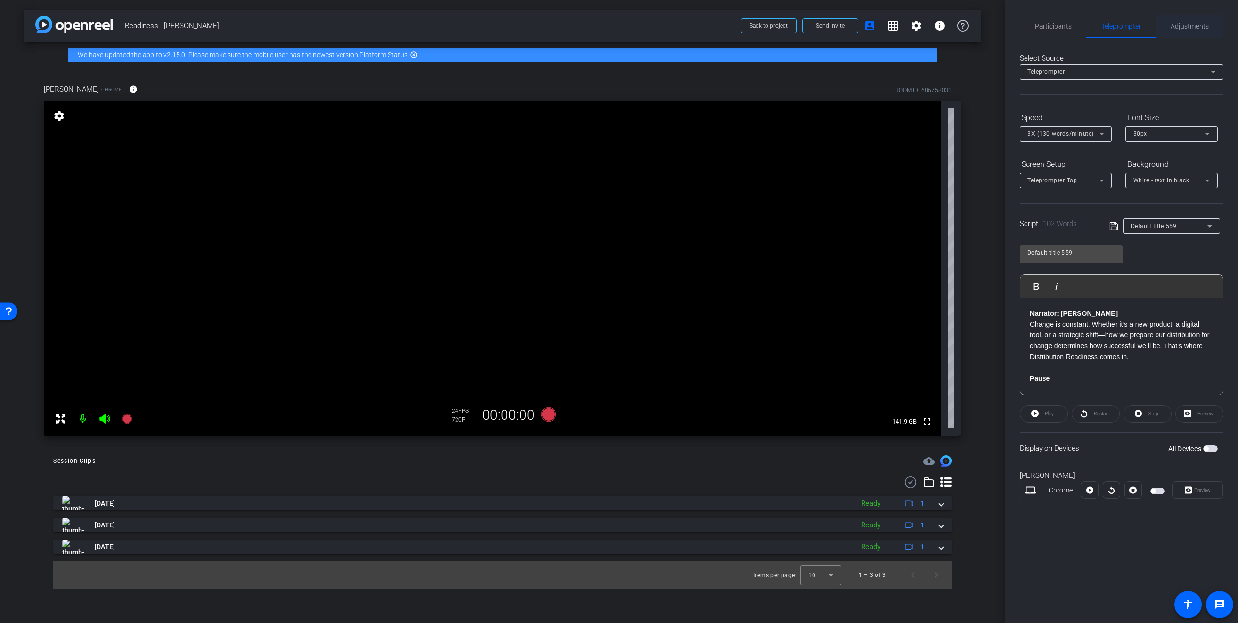
click at [1199, 29] on span "Adjustments" at bounding box center [1190, 26] width 38 height 7
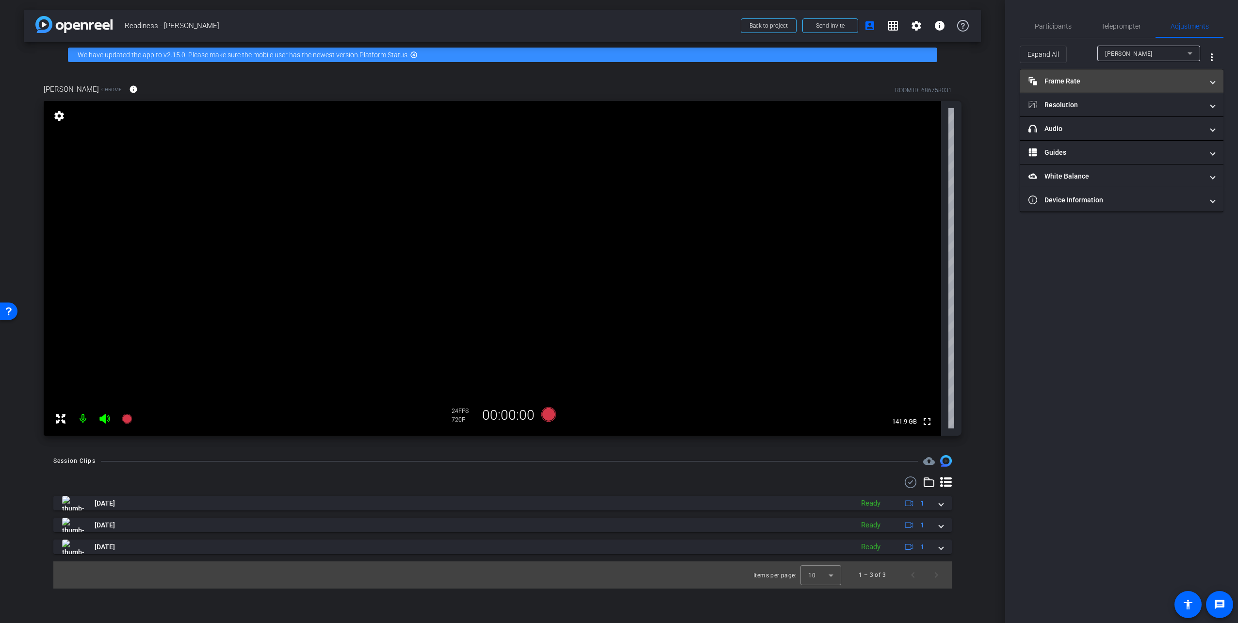
click at [1151, 76] on mat-panel-title "Frame Rate Frame Rate" at bounding box center [1116, 81] width 175 height 10
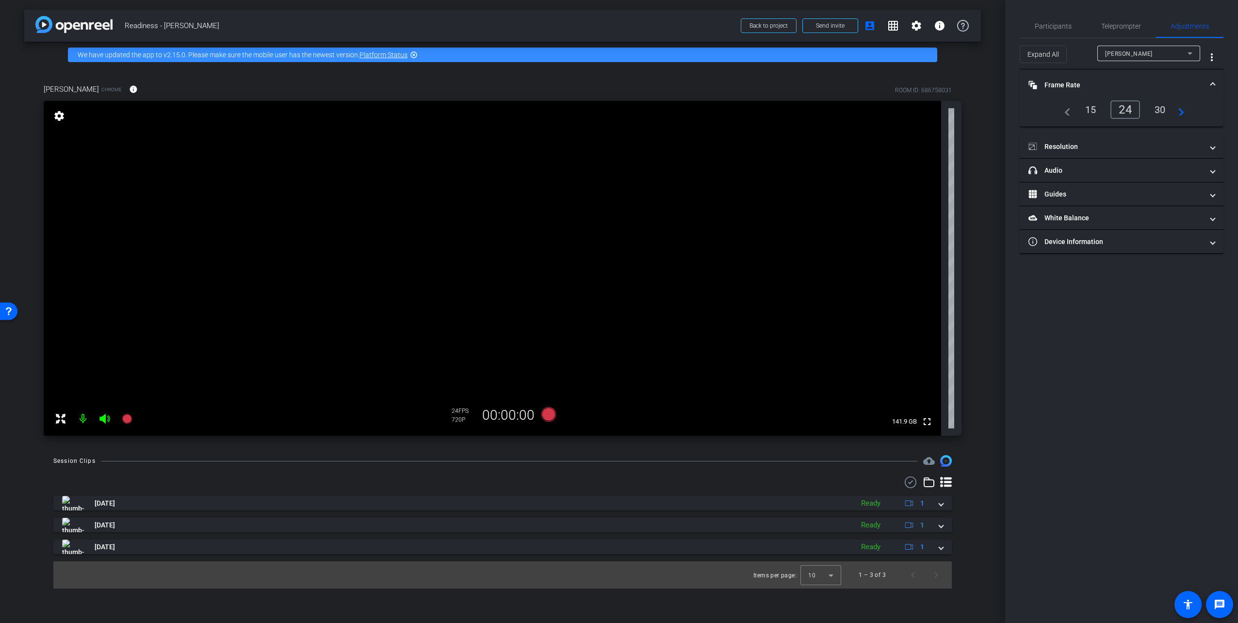
click at [1156, 111] on div "30" at bounding box center [1161, 109] width 26 height 16
click at [1126, 107] on div "24" at bounding box center [1124, 109] width 26 height 16
click at [1124, 150] on mat-panel-title "Resolution" at bounding box center [1116, 147] width 175 height 10
click at [1135, 175] on div "1080" at bounding box center [1130, 175] width 36 height 16
click at [1169, 108] on div "30" at bounding box center [1161, 109] width 26 height 16
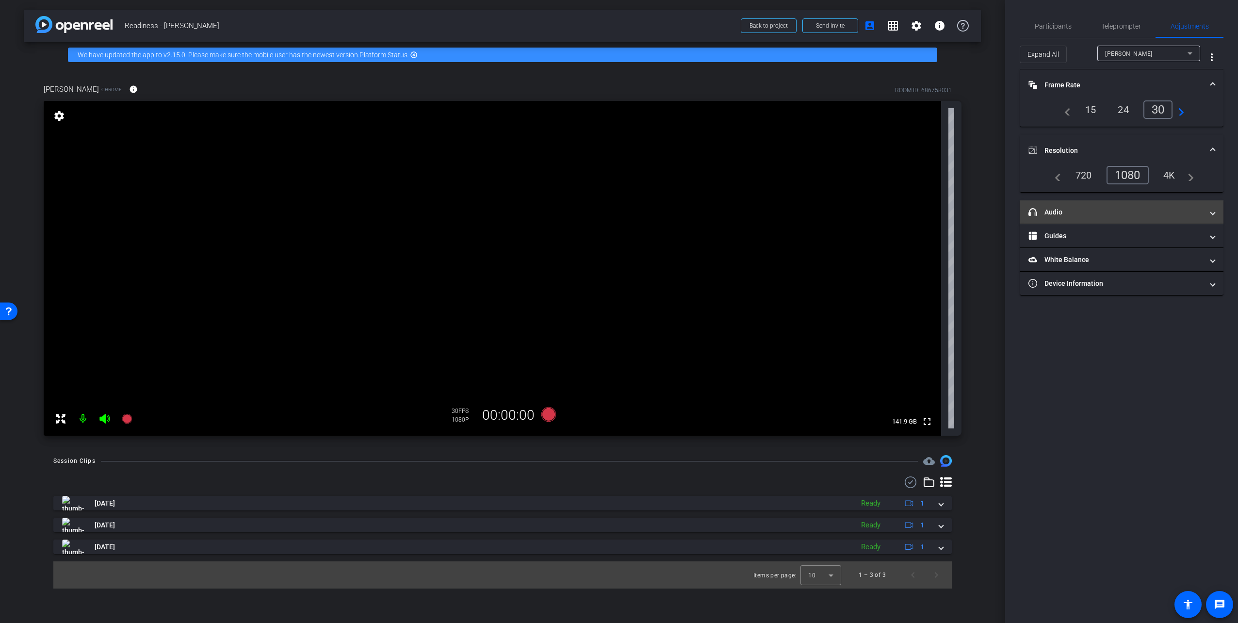
click at [1181, 212] on mat-panel-title "headphone icon Audio" at bounding box center [1116, 212] width 175 height 10
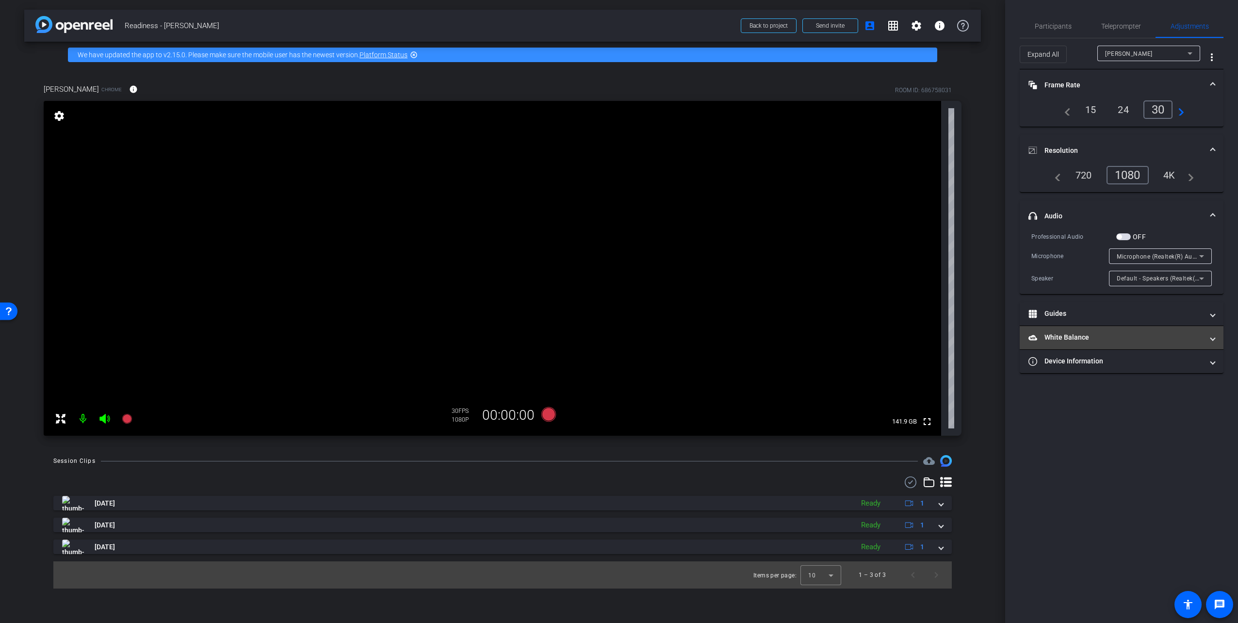
click at [1105, 332] on mat-panel-title "White Balance White Balance" at bounding box center [1116, 337] width 175 height 10
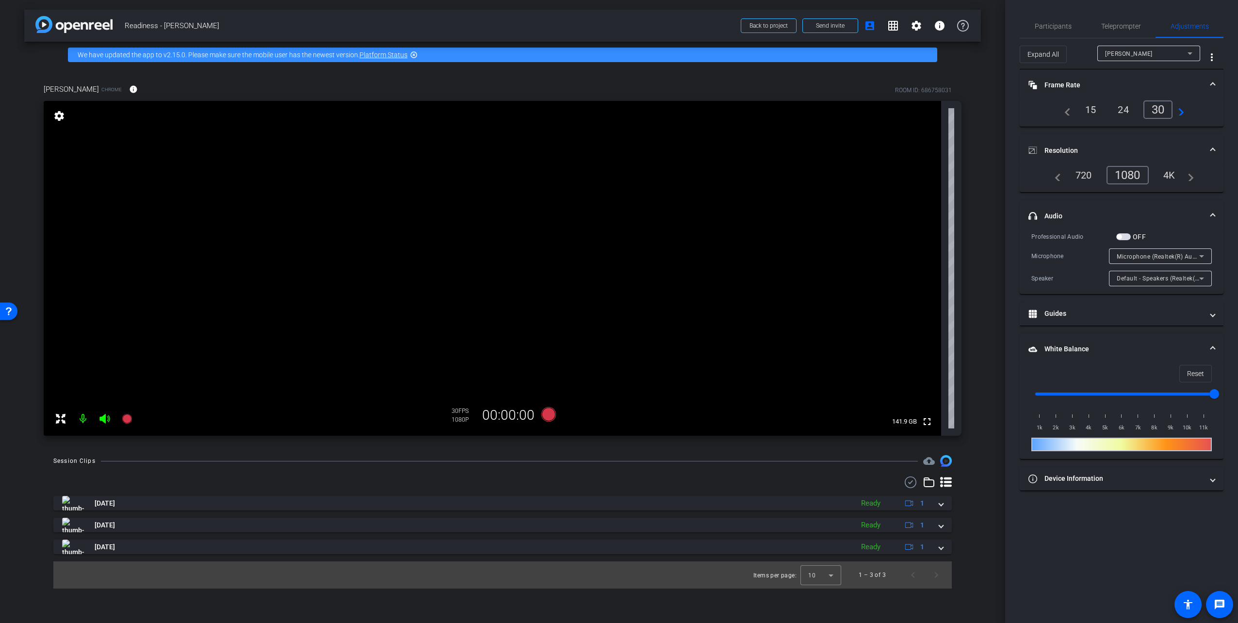
click at [1105, 335] on mat-expansion-panel-header "White Balance White Balance" at bounding box center [1122, 349] width 204 height 31
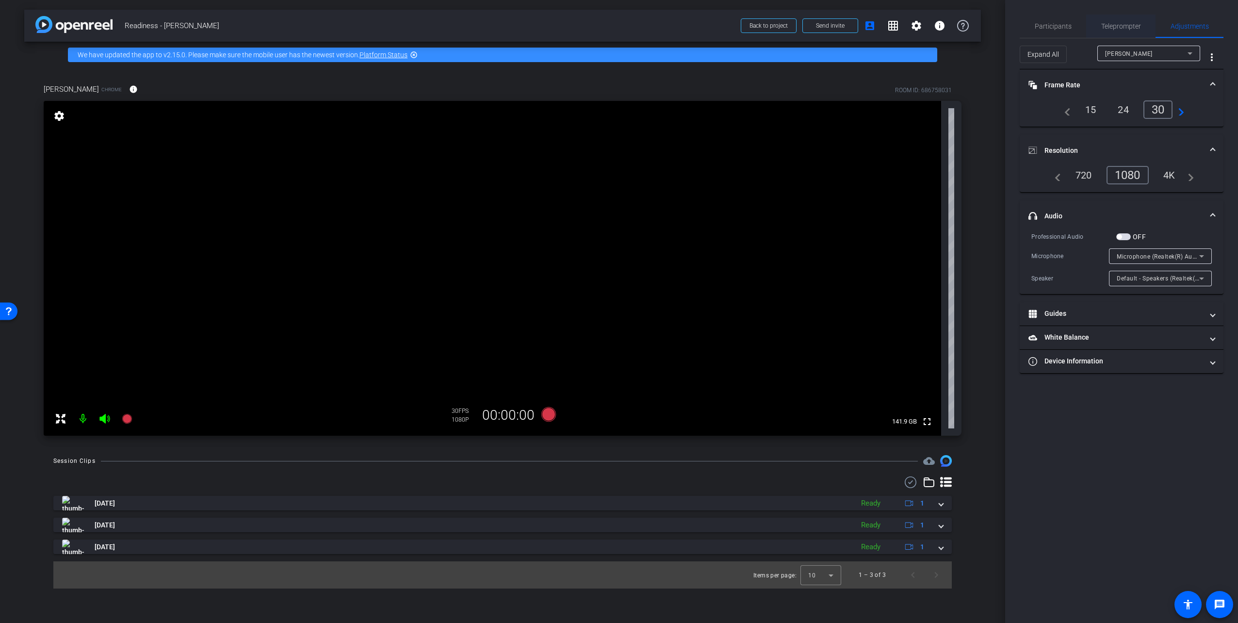
click at [1139, 30] on span "Teleprompter" at bounding box center [1122, 26] width 40 height 7
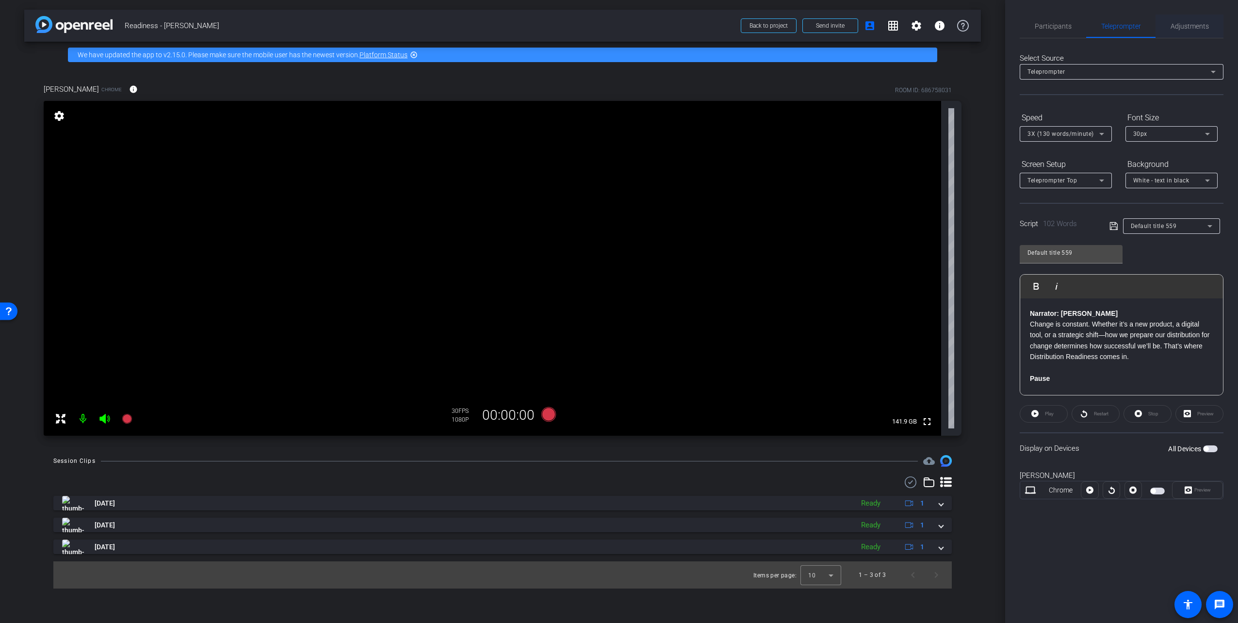
click at [1197, 26] on span "Adjustments" at bounding box center [1190, 26] width 38 height 7
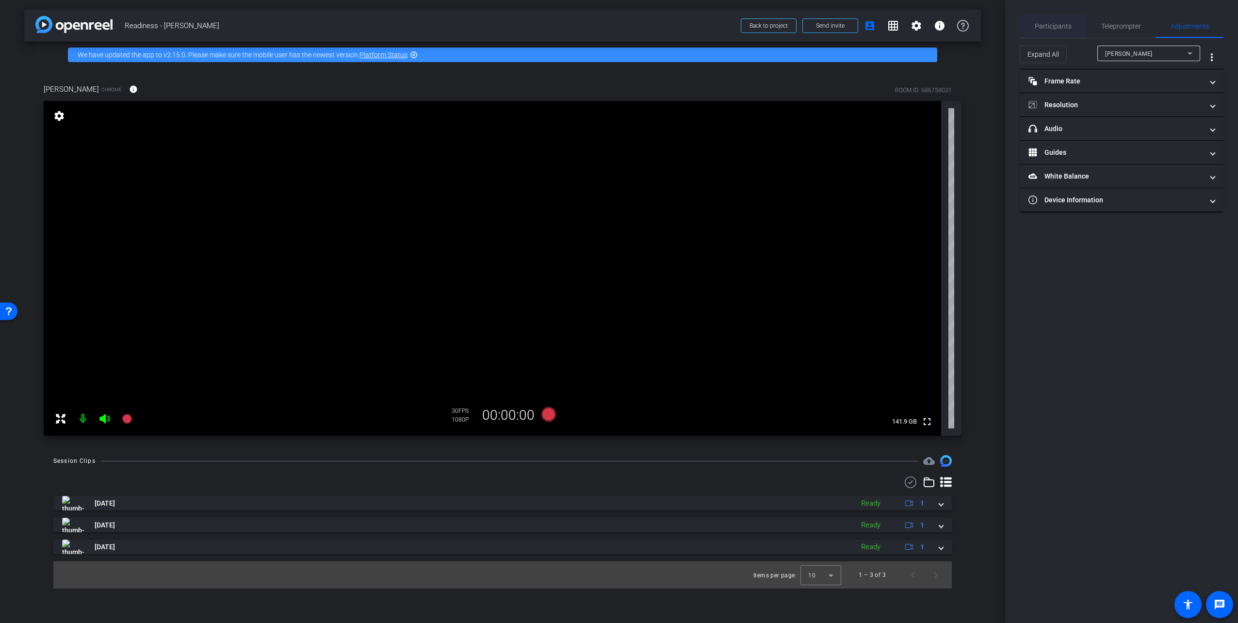
click at [1062, 23] on span "Participants" at bounding box center [1053, 26] width 37 height 7
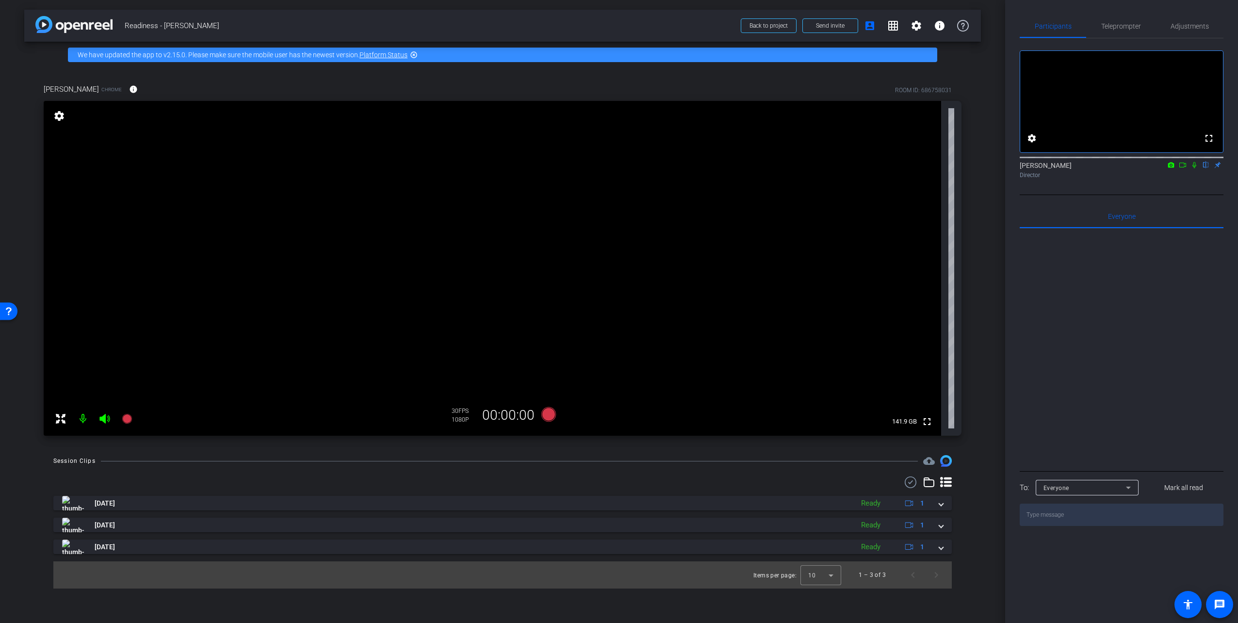
click at [1185, 167] on icon at bounding box center [1183, 165] width 7 height 5
click at [1196, 23] on span "Adjustments" at bounding box center [1190, 26] width 38 height 7
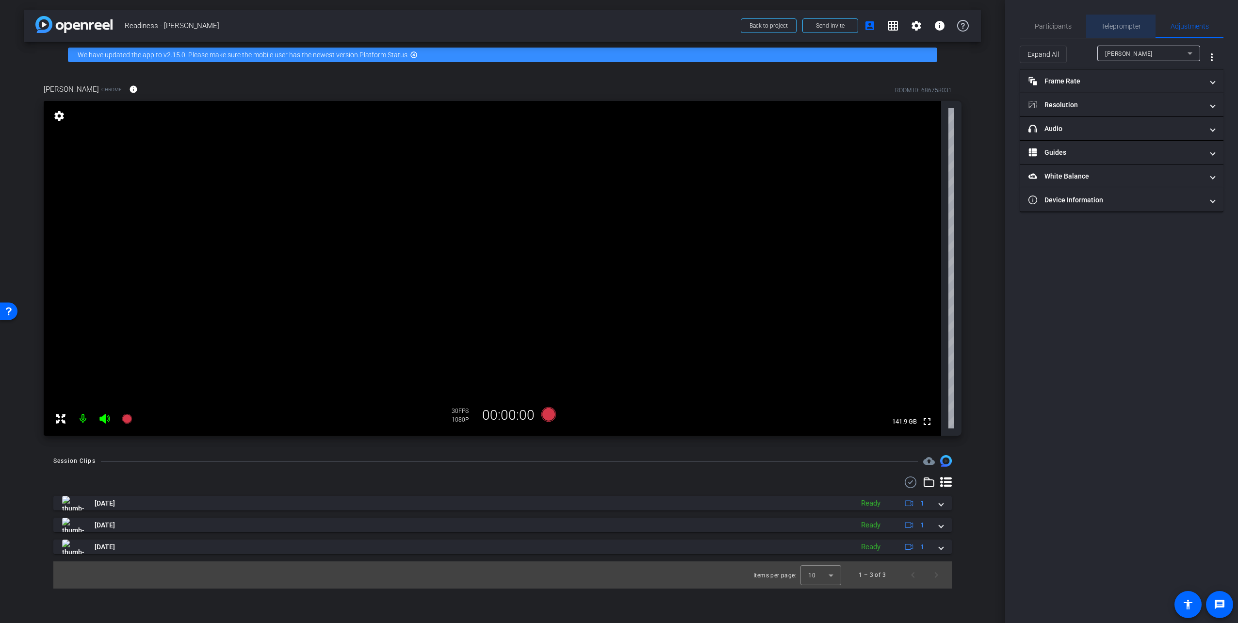
click at [1122, 27] on span "Teleprompter" at bounding box center [1122, 26] width 40 height 7
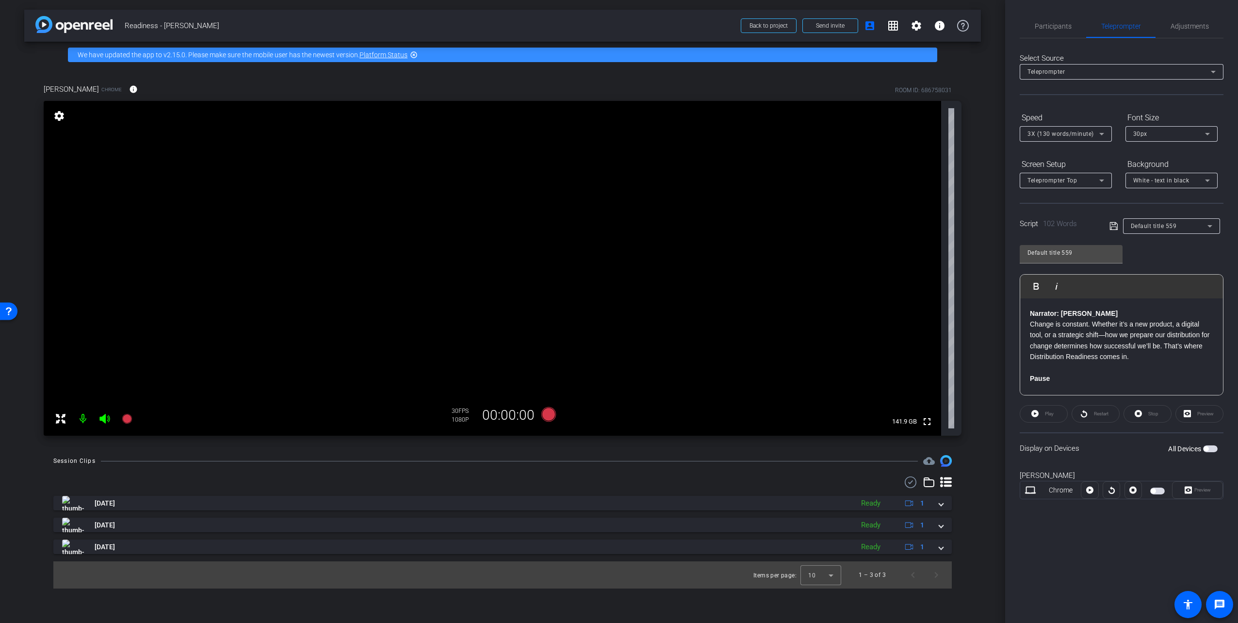
click at [1210, 446] on span "button" at bounding box center [1210, 448] width 15 height 7
click at [1049, 26] on span "Participants" at bounding box center [1053, 26] width 37 height 7
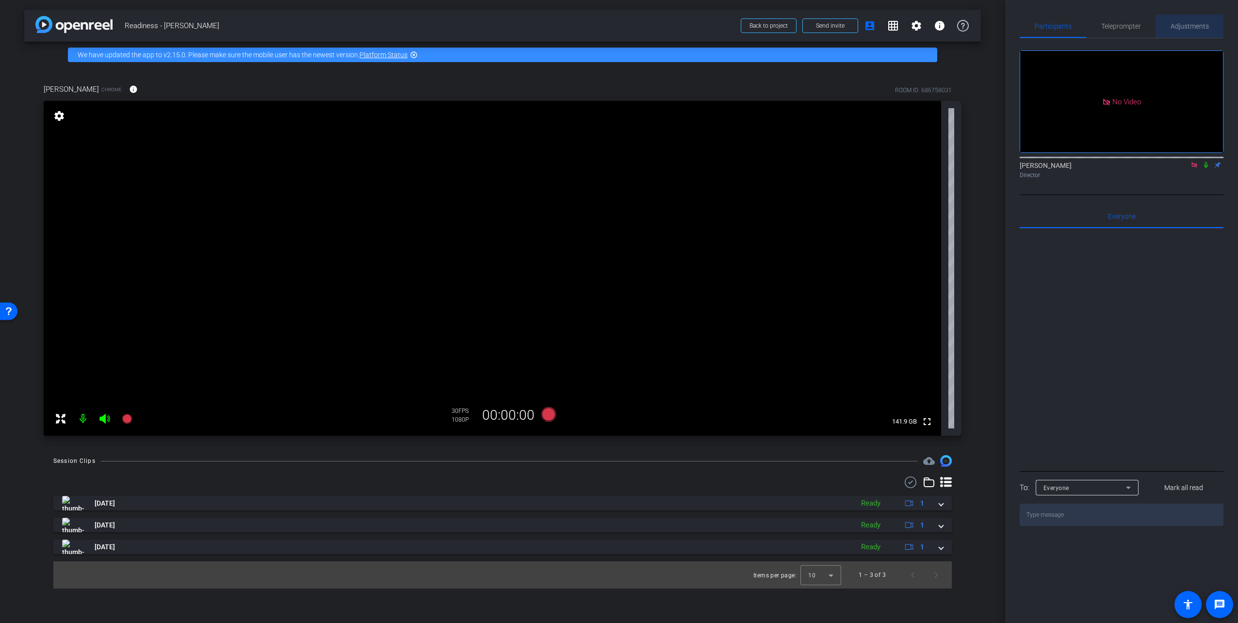
click at [1191, 25] on span "Adjustments" at bounding box center [1190, 26] width 38 height 7
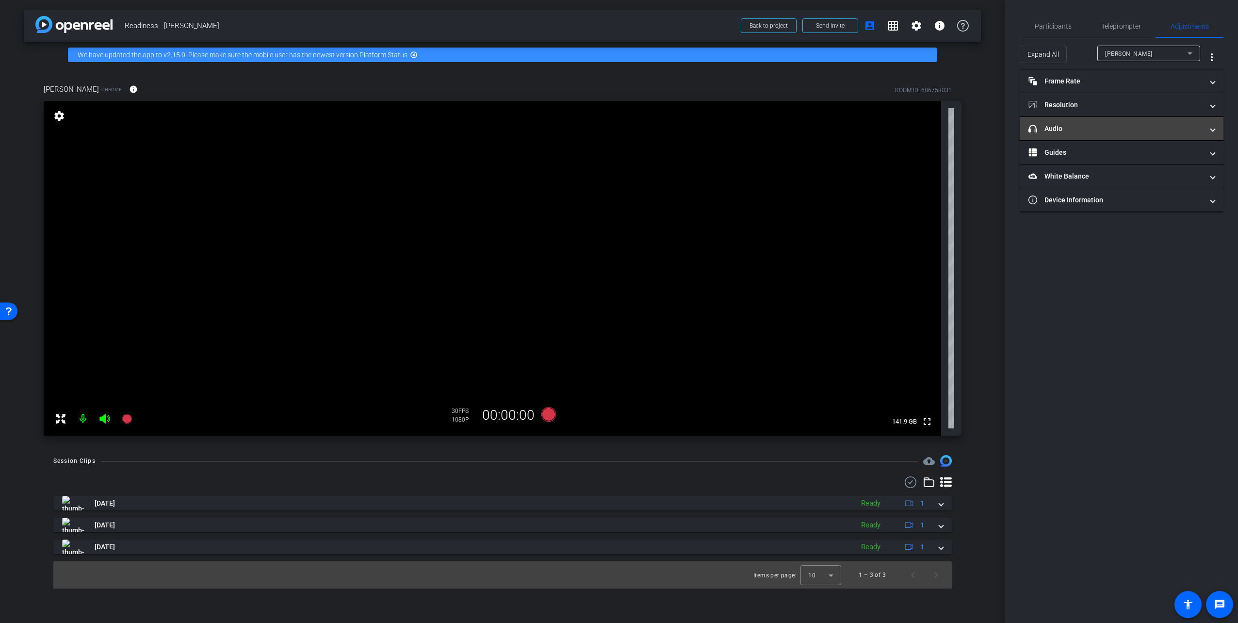
click at [1085, 122] on mat-expansion-panel-header "headphone icon Audio" at bounding box center [1122, 128] width 204 height 23
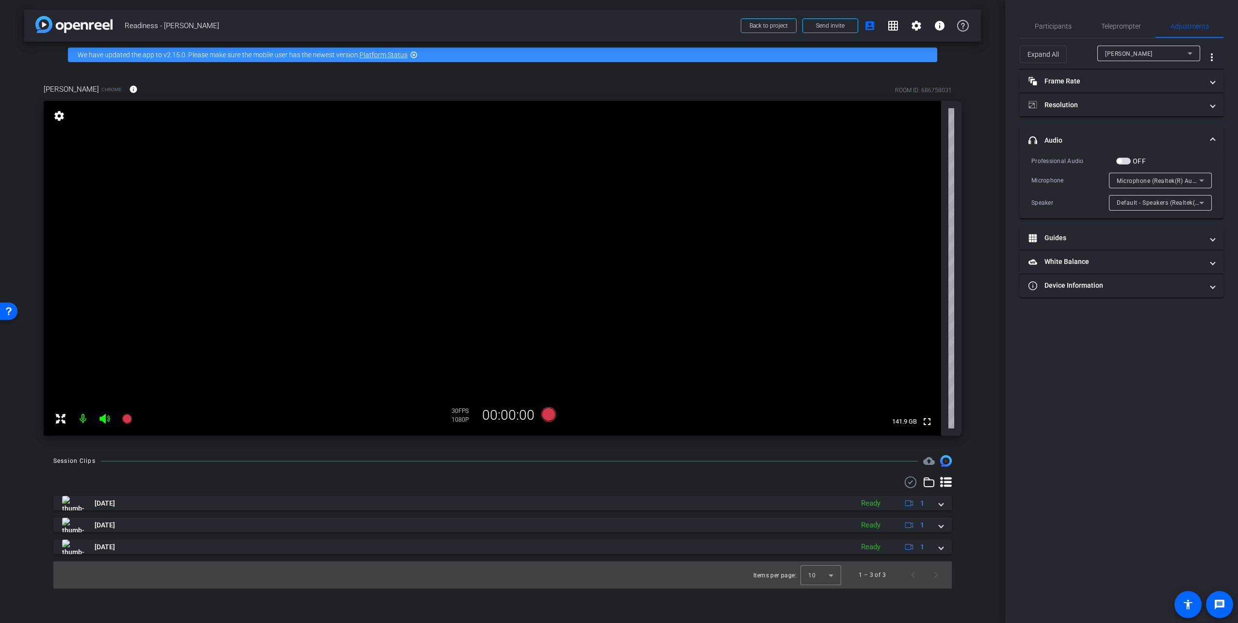
click at [1124, 159] on span "button" at bounding box center [1124, 161] width 15 height 7
click at [1124, 159] on span "button" at bounding box center [1126, 161] width 5 height 5
click at [1142, 283] on mat-panel-title "Device Information" at bounding box center [1116, 285] width 175 height 10
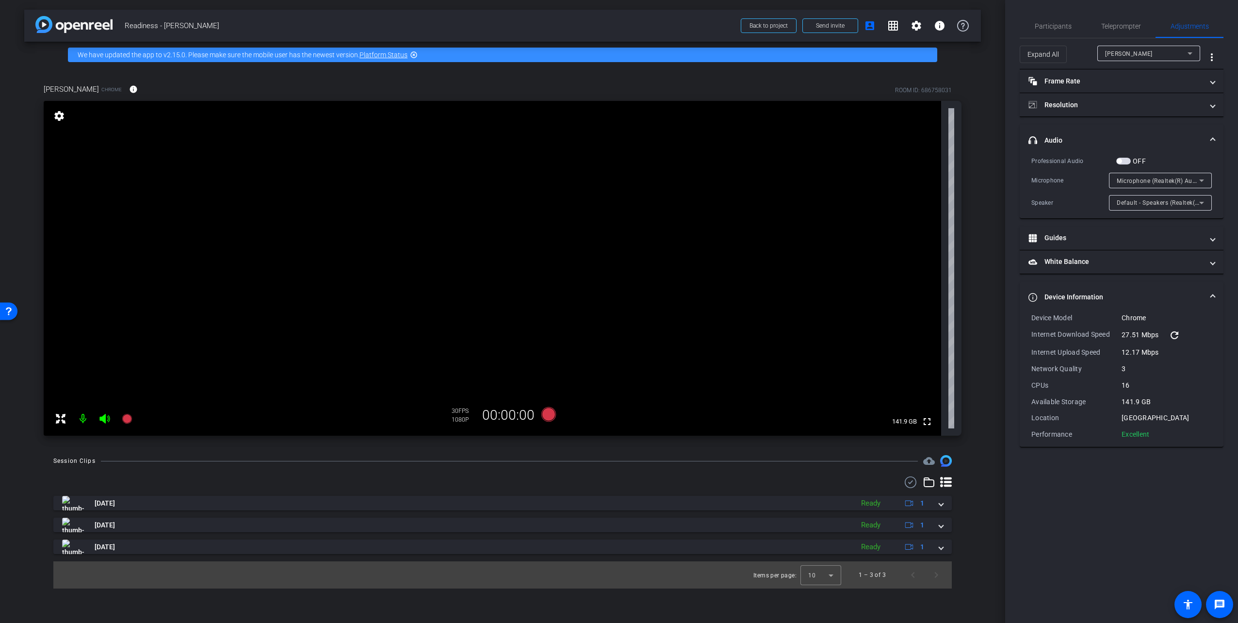
click at [1142, 283] on mat-expansion-panel-header "Device Information" at bounding box center [1122, 297] width 204 height 31
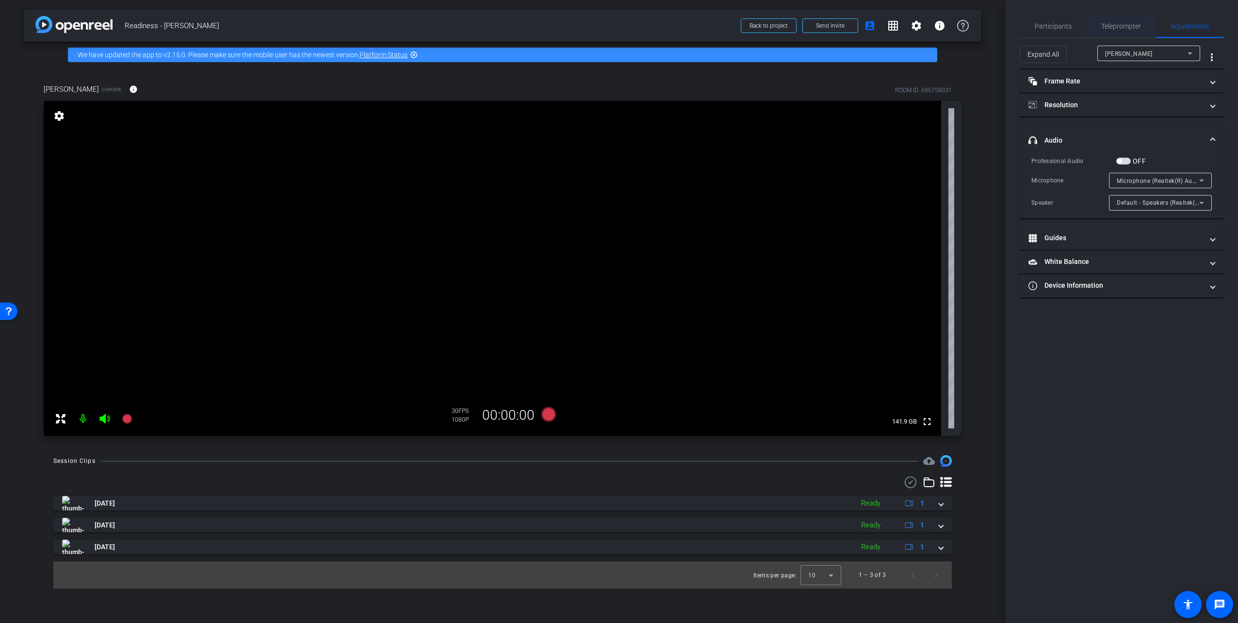
click at [1130, 27] on span "Teleprompter" at bounding box center [1122, 26] width 40 height 7
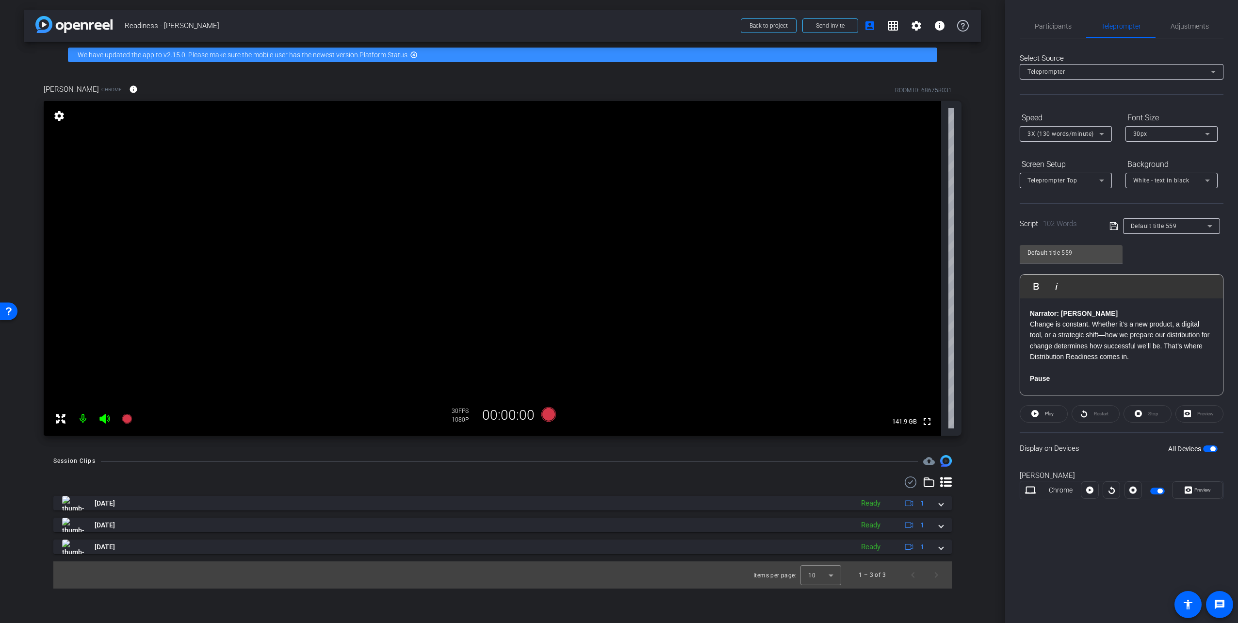
click at [1097, 415] on div "Restart" at bounding box center [1096, 413] width 48 height 17
click at [1043, 413] on span "Play" at bounding box center [1048, 414] width 11 height 14
click at [1191, 18] on span "Adjustments" at bounding box center [1190, 26] width 38 height 23
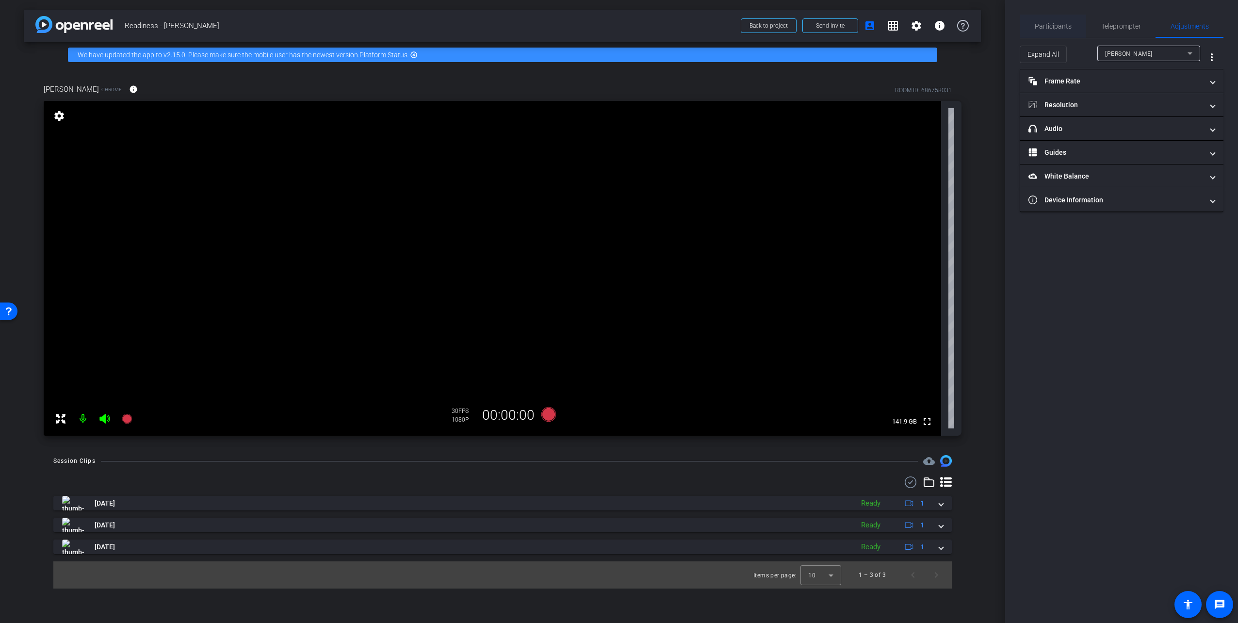
click at [1042, 26] on span "Participants" at bounding box center [1053, 26] width 37 height 7
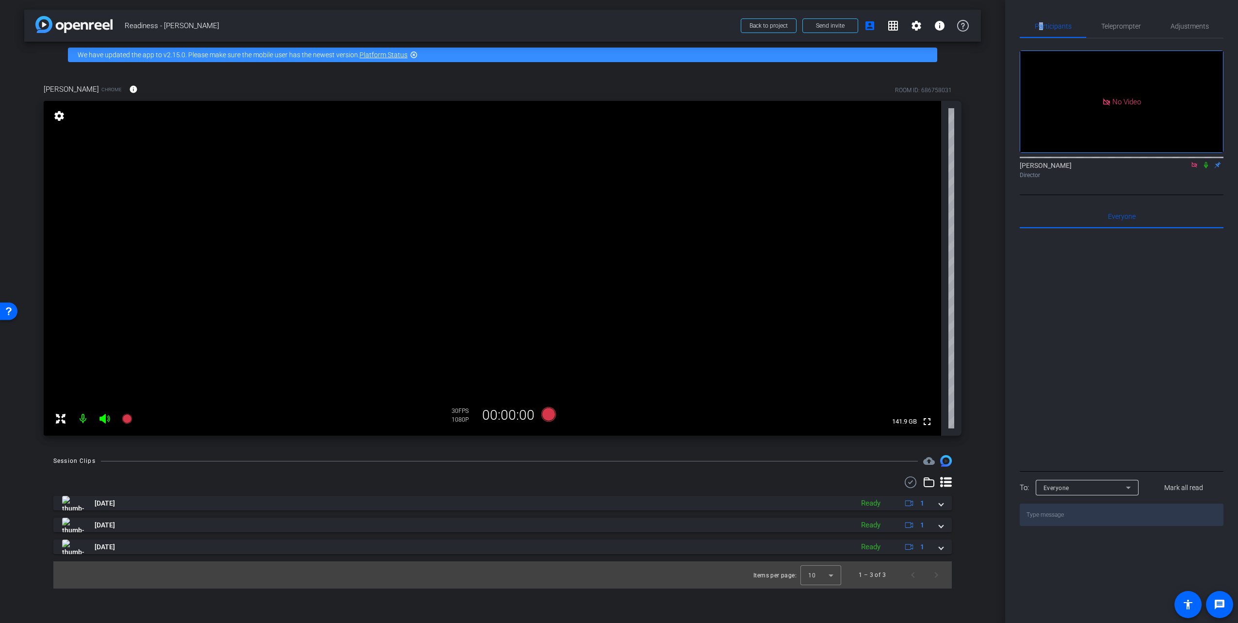
click at [1207, 162] on icon at bounding box center [1206, 165] width 8 height 7
click at [1122, 25] on span "Teleprompter" at bounding box center [1122, 26] width 40 height 7
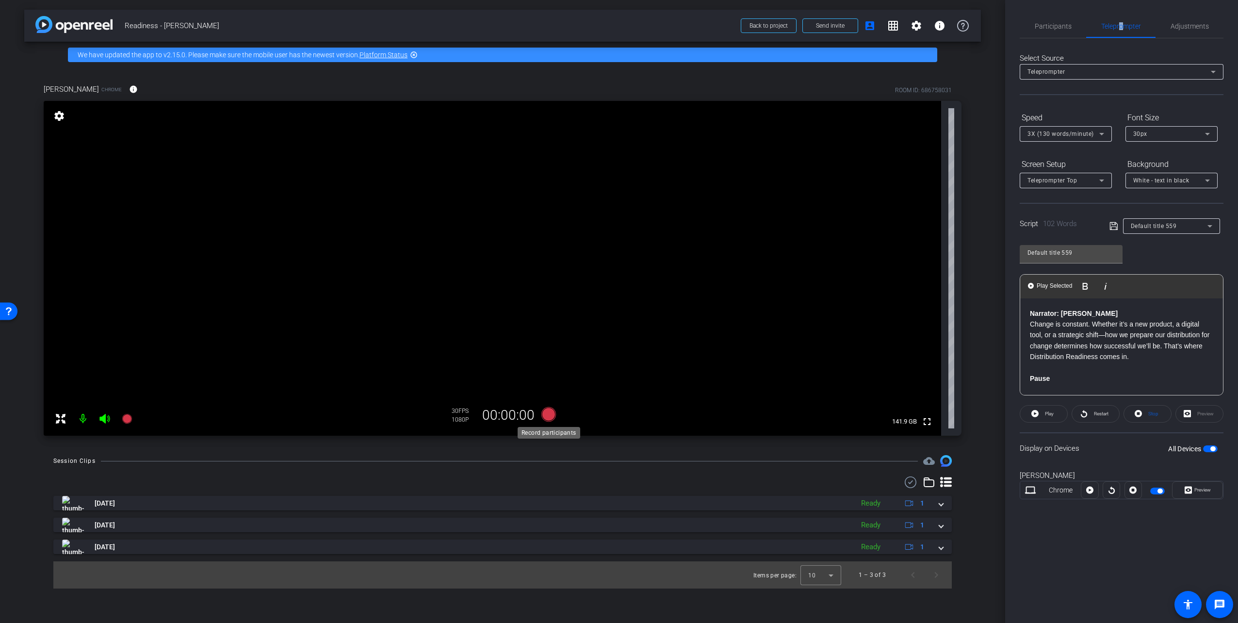
click at [553, 415] on icon at bounding box center [549, 414] width 15 height 15
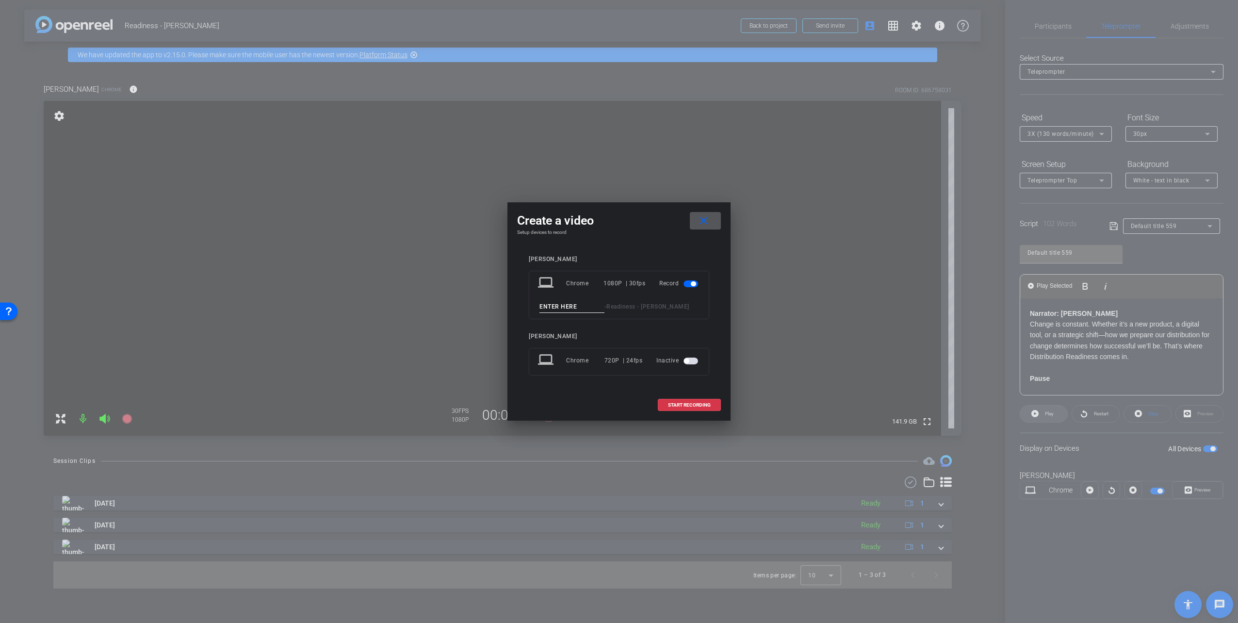
click at [1051, 413] on div at bounding box center [619, 311] width 1238 height 623
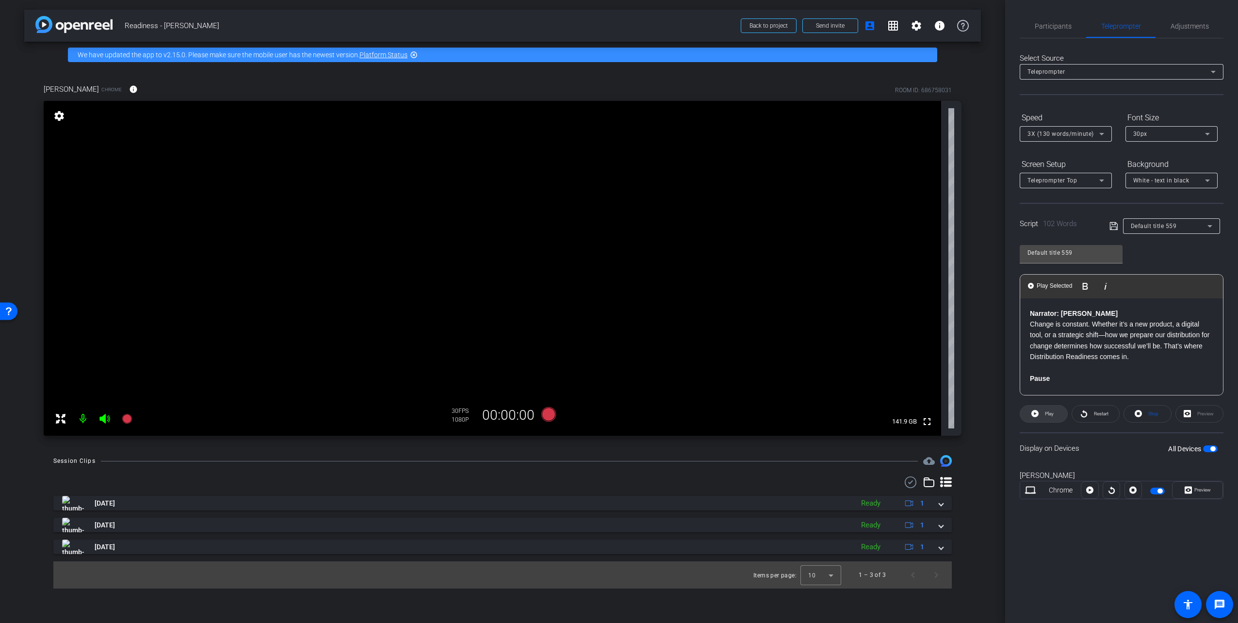
click at [1051, 413] on span "Play" at bounding box center [1049, 413] width 9 height 5
click at [552, 418] on icon at bounding box center [549, 414] width 15 height 15
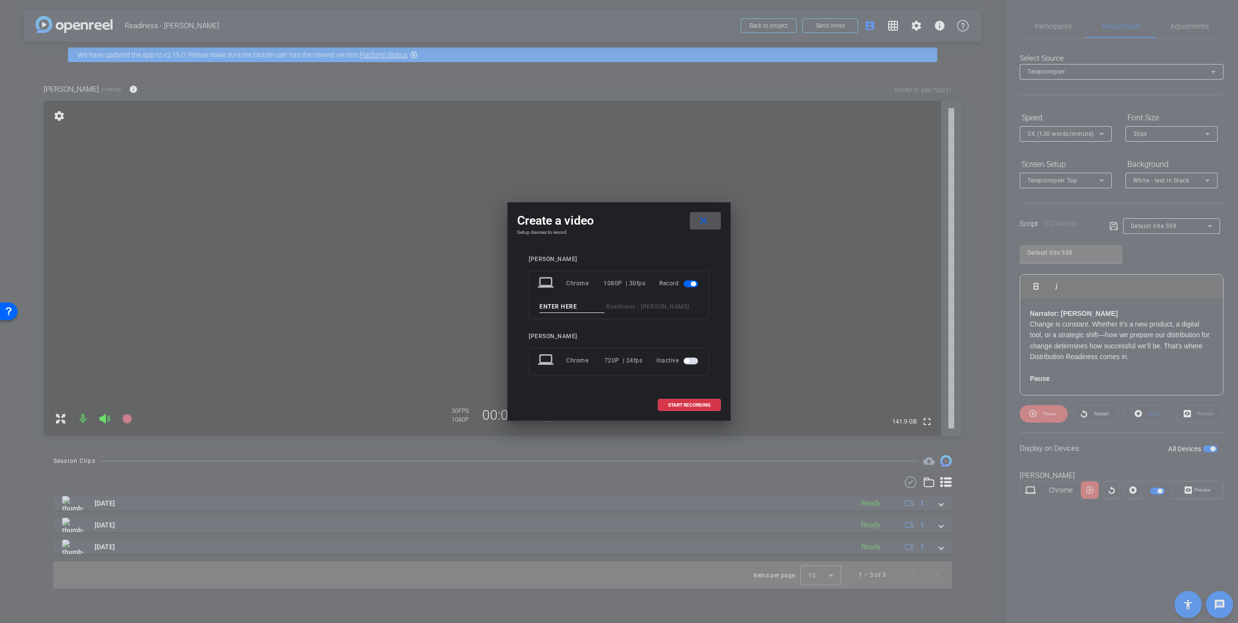
click at [563, 308] on input at bounding box center [572, 307] width 65 height 12
click at [1174, 25] on div at bounding box center [619, 311] width 1238 height 623
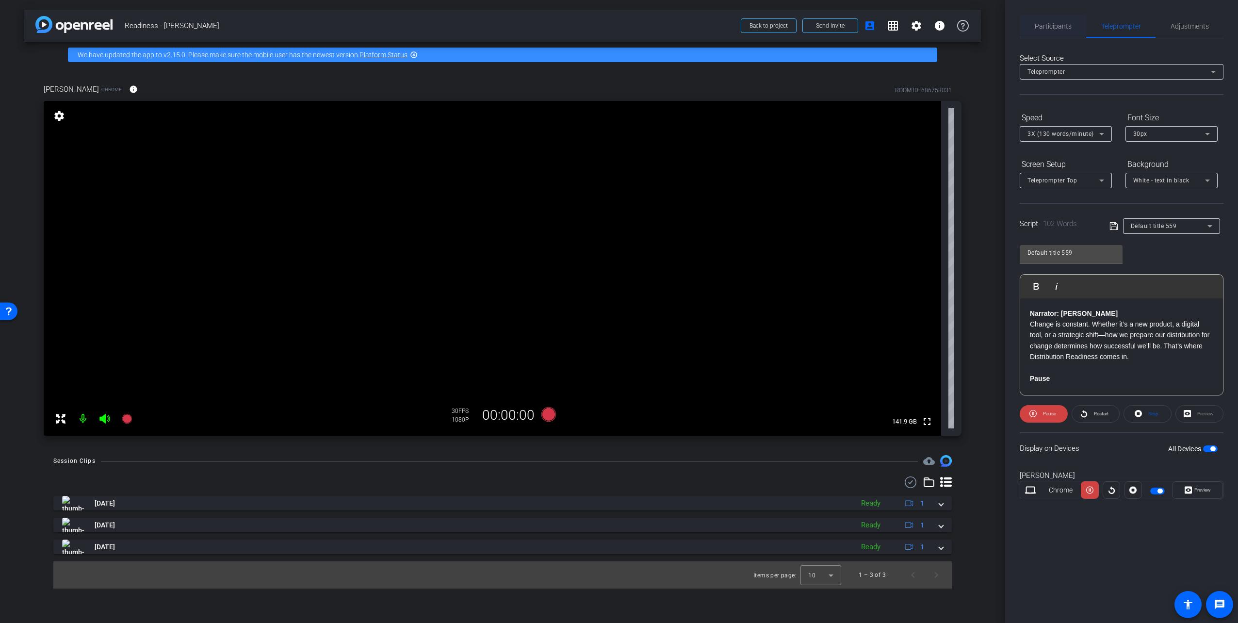
click at [1047, 27] on span "Participants" at bounding box center [1053, 26] width 37 height 7
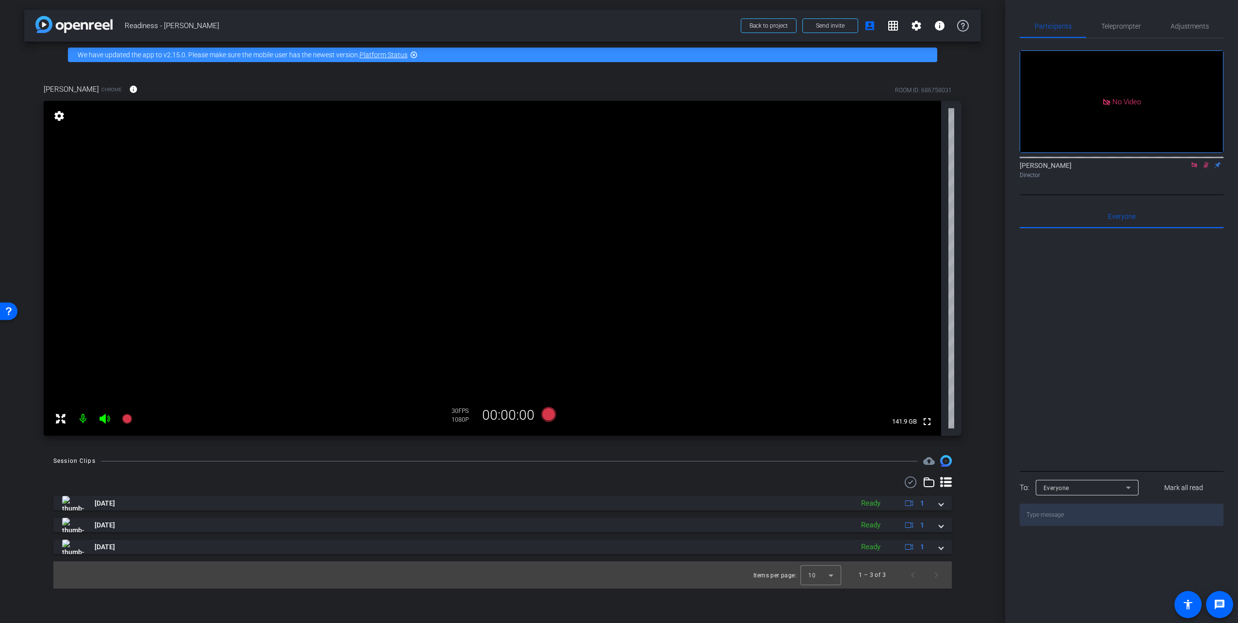
click at [1205, 162] on icon at bounding box center [1206, 165] width 8 height 7
click at [1206, 162] on icon at bounding box center [1206, 165] width 8 height 7
click at [1192, 17] on span "Adjustments" at bounding box center [1190, 26] width 38 height 23
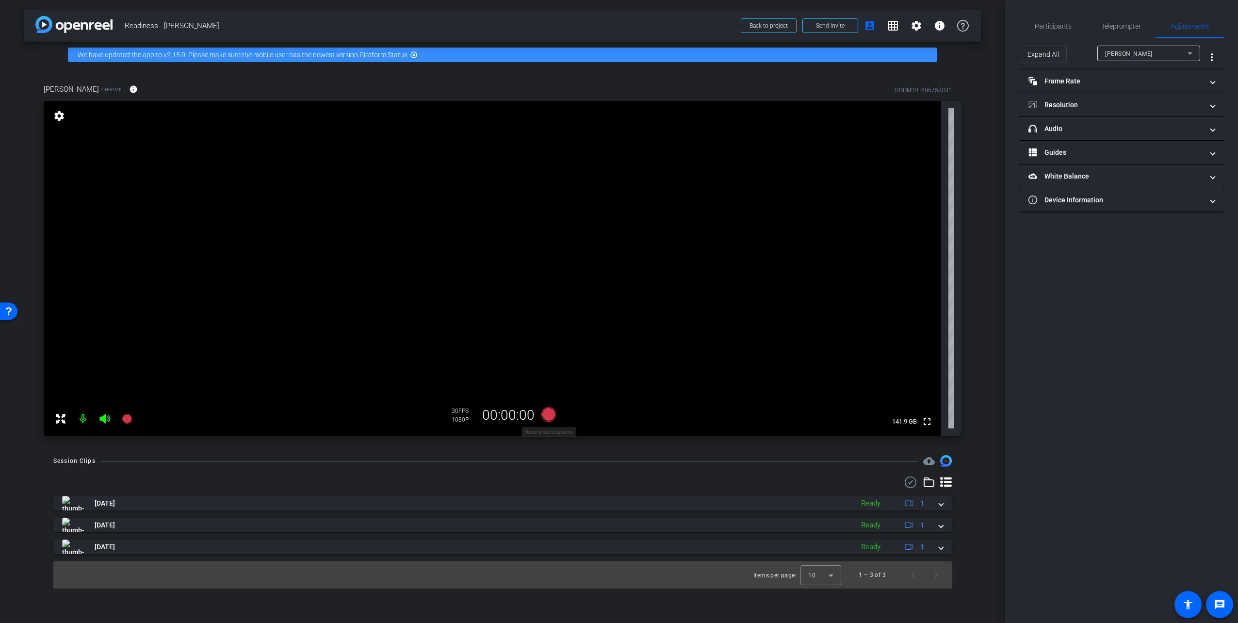
click at [549, 411] on icon at bounding box center [549, 414] width 15 height 15
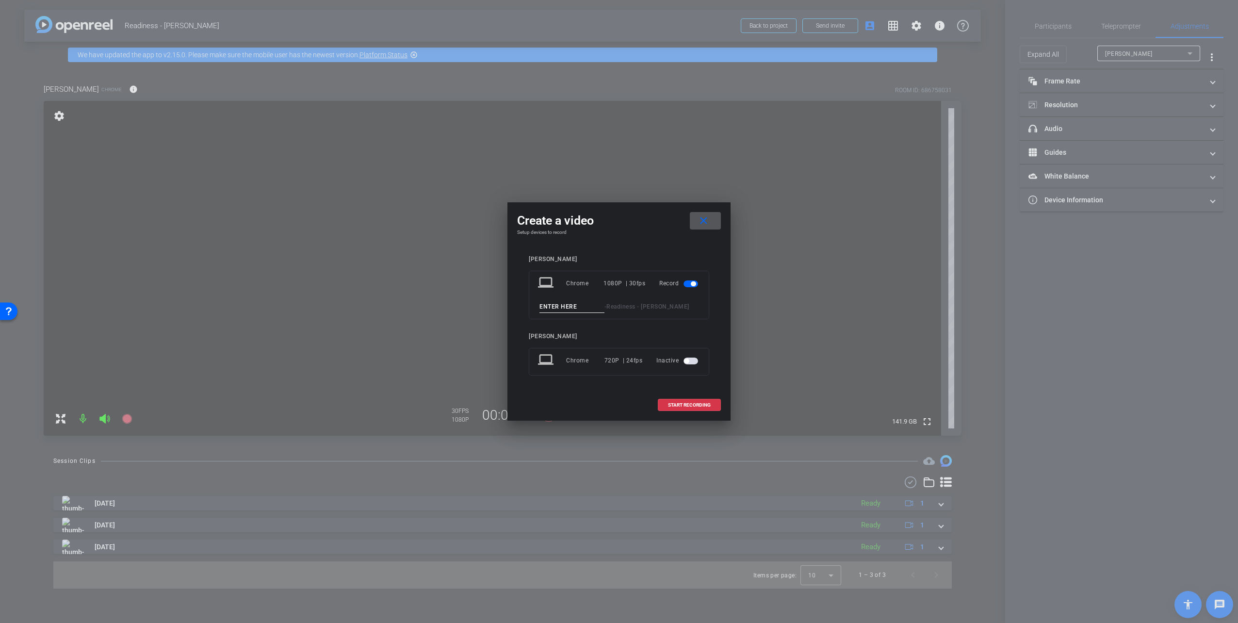
click at [587, 303] on input at bounding box center [572, 307] width 65 height 12
type input "Take 4"
click at [667, 405] on span at bounding box center [690, 405] width 62 height 23
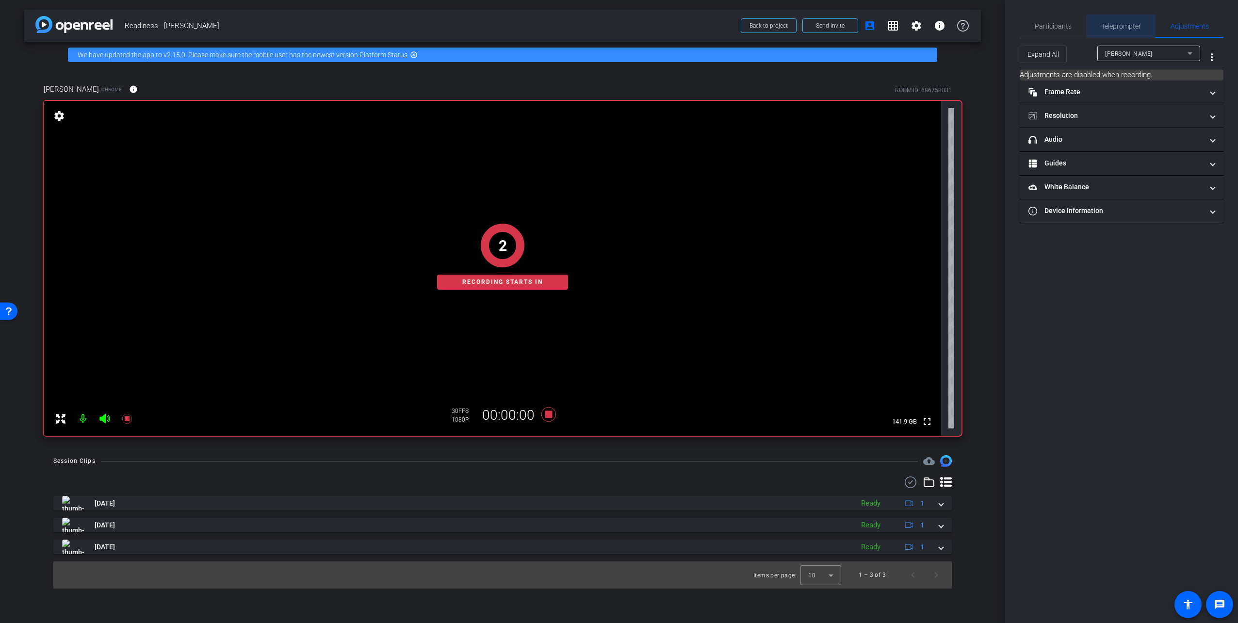
click at [1132, 26] on span "Teleprompter" at bounding box center [1122, 26] width 40 height 7
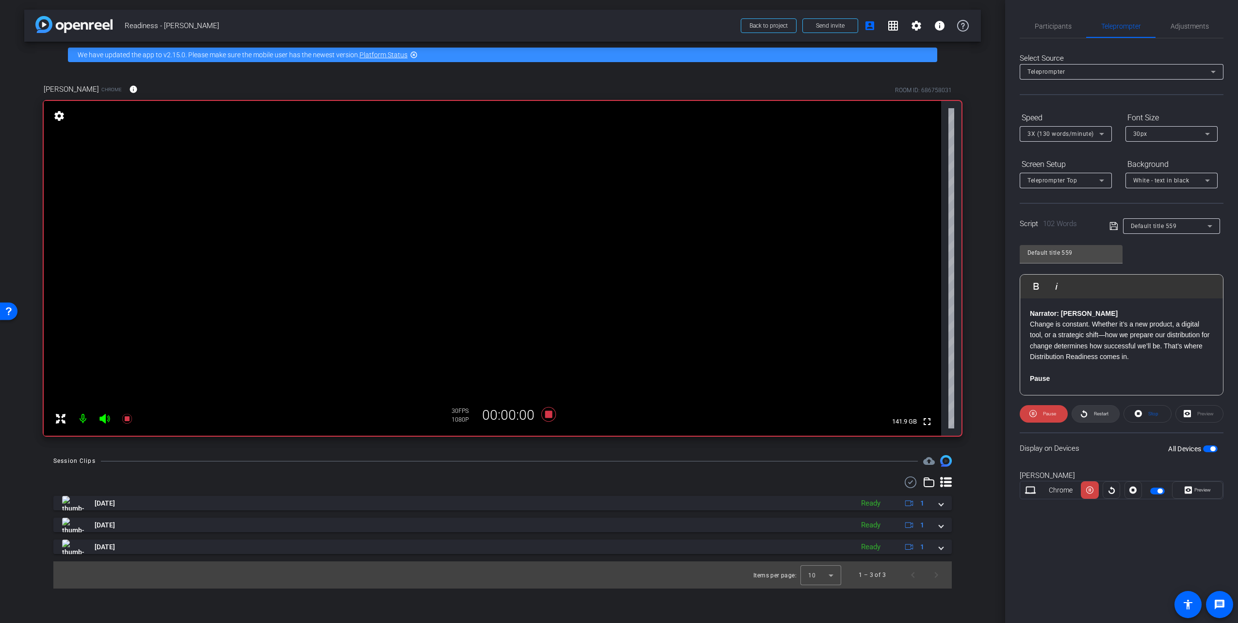
click at [1103, 411] on span "Restart" at bounding box center [1101, 413] width 15 height 5
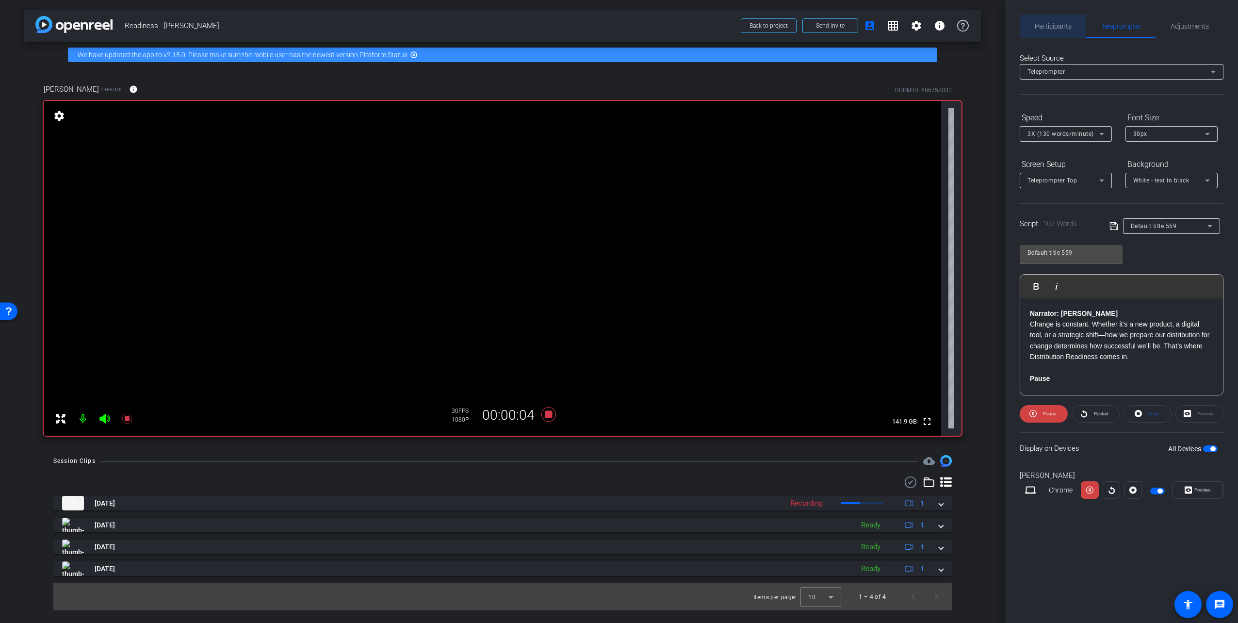
click at [1059, 26] on span "Participants" at bounding box center [1053, 26] width 37 height 7
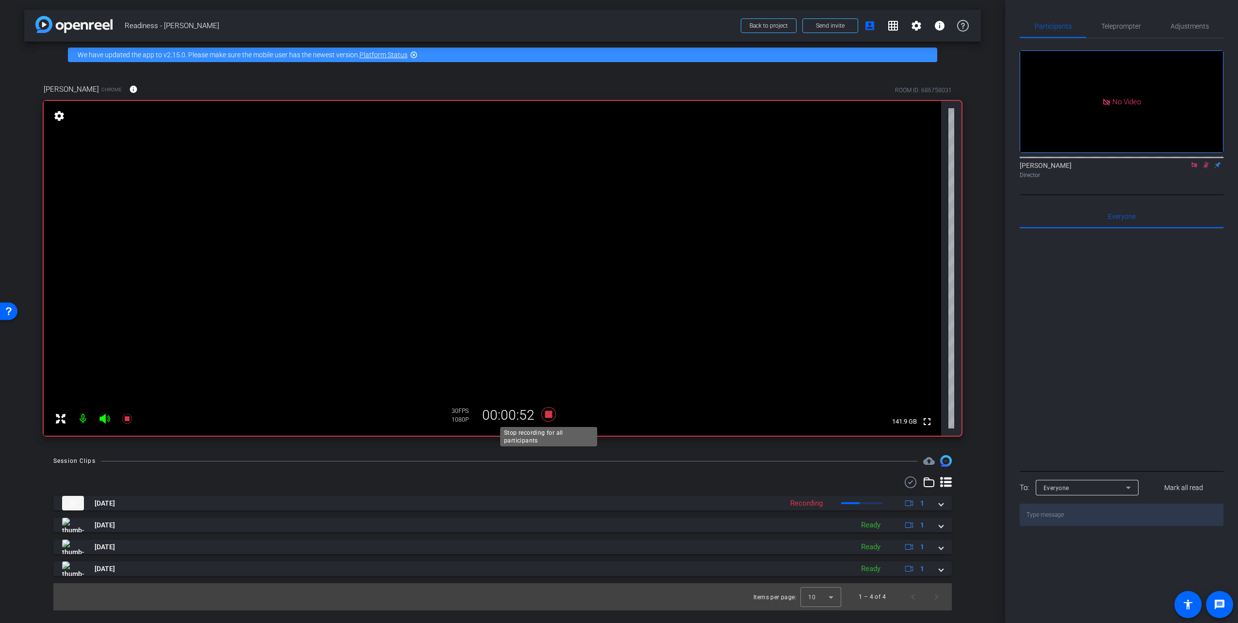
click at [547, 412] on icon at bounding box center [549, 414] width 15 height 15
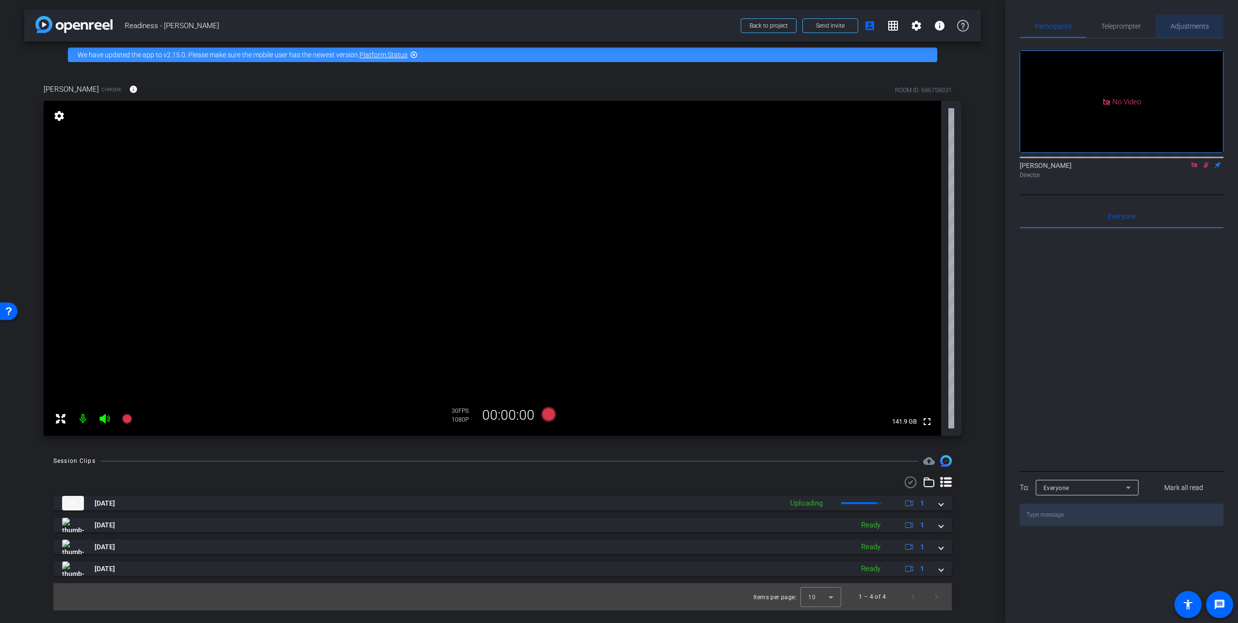
click at [1195, 27] on span "Adjustments" at bounding box center [1190, 26] width 38 height 7
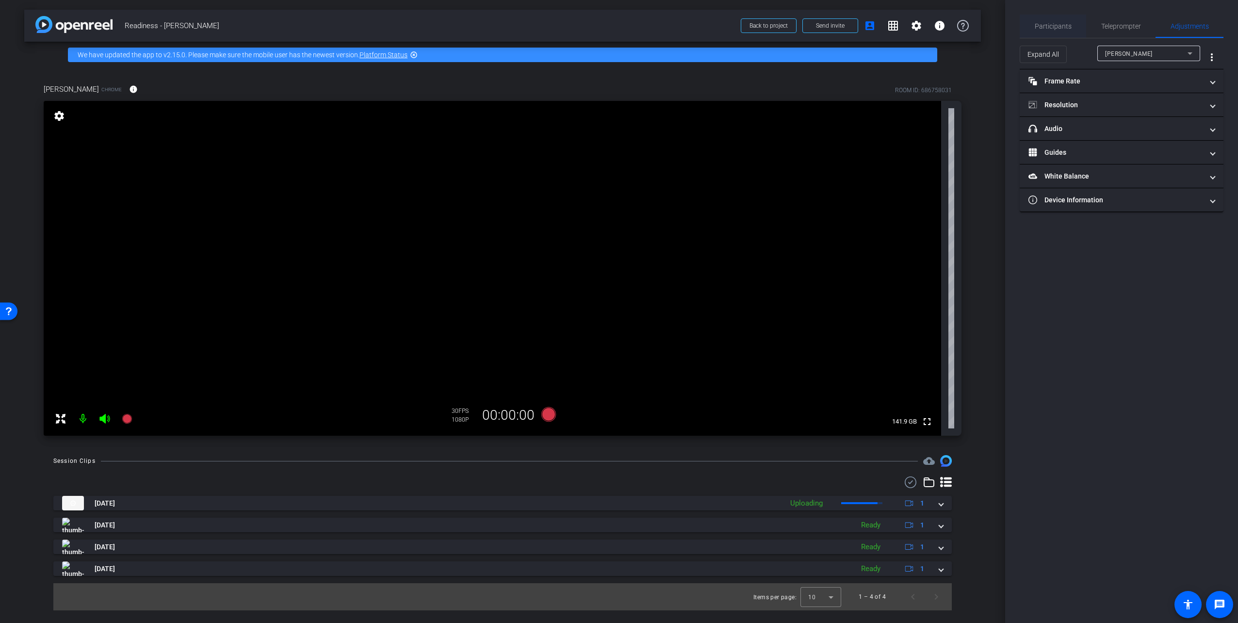
click at [1067, 30] on span "Participants" at bounding box center [1053, 26] width 37 height 7
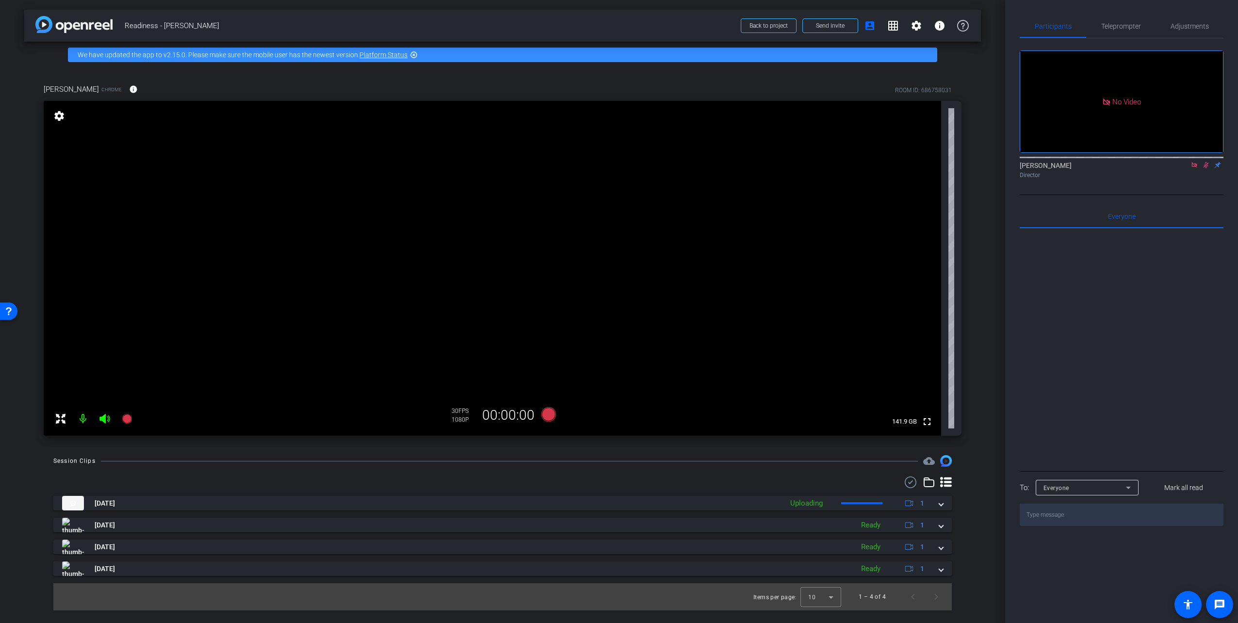
click at [1205, 162] on icon at bounding box center [1206, 165] width 5 height 6
click at [1208, 162] on icon at bounding box center [1206, 165] width 8 height 7
click at [1204, 25] on span "Adjustments" at bounding box center [1190, 26] width 38 height 7
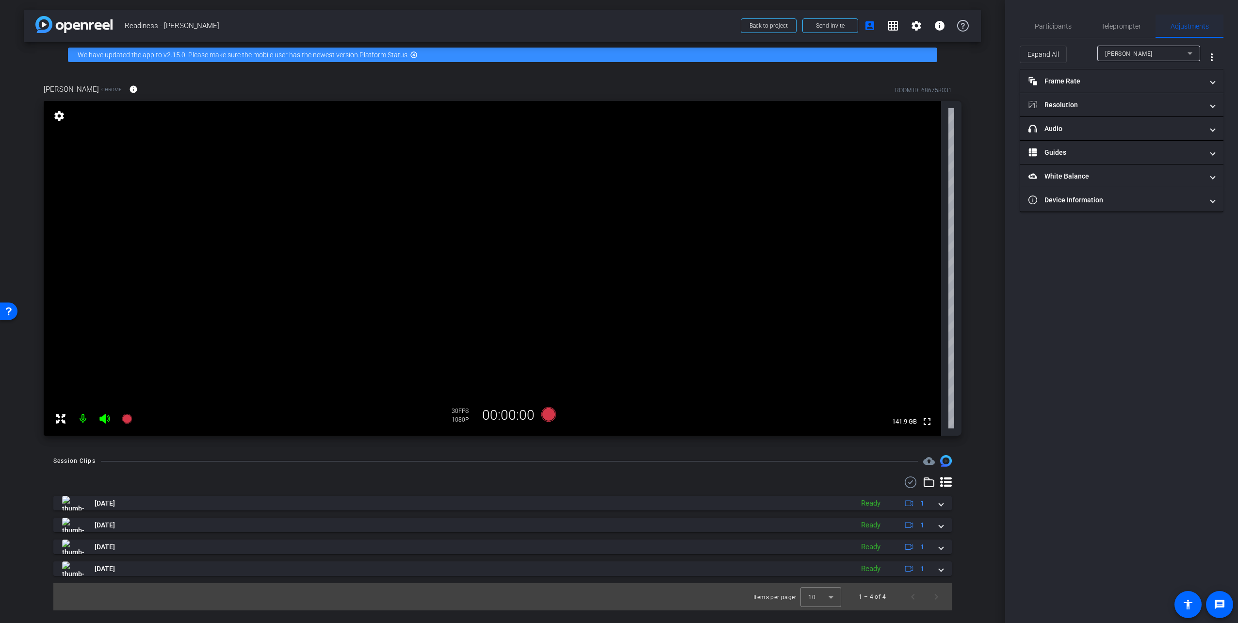
click at [1203, 24] on span "Adjustments" at bounding box center [1190, 26] width 38 height 7
click at [1054, 20] on span "Participants" at bounding box center [1053, 26] width 37 height 23
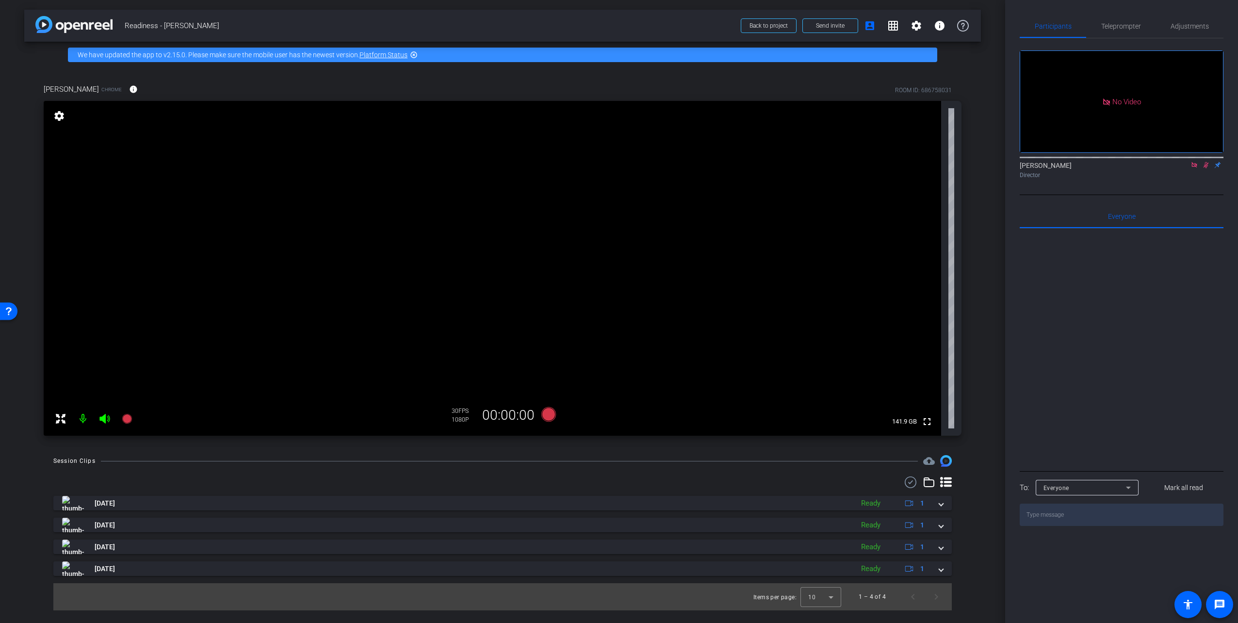
click at [1206, 162] on icon at bounding box center [1206, 165] width 8 height 7
click at [1205, 162] on icon at bounding box center [1206, 165] width 8 height 7
click at [551, 416] on icon at bounding box center [549, 414] width 15 height 15
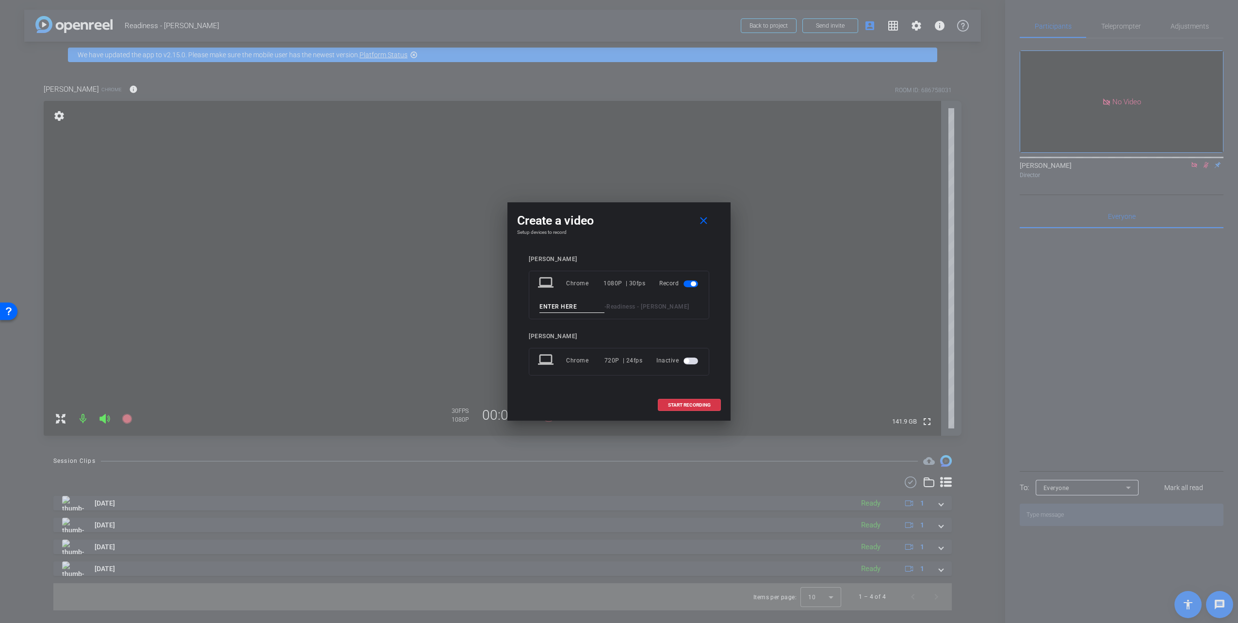
click at [563, 306] on input at bounding box center [572, 307] width 65 height 12
type input "Take 5"
click at [676, 399] on span at bounding box center [690, 405] width 62 height 23
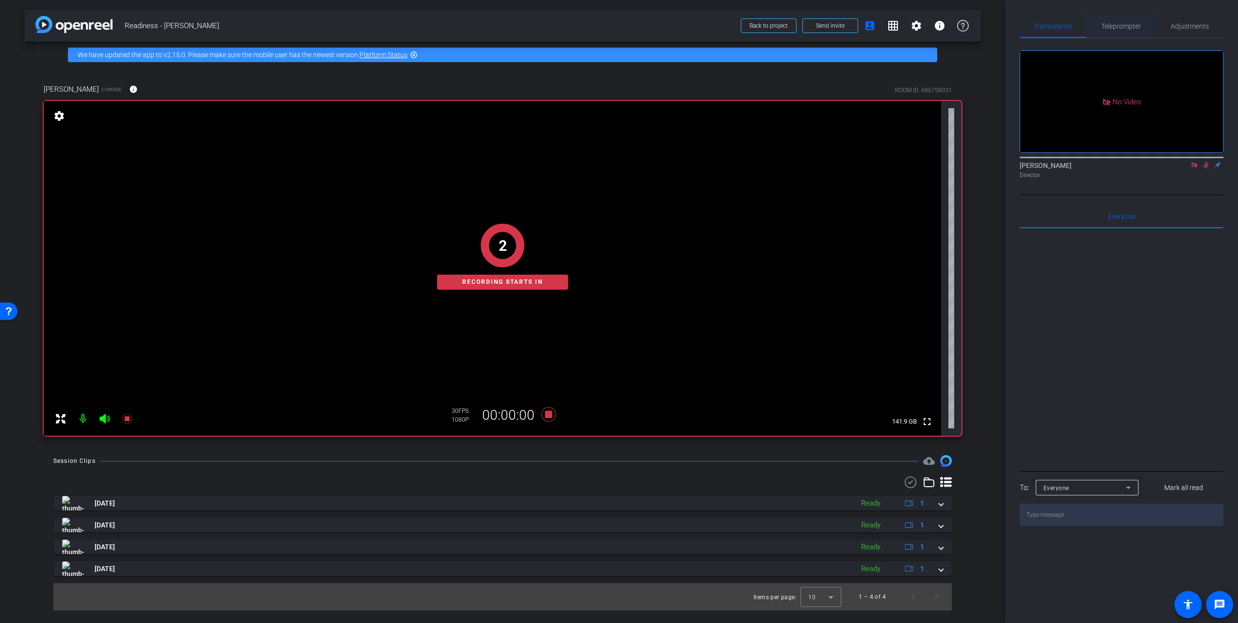
click at [1134, 25] on span "Teleprompter" at bounding box center [1122, 26] width 40 height 7
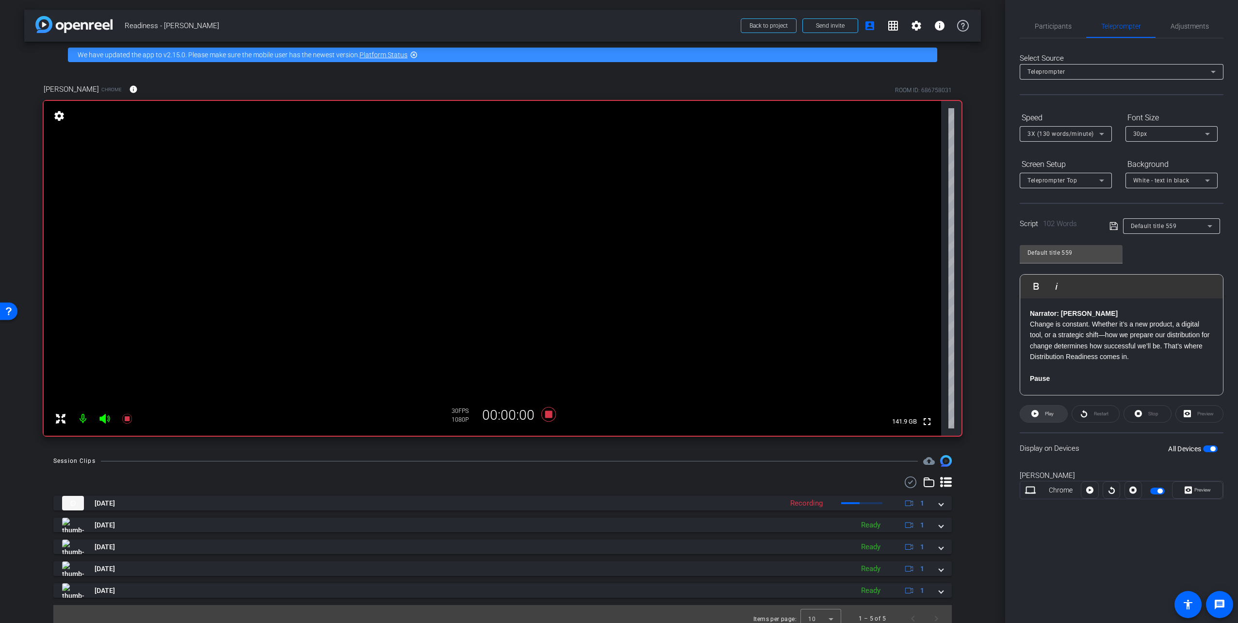
click at [1049, 412] on span "Play" at bounding box center [1049, 413] width 9 height 5
click at [549, 417] on icon at bounding box center [549, 414] width 15 height 15
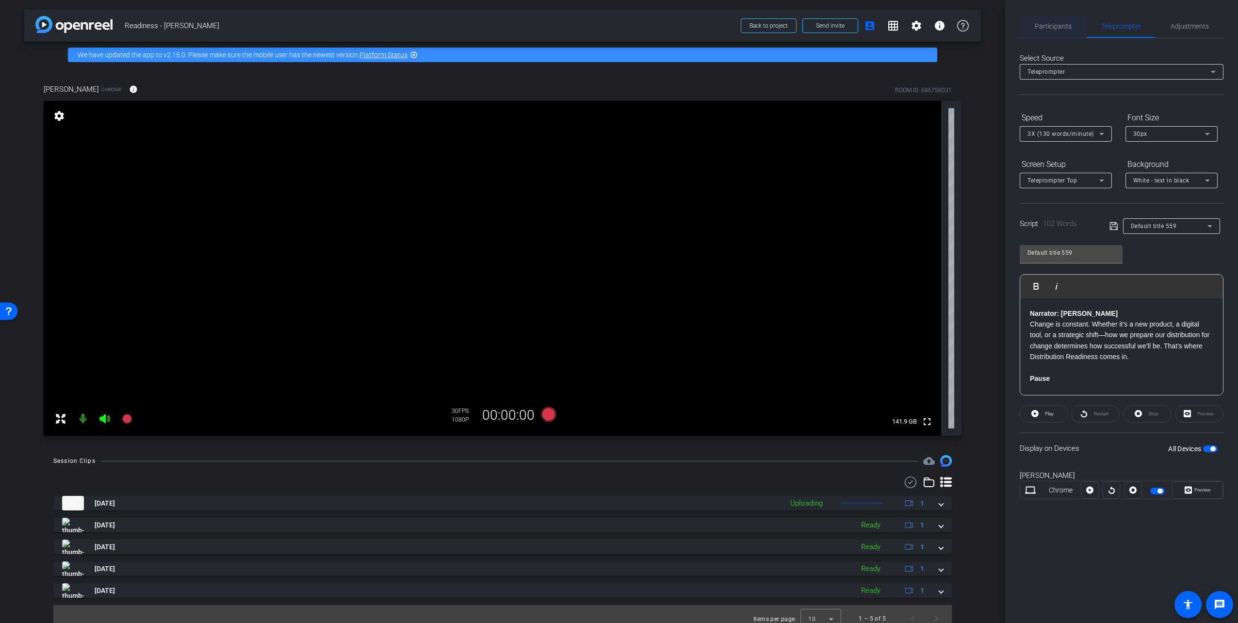
click at [1062, 26] on span "Participants" at bounding box center [1053, 26] width 37 height 7
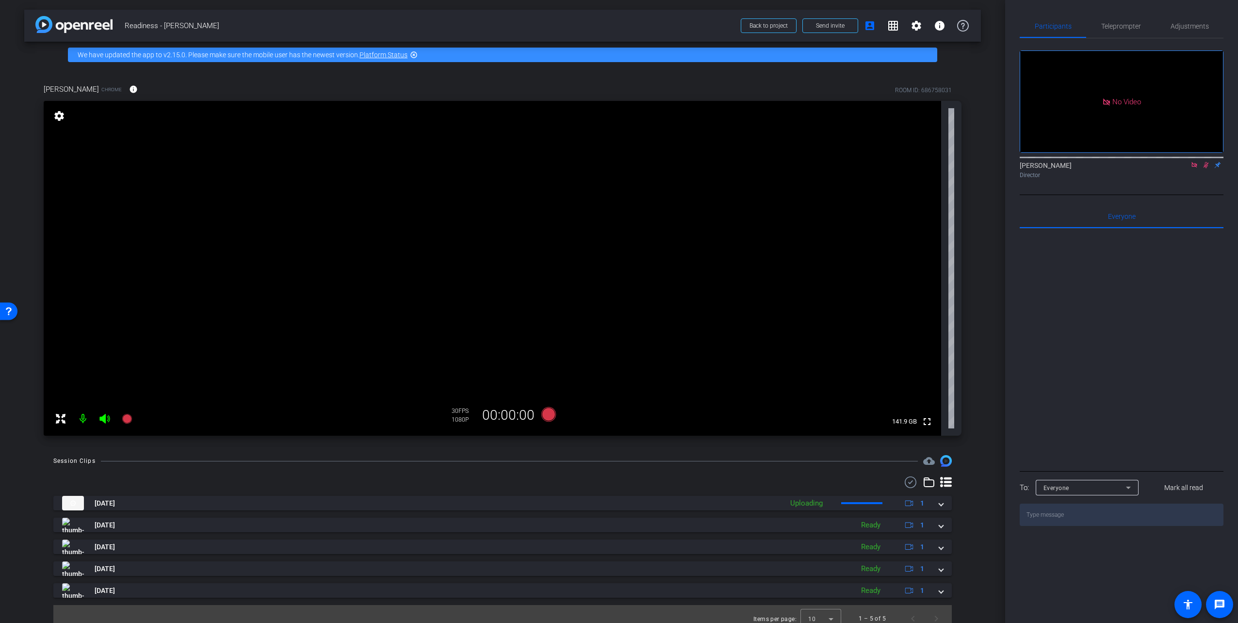
click at [1205, 162] on icon at bounding box center [1206, 165] width 5 height 6
click at [1130, 26] on span "Teleprompter" at bounding box center [1122, 26] width 40 height 7
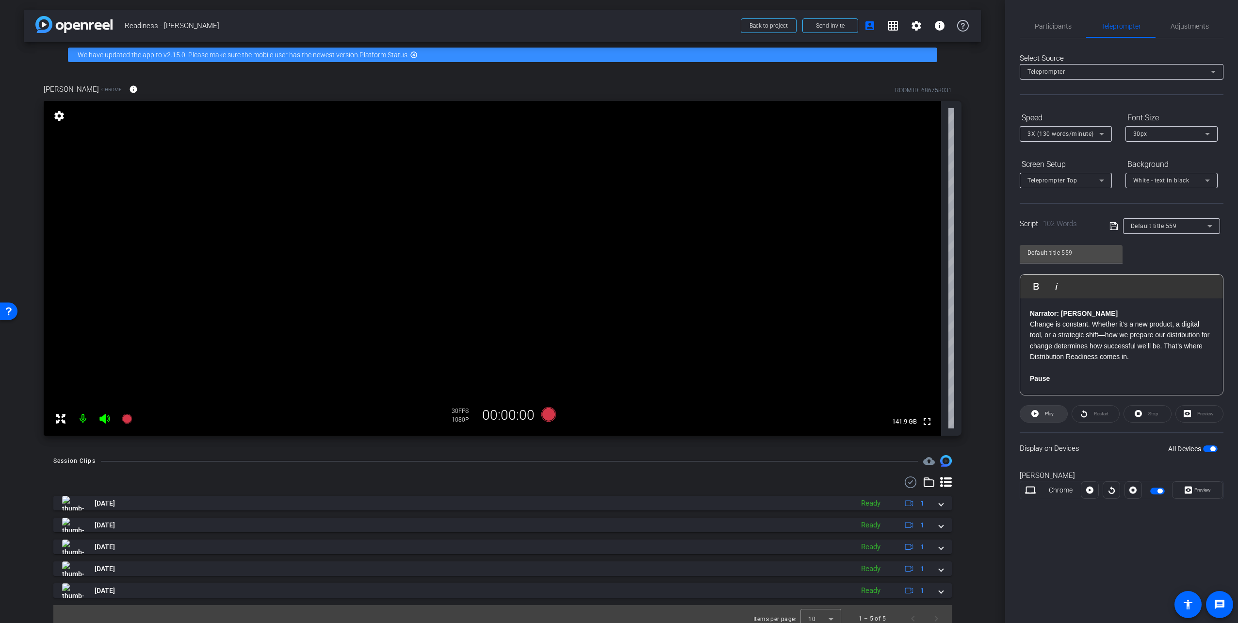
click at [1052, 415] on span "Play" at bounding box center [1049, 413] width 9 height 5
click at [1053, 412] on span "Pause" at bounding box center [1049, 413] width 13 height 5
click at [1125, 31] on span "Teleprompter" at bounding box center [1122, 26] width 40 height 23
click at [1047, 415] on span "Play" at bounding box center [1049, 413] width 9 height 5
click at [1047, 413] on span "Pause" at bounding box center [1049, 413] width 13 height 5
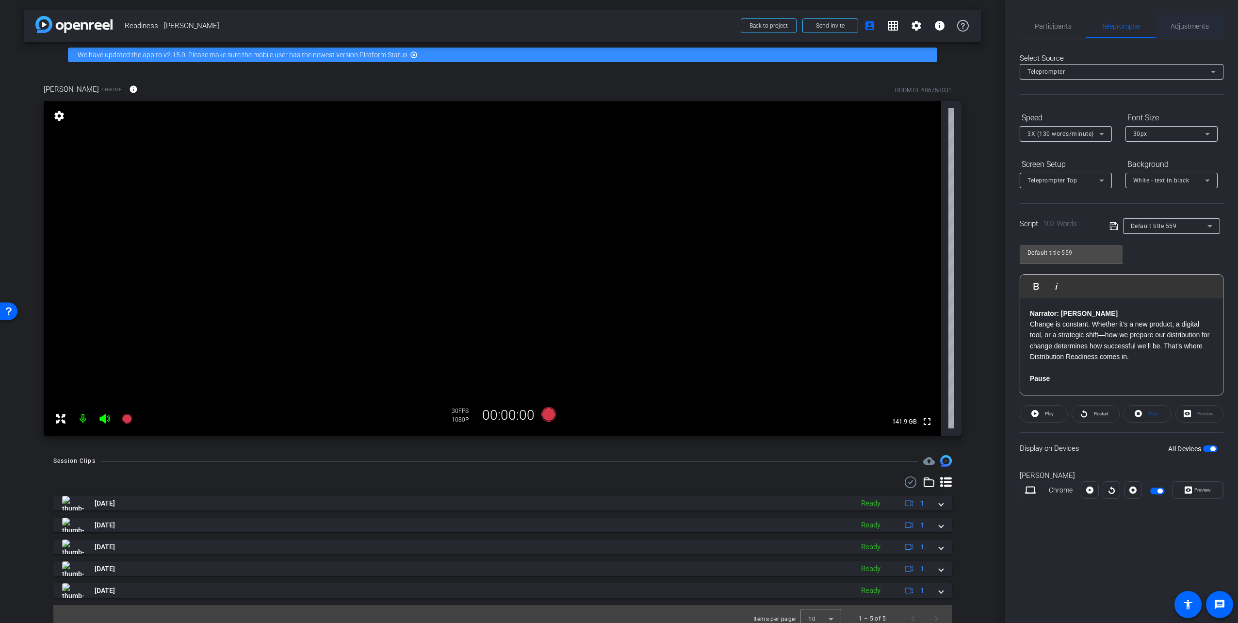
click at [1179, 25] on span "Adjustments" at bounding box center [1190, 26] width 38 height 7
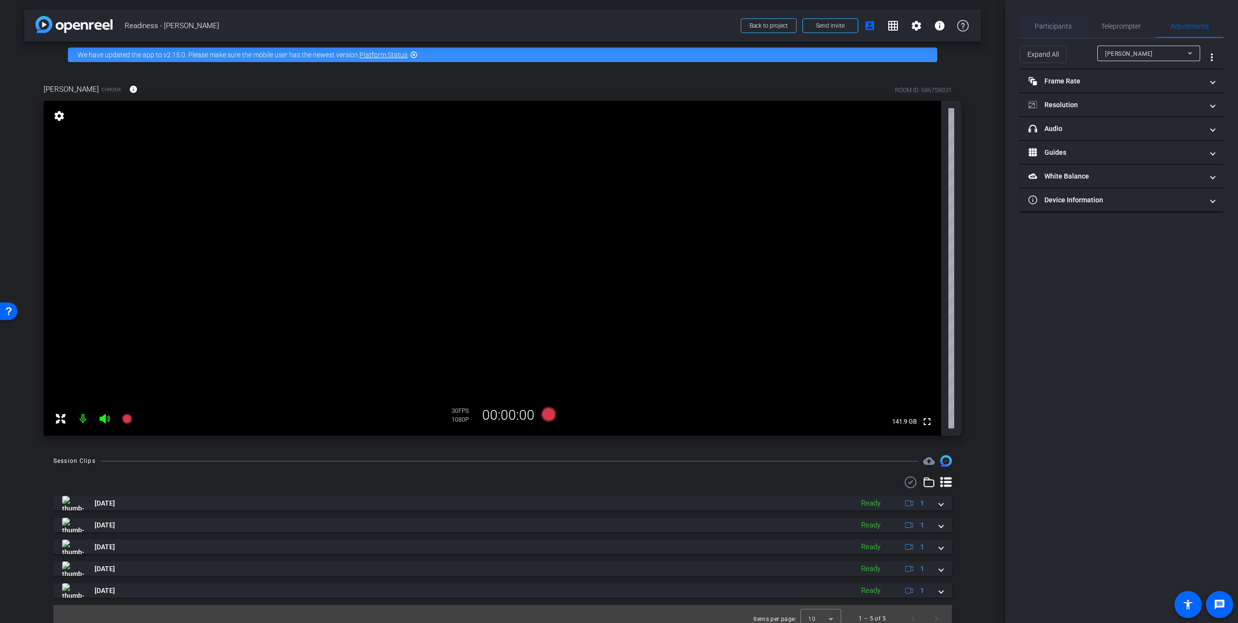
click at [1064, 29] on span "Participants" at bounding box center [1053, 26] width 37 height 7
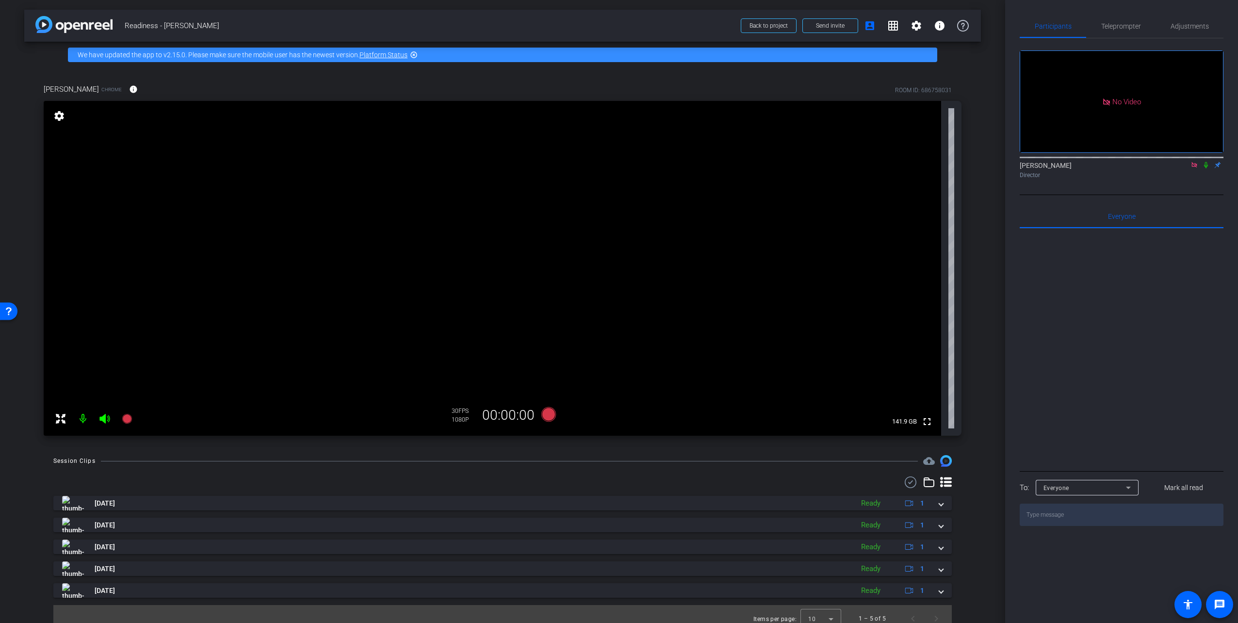
click at [1207, 162] on icon at bounding box center [1206, 165] width 4 height 6
click at [1181, 23] on span "Adjustments" at bounding box center [1190, 26] width 38 height 7
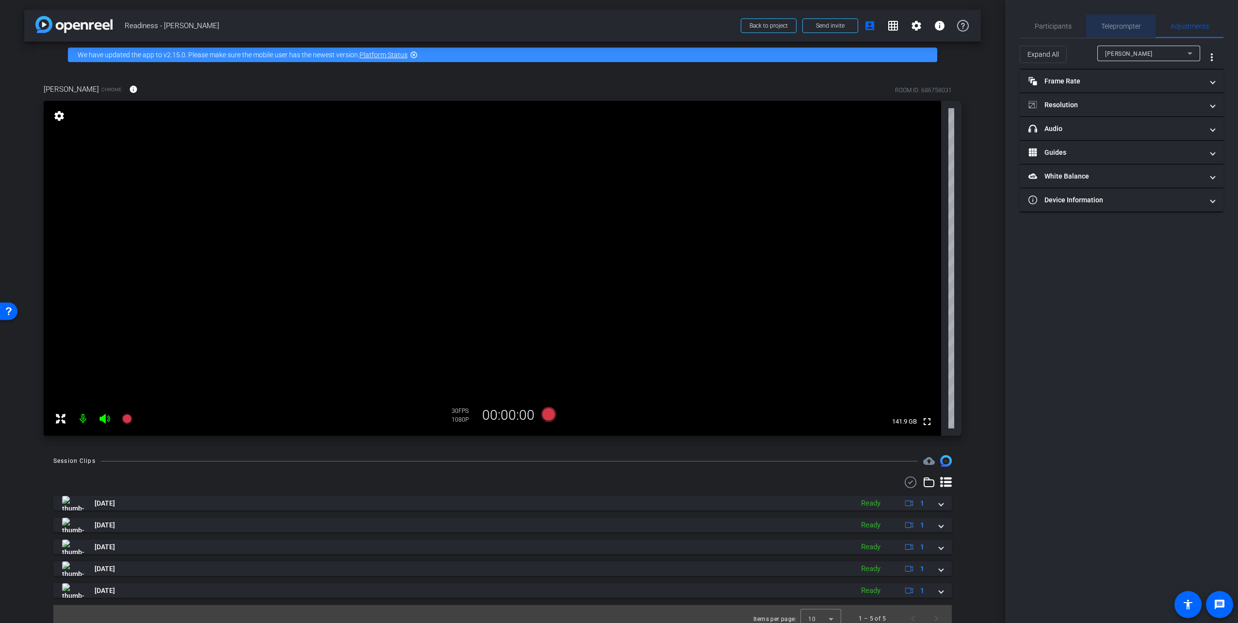
click at [1107, 28] on span "Teleprompter" at bounding box center [1122, 26] width 40 height 7
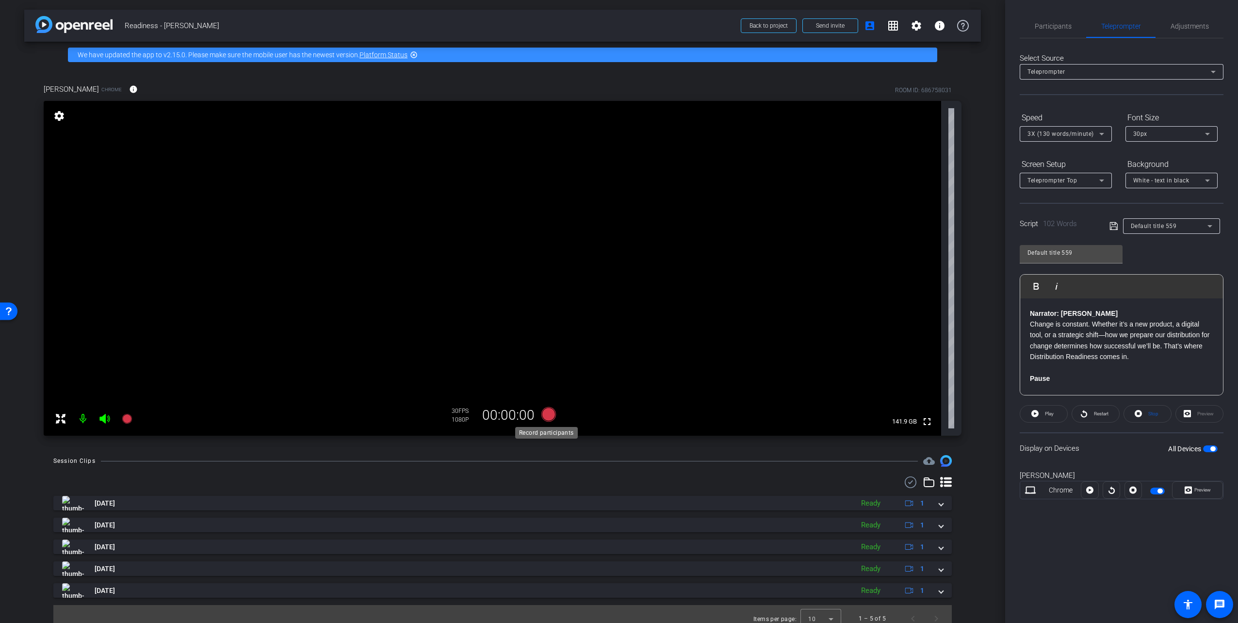
click at [546, 412] on icon at bounding box center [549, 414] width 15 height 15
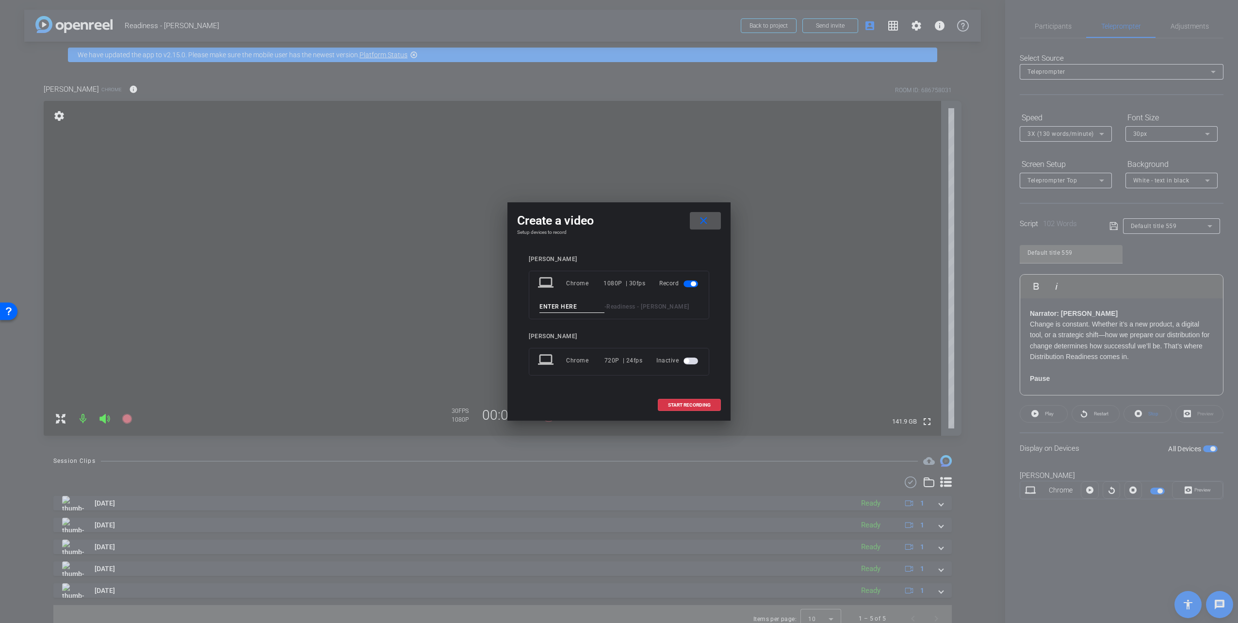
click at [550, 306] on input at bounding box center [572, 307] width 65 height 12
type input "Take 5"
click at [688, 404] on span "START RECORDING" at bounding box center [689, 405] width 43 height 5
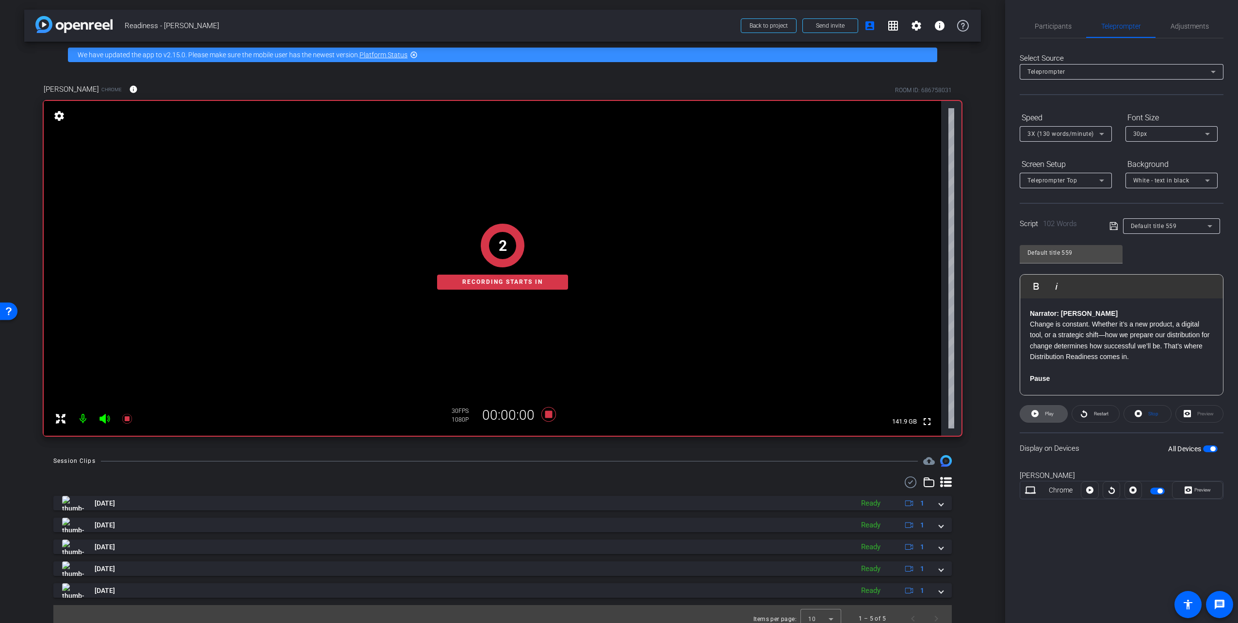
click at [1058, 412] on span at bounding box center [1044, 413] width 47 height 23
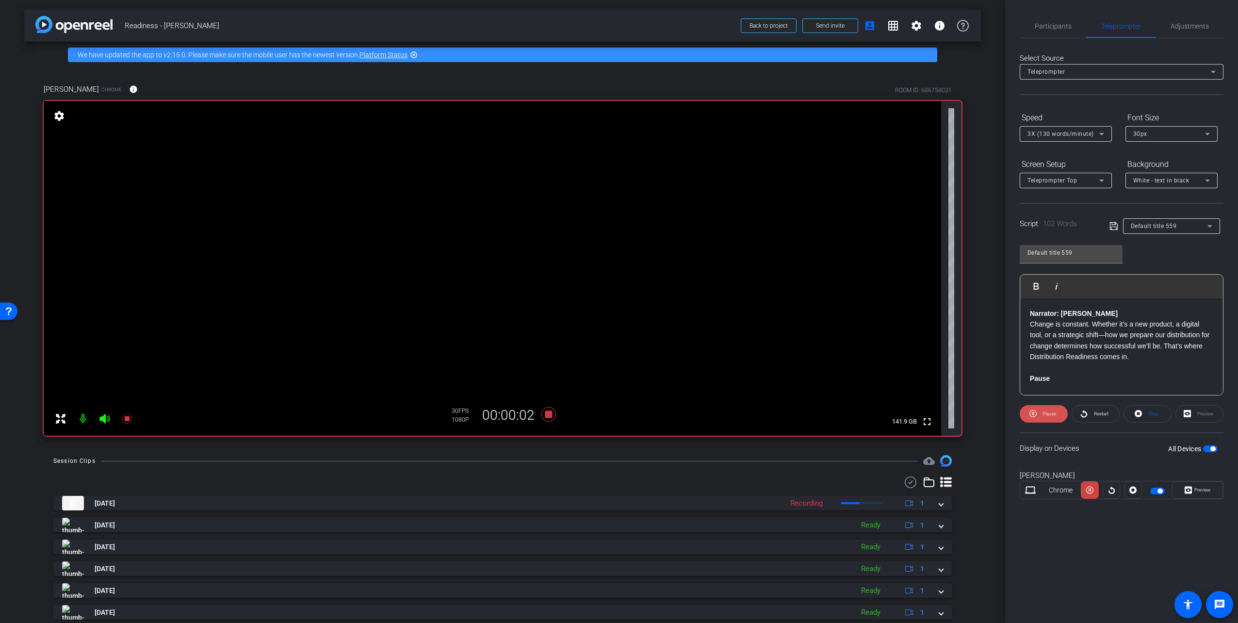
click at [1055, 413] on span "Pause" at bounding box center [1049, 413] width 13 height 5
click at [1041, 410] on span at bounding box center [1044, 413] width 47 height 23
click at [1095, 413] on span "Restart" at bounding box center [1101, 413] width 15 height 5
click at [548, 415] on icon at bounding box center [549, 414] width 15 height 15
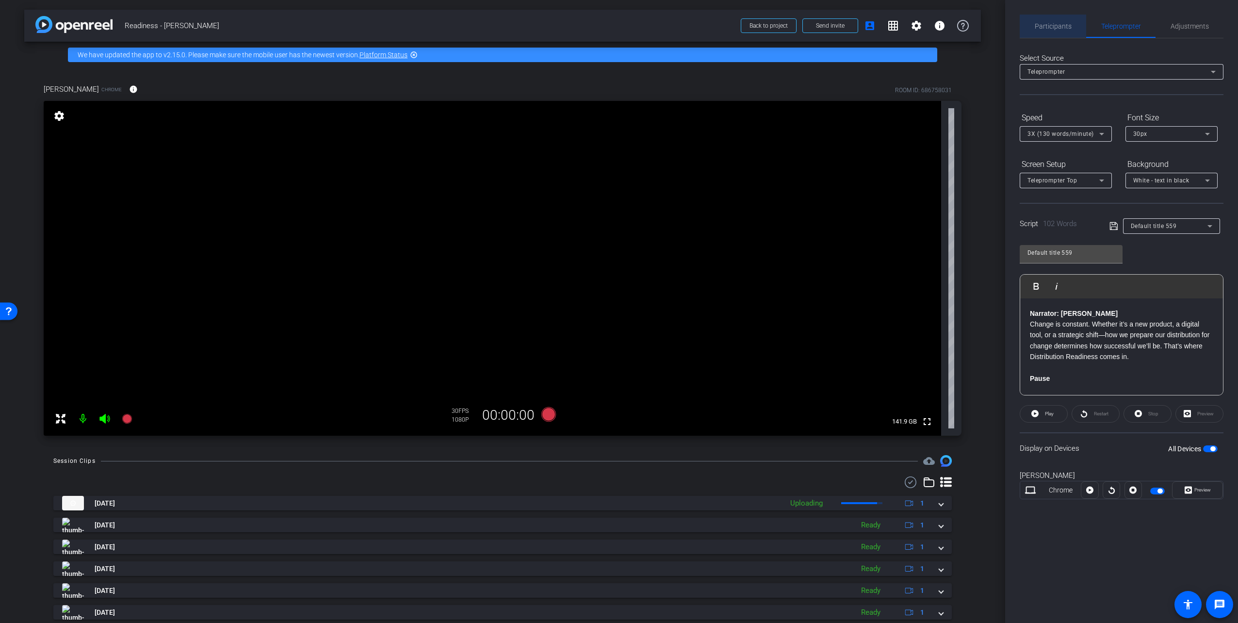
click at [1063, 30] on span "Participants" at bounding box center [1053, 26] width 37 height 7
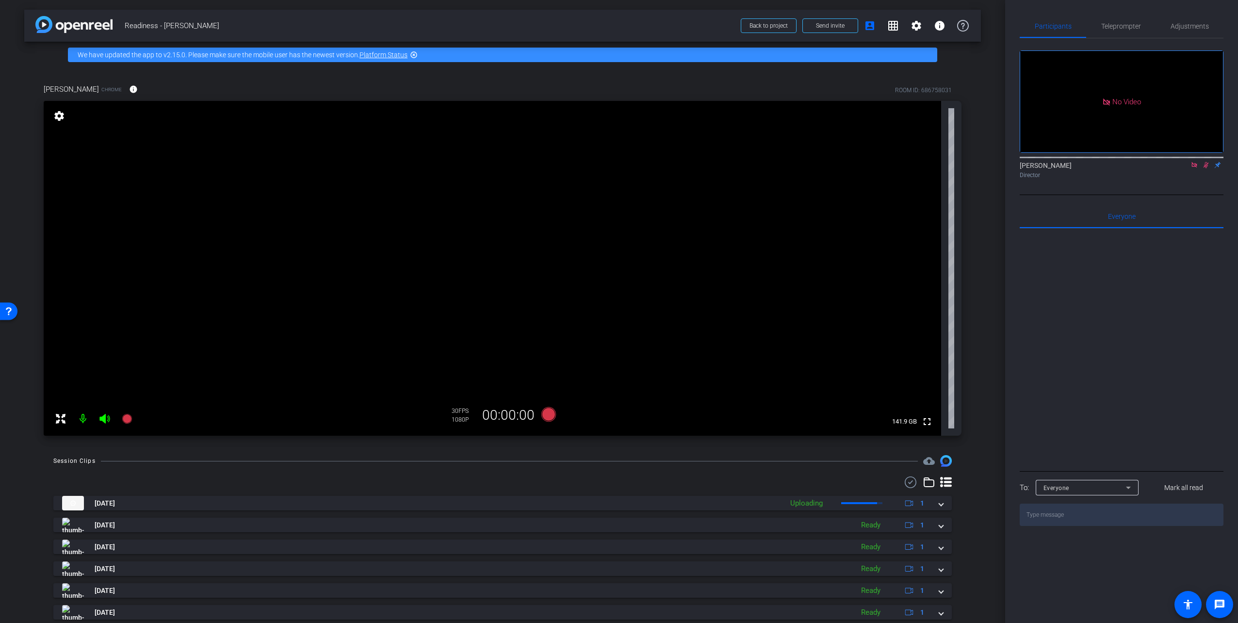
click at [1205, 162] on icon at bounding box center [1206, 165] width 5 height 6
click at [1207, 162] on icon at bounding box center [1206, 165] width 4 height 6
click at [549, 415] on icon at bounding box center [549, 414] width 15 height 15
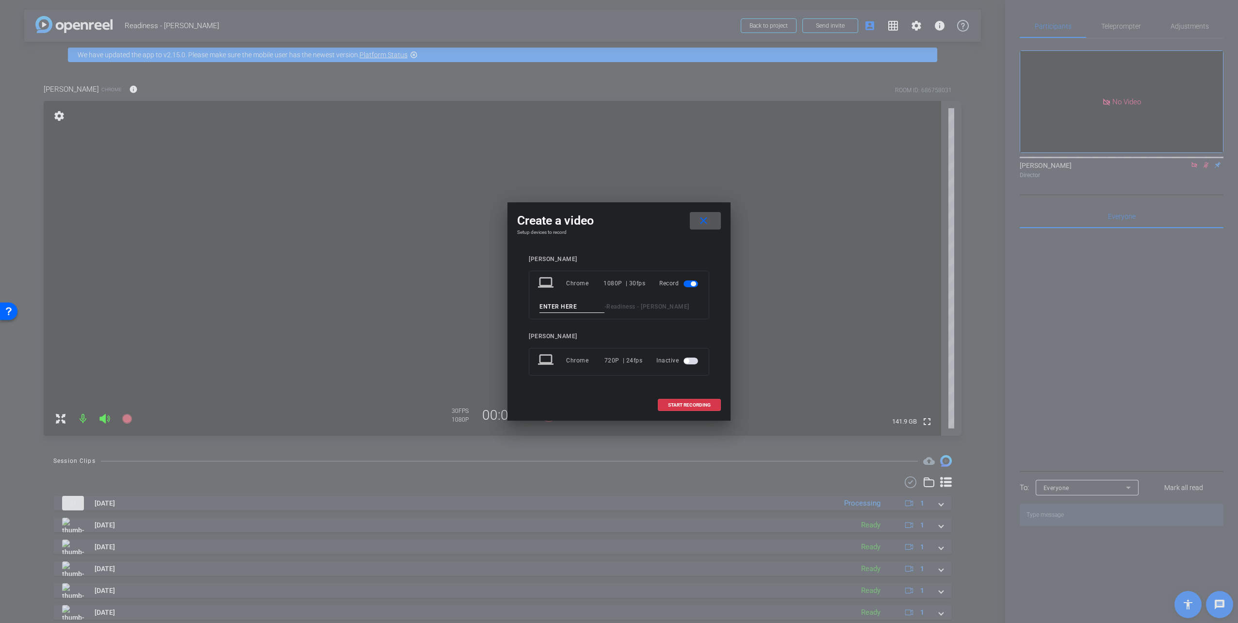
click at [552, 307] on input at bounding box center [572, 307] width 65 height 12
type input "Take 6"
click at [709, 400] on span at bounding box center [690, 405] width 62 height 23
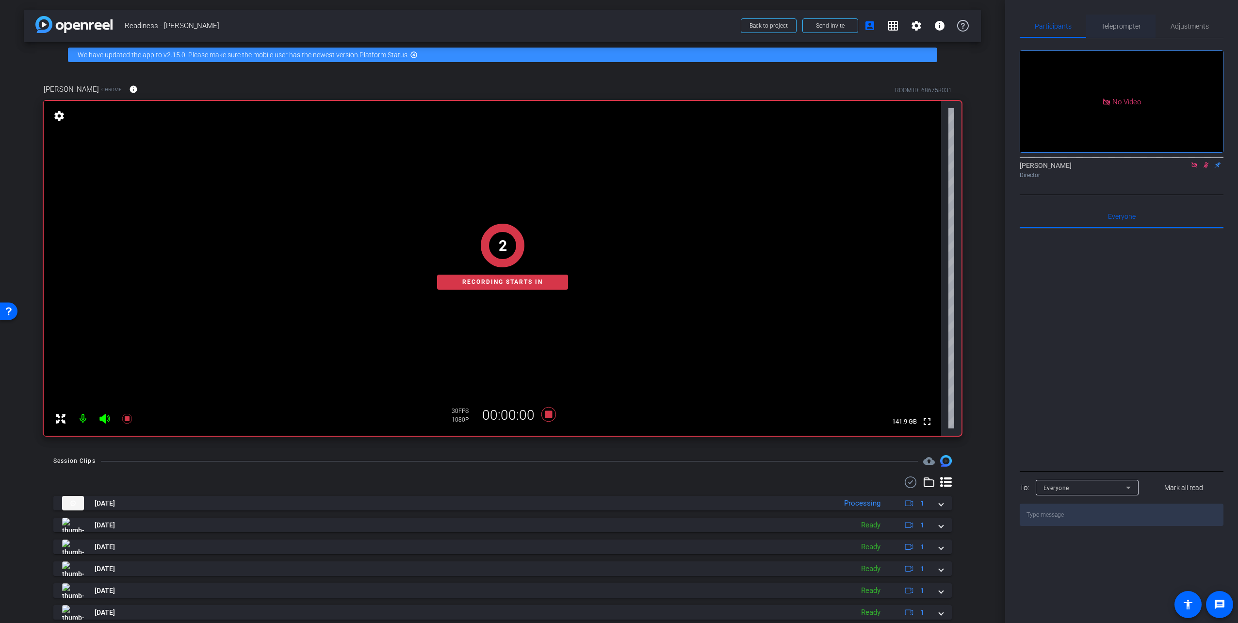
click at [1117, 29] on span "Teleprompter" at bounding box center [1122, 26] width 40 height 7
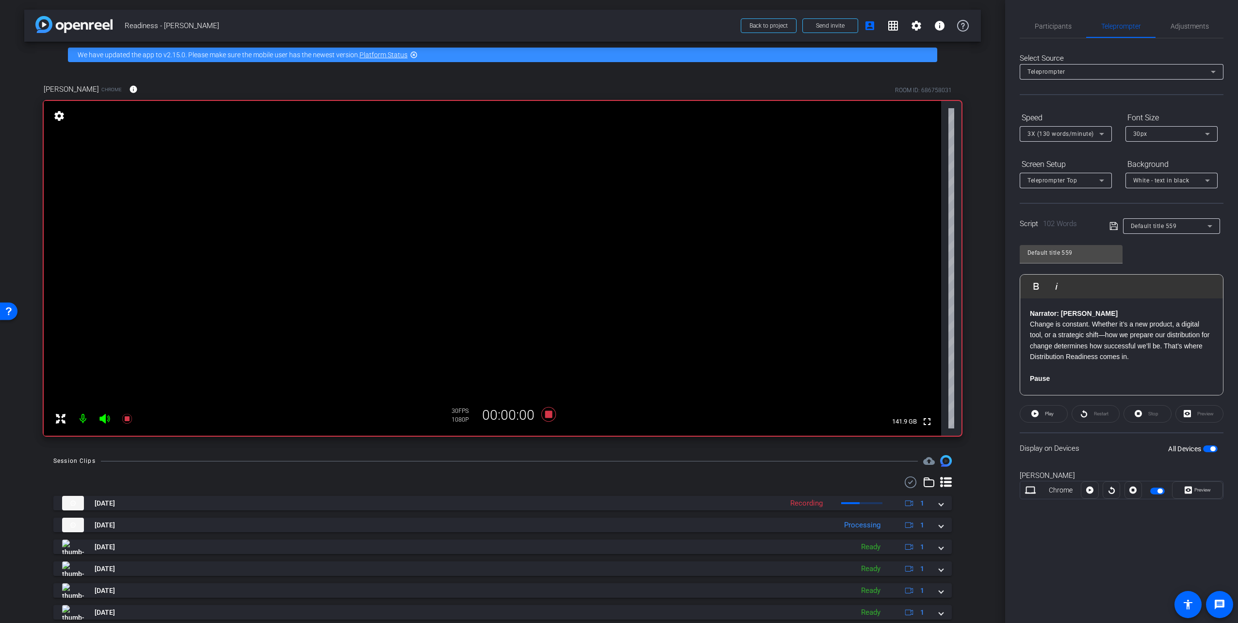
click at [1099, 412] on div "Restart" at bounding box center [1096, 413] width 48 height 17
click at [1099, 413] on div "Restart" at bounding box center [1096, 413] width 48 height 17
click at [1052, 411] on span "Play" at bounding box center [1049, 413] width 9 height 5
click at [543, 414] on icon at bounding box center [548, 414] width 23 height 17
click at [1188, 26] on span "Adjustments" at bounding box center [1190, 26] width 38 height 7
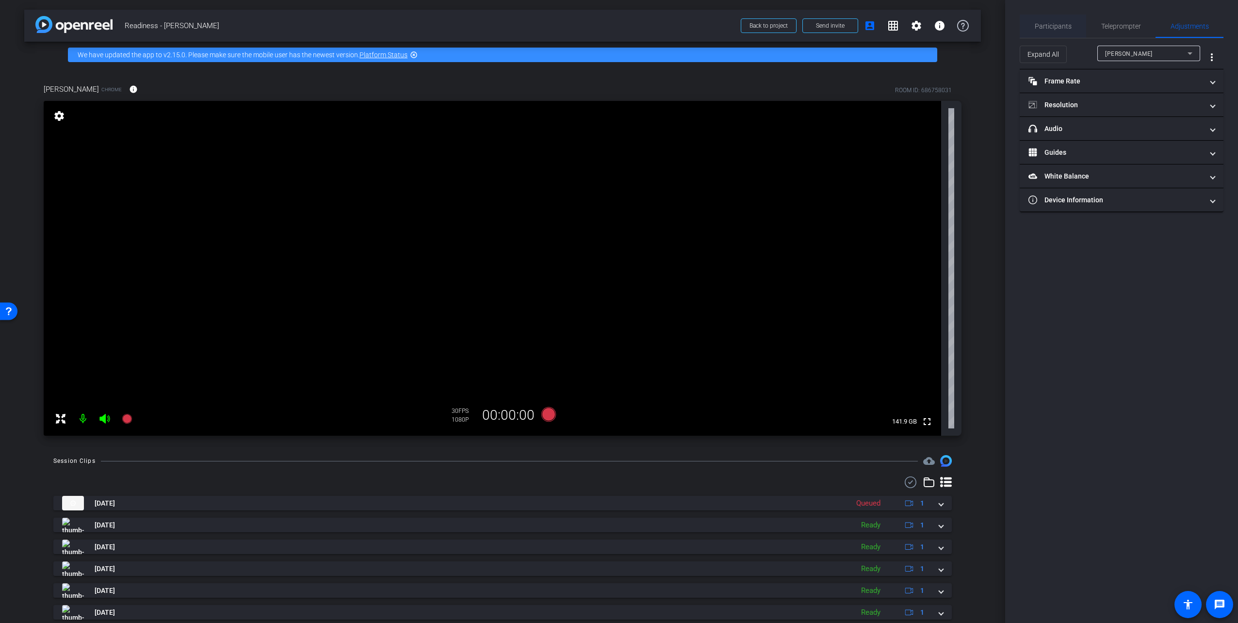
click at [1045, 28] on span "Participants" at bounding box center [1053, 26] width 37 height 7
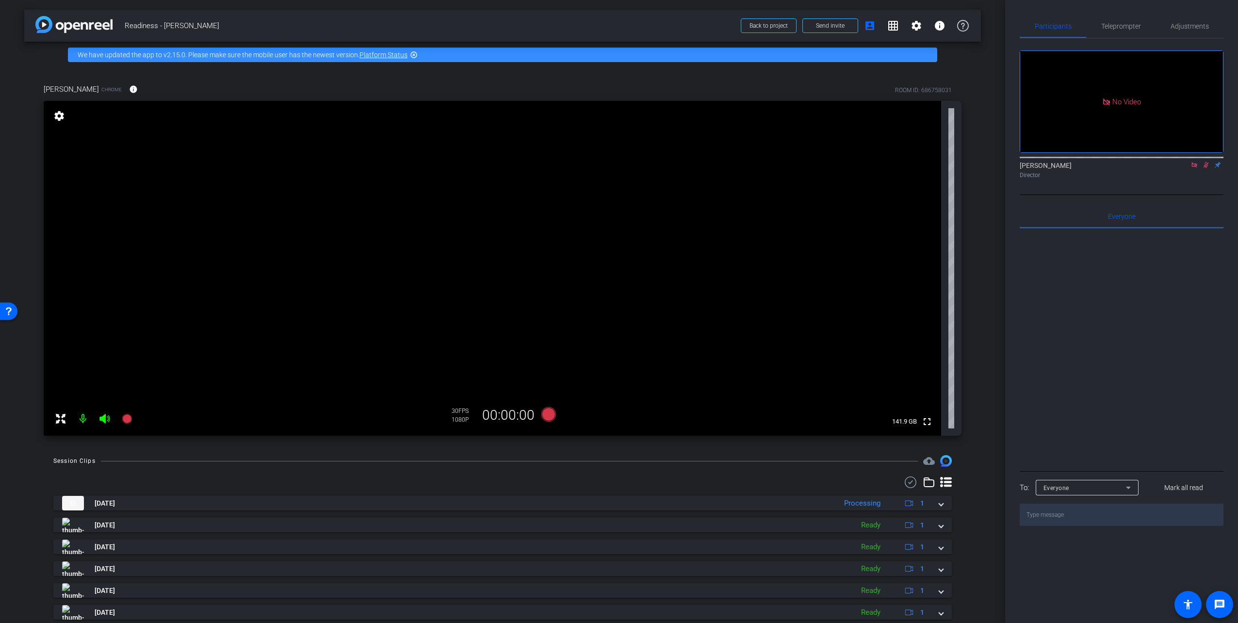
click at [1206, 162] on icon at bounding box center [1206, 165] width 8 height 7
click at [1196, 162] on icon at bounding box center [1195, 165] width 8 height 7
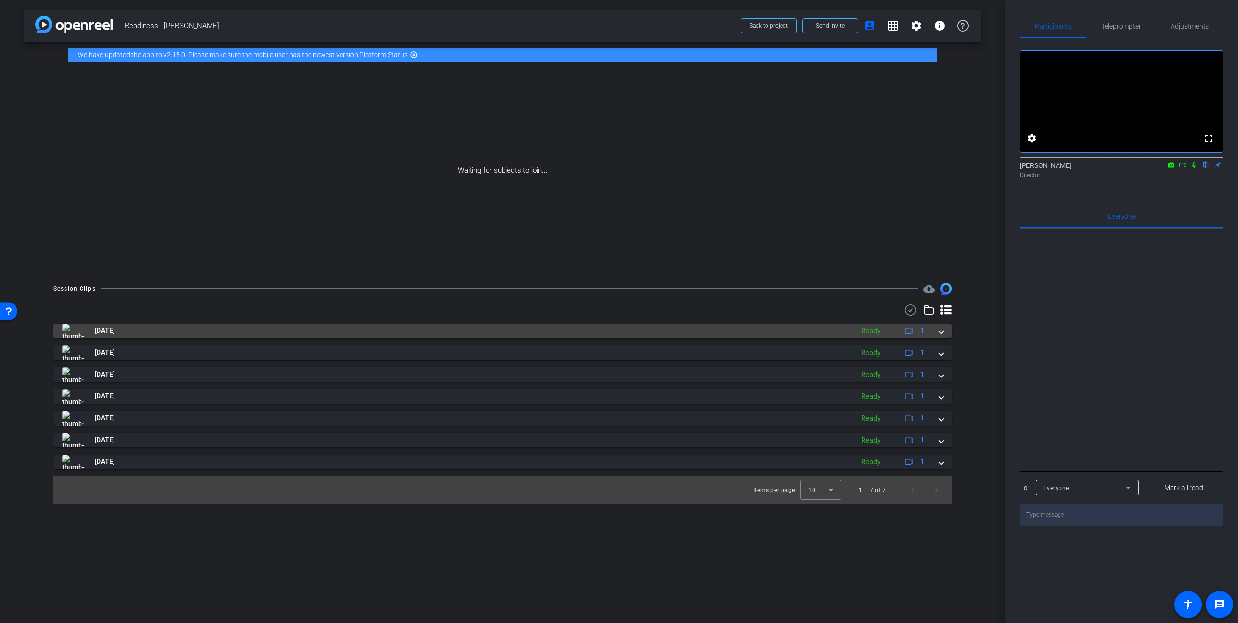
click at [943, 333] on mat-expansion-panel-header "Sep 22, 2025 Ready 1" at bounding box center [502, 331] width 899 height 15
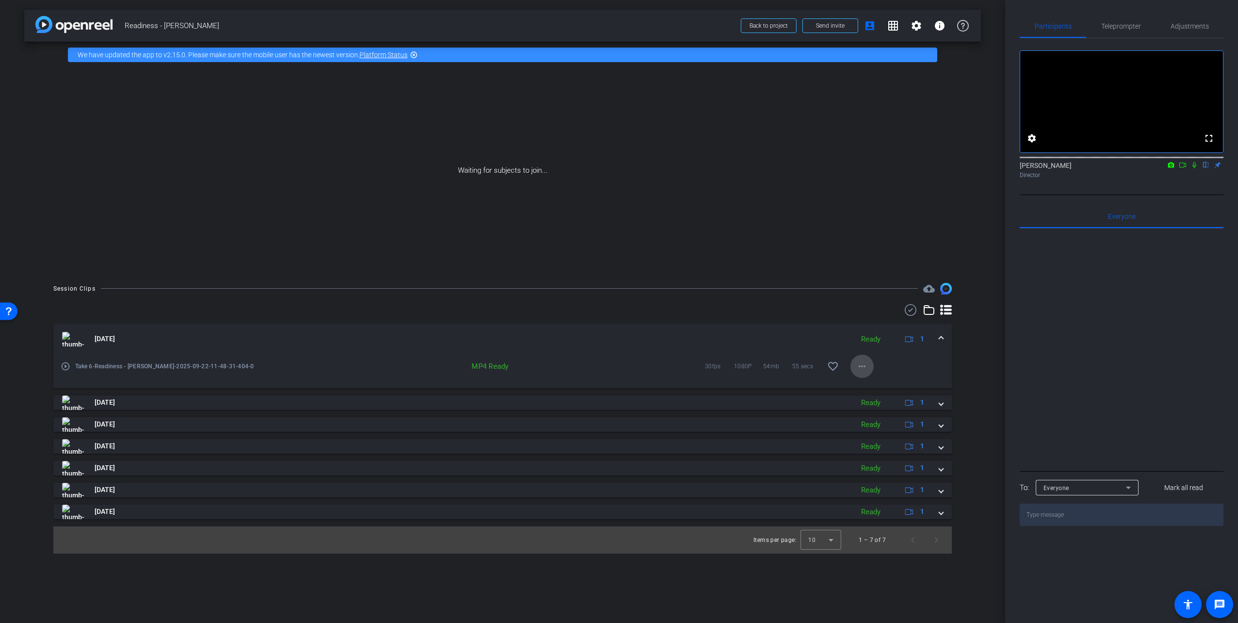
click at [868, 368] on span at bounding box center [862, 366] width 23 height 23
click at [887, 410] on span "Download MP4" at bounding box center [883, 411] width 51 height 12
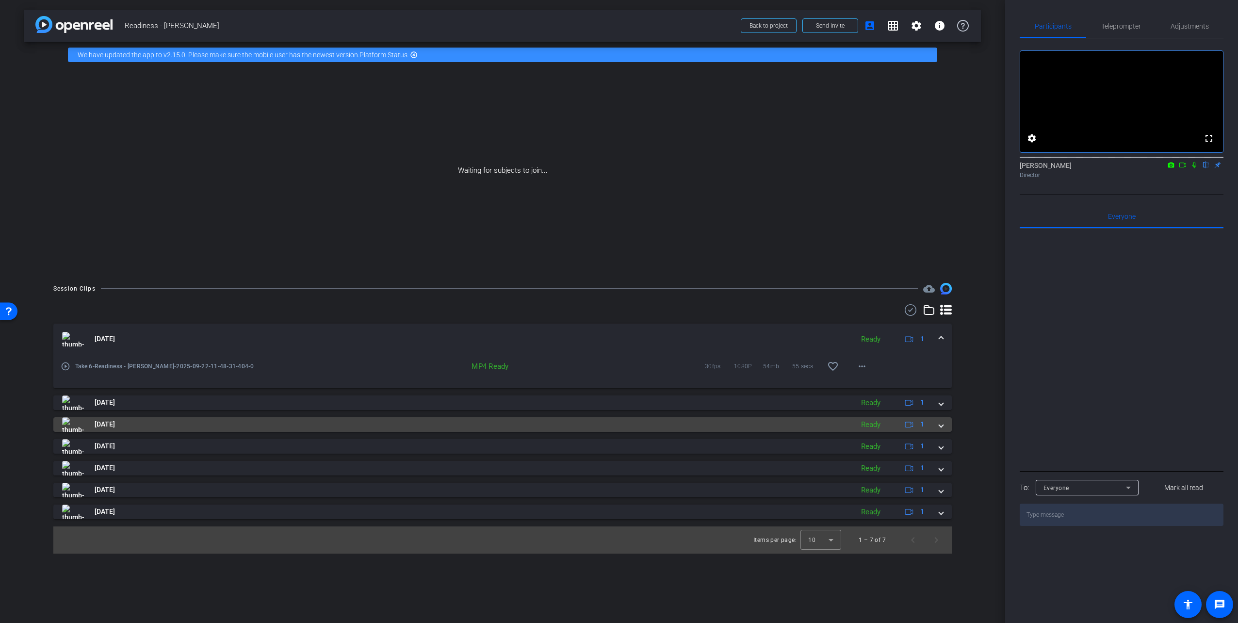
click at [938, 429] on div "Sep 22, 2025 Ready 1" at bounding box center [500, 424] width 877 height 15
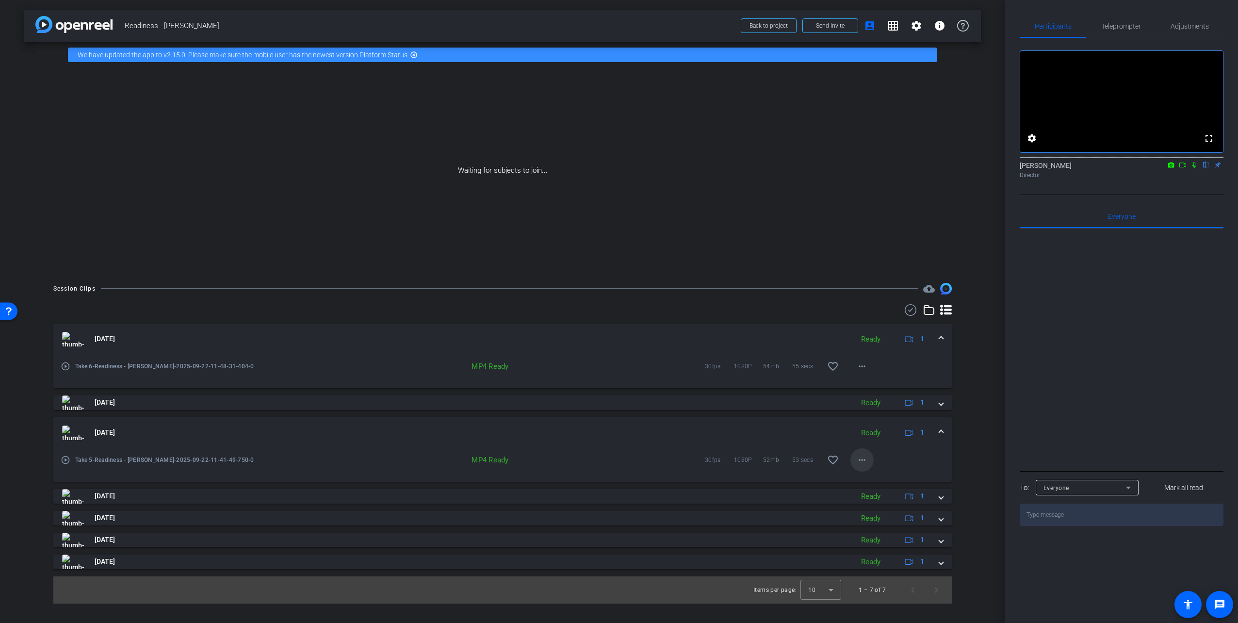
click at [871, 459] on span at bounding box center [862, 459] width 23 height 23
click at [874, 505] on span "Download MP4" at bounding box center [883, 504] width 51 height 12
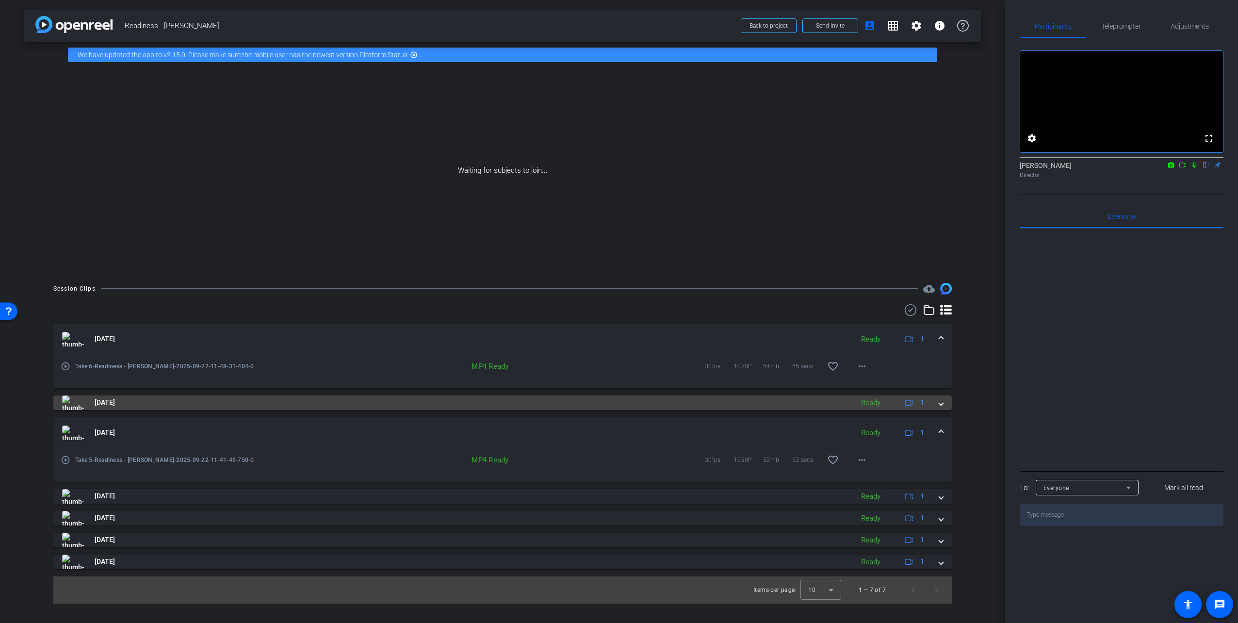
click at [939, 404] on span at bounding box center [941, 402] width 4 height 10
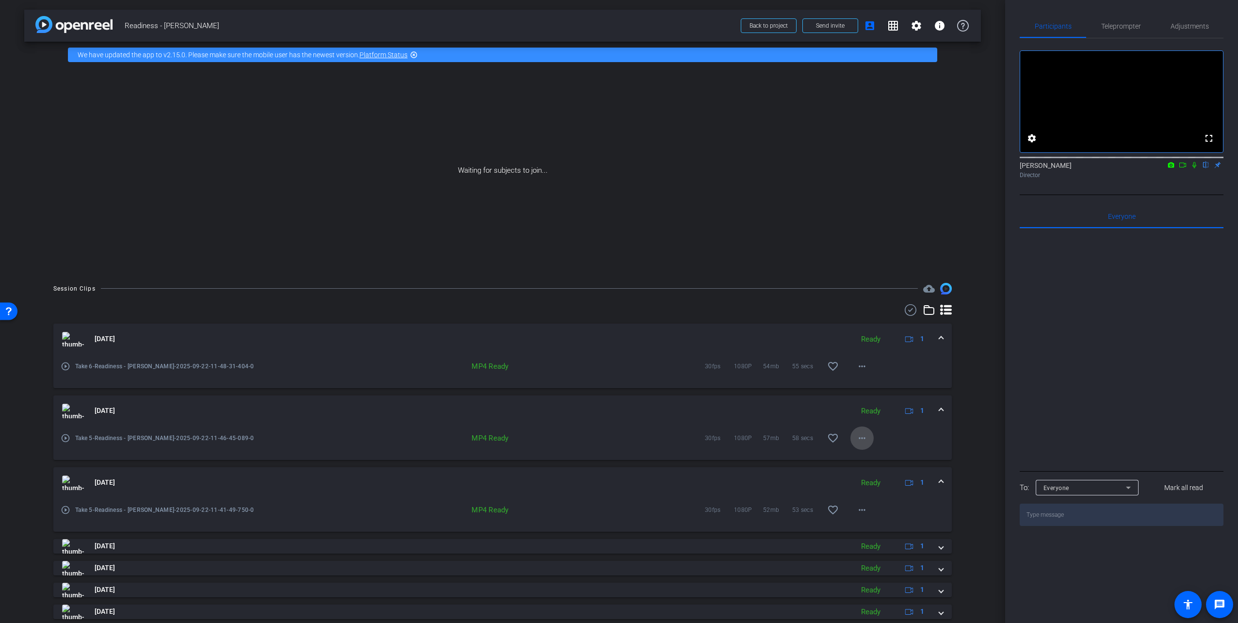
click at [862, 442] on mat-icon "more_horiz" at bounding box center [863, 438] width 12 height 12
click at [865, 481] on span "Download MP4" at bounding box center [879, 483] width 51 height 12
click at [1194, 168] on icon at bounding box center [1195, 165] width 8 height 7
click at [1170, 167] on icon at bounding box center [1172, 164] width 6 height 5
click at [1182, 177] on div at bounding box center [619, 311] width 1238 height 623
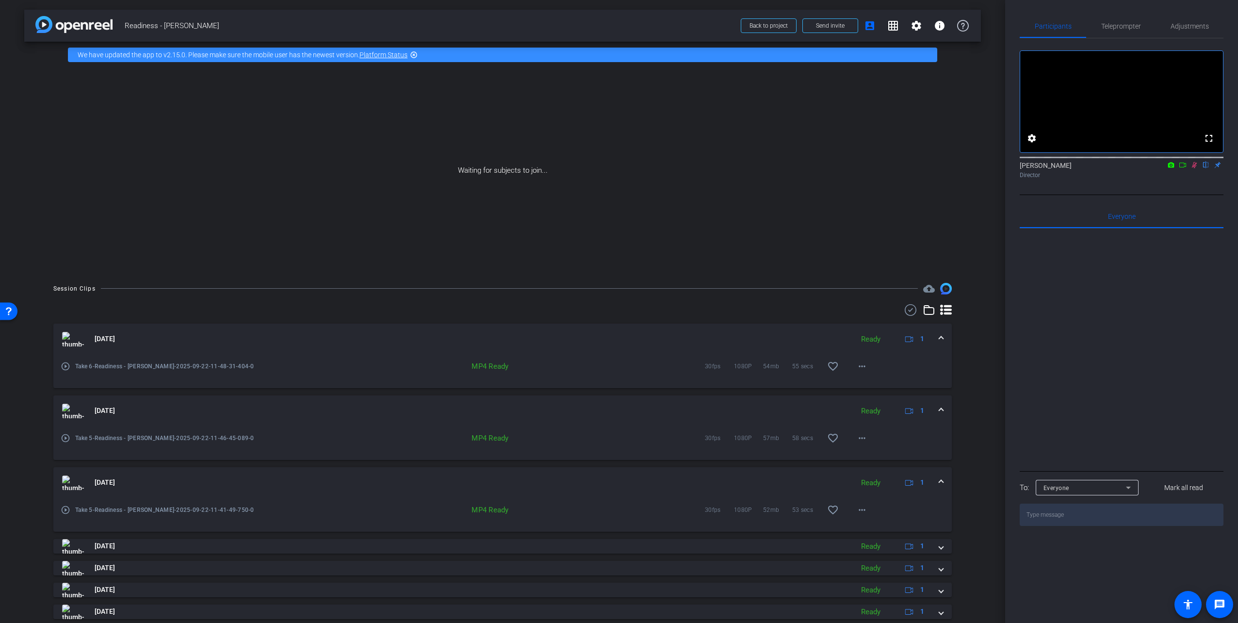
click at [1181, 168] on icon at bounding box center [1183, 165] width 8 height 7
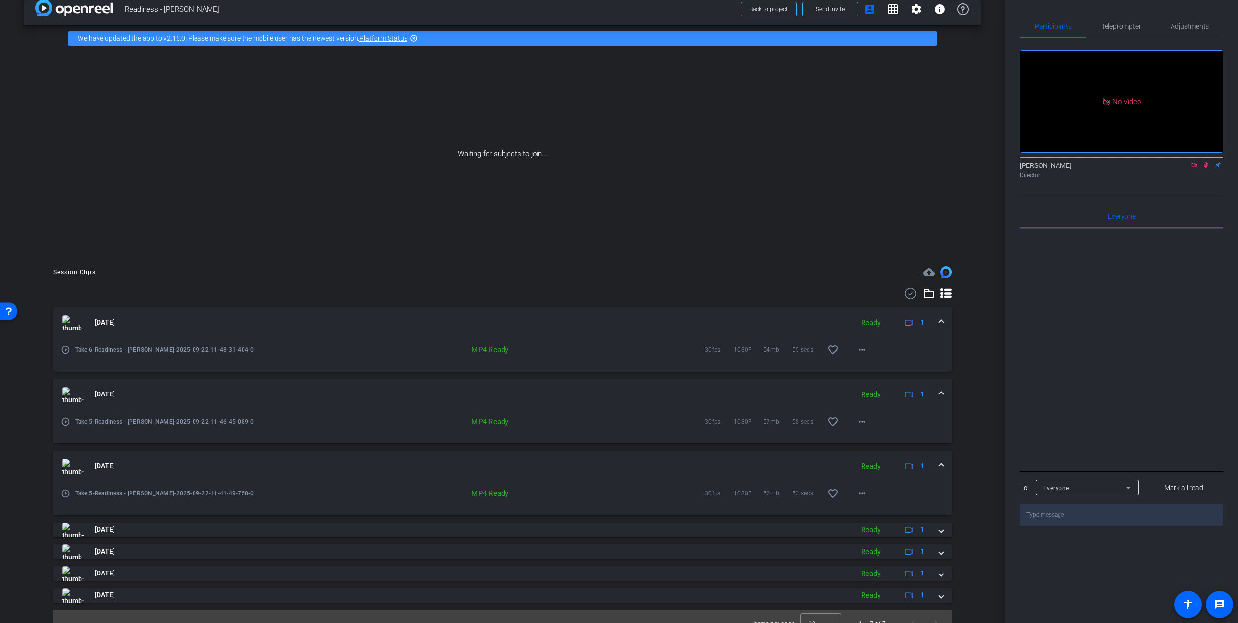
scroll to position [30, 0]
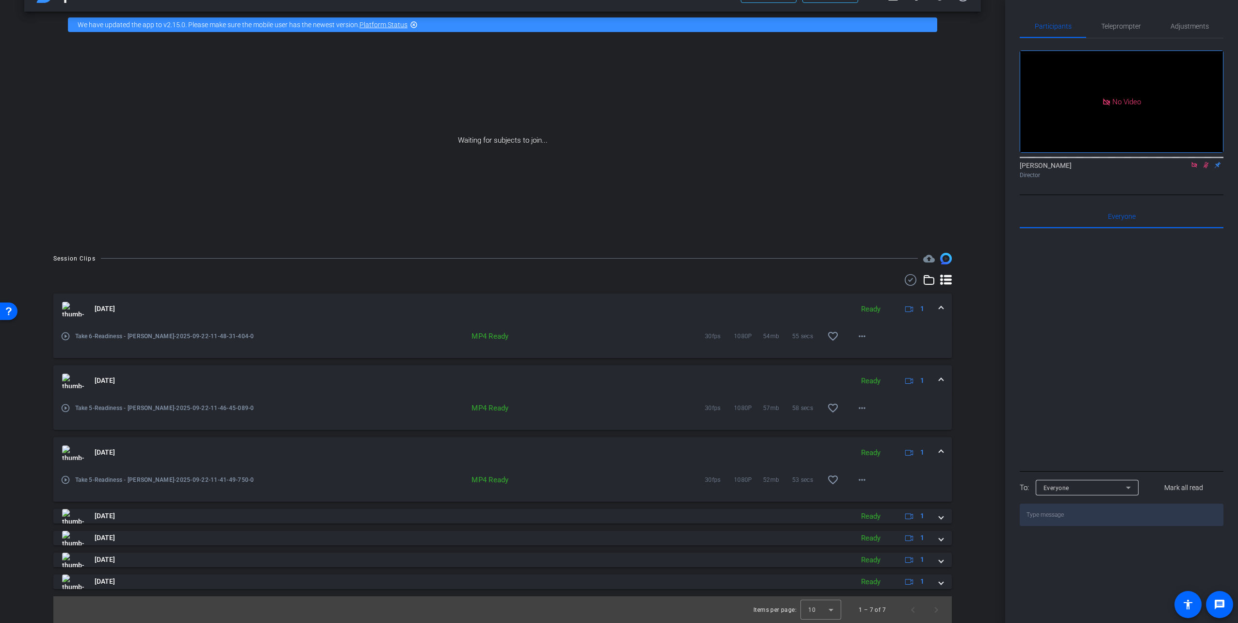
click at [939, 304] on span at bounding box center [941, 309] width 4 height 10
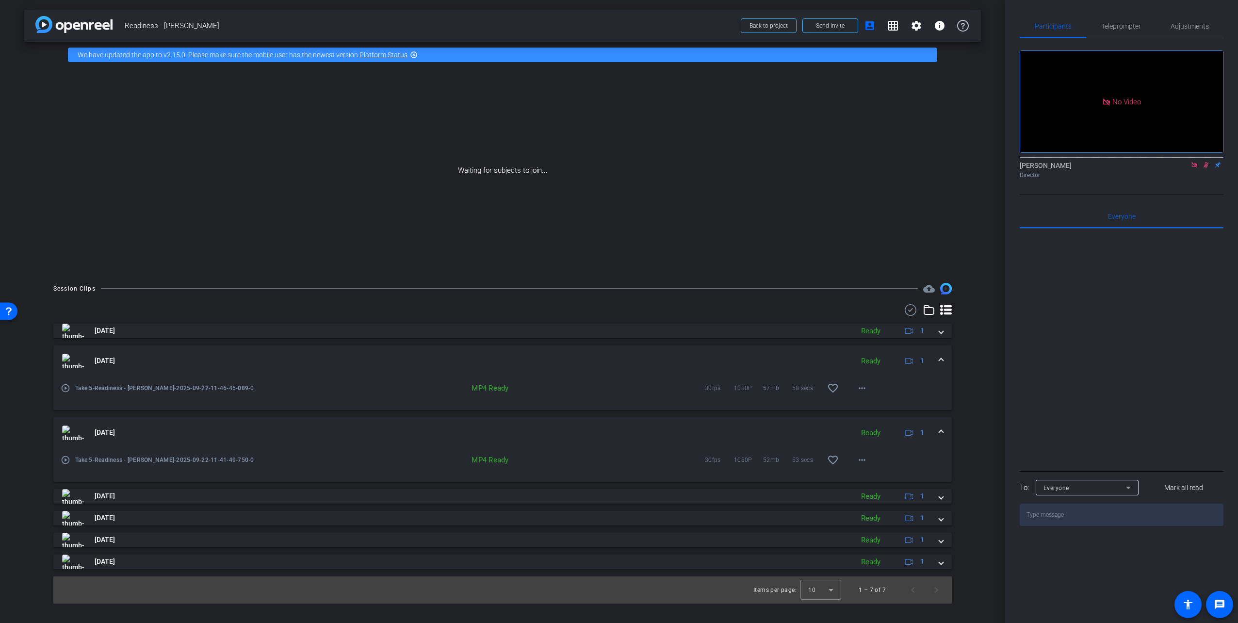
click at [940, 361] on span at bounding box center [941, 361] width 4 height 10
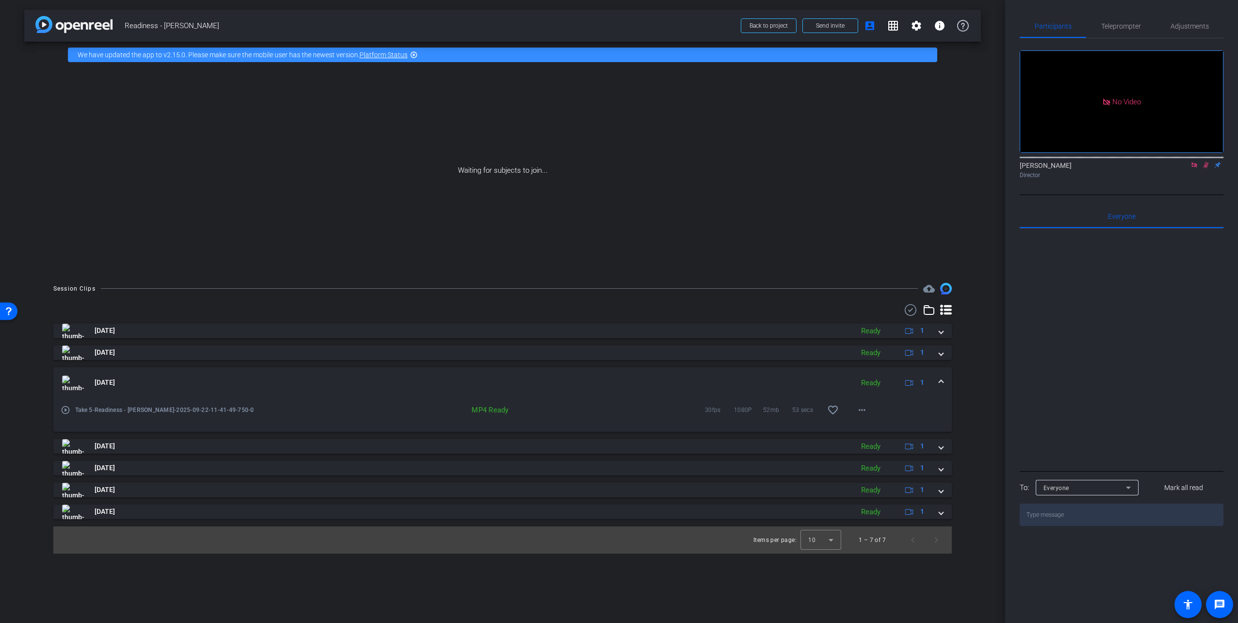
click at [939, 379] on div "Sep 22, 2025 Ready 1" at bounding box center [500, 383] width 877 height 15
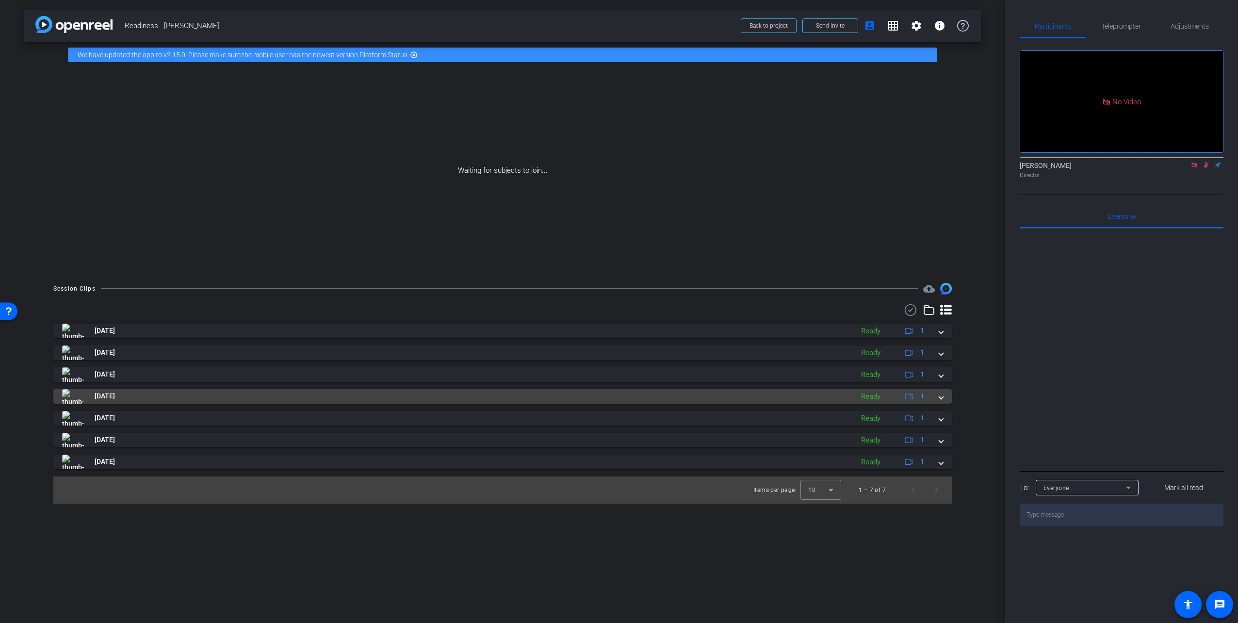
click at [941, 397] on span at bounding box center [941, 396] width 4 height 10
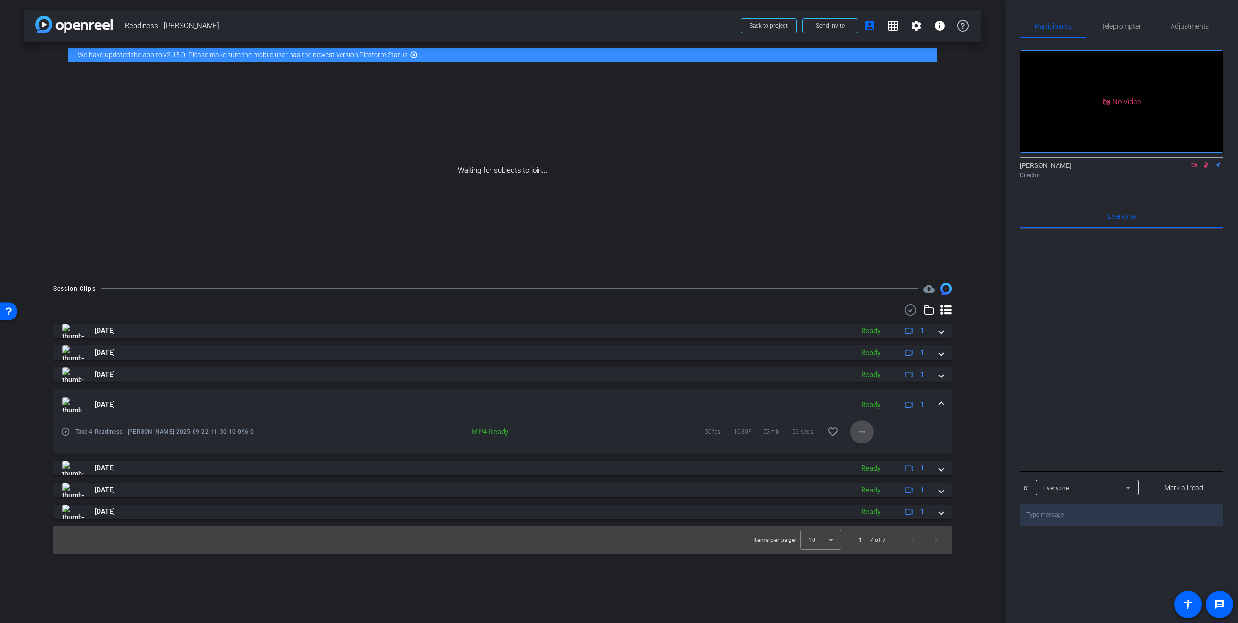
click at [863, 434] on mat-icon "more_horiz" at bounding box center [863, 432] width 12 height 12
click at [881, 473] on span "Download MP4" at bounding box center [883, 476] width 51 height 12
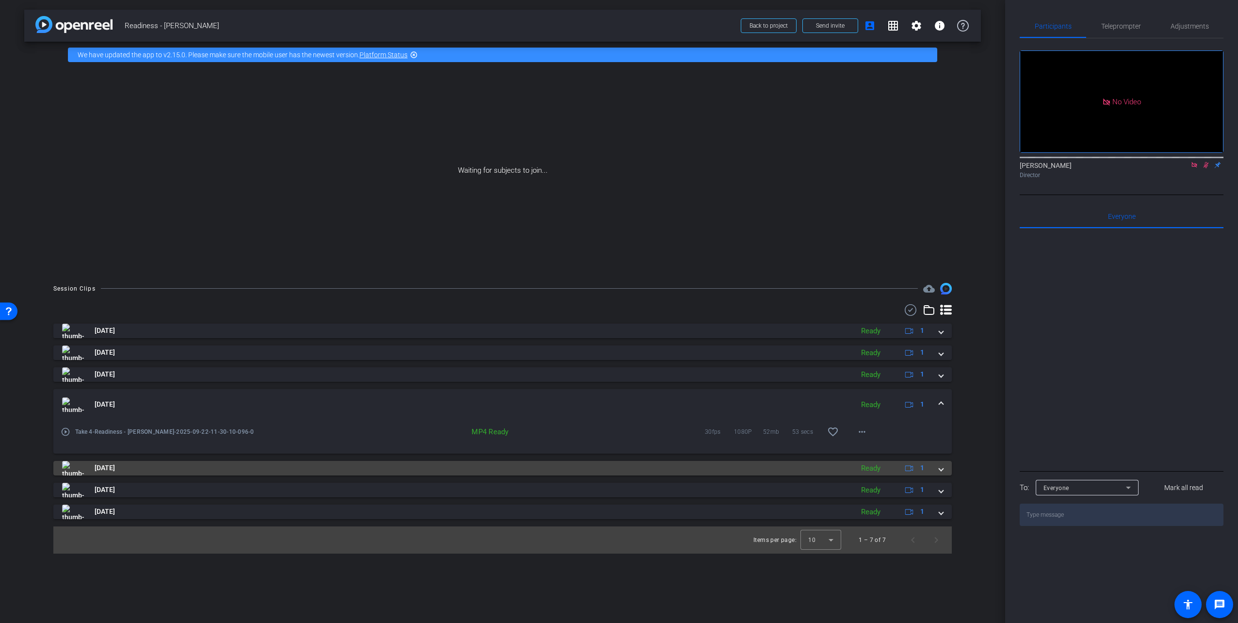
click at [940, 469] on span at bounding box center [941, 468] width 4 height 10
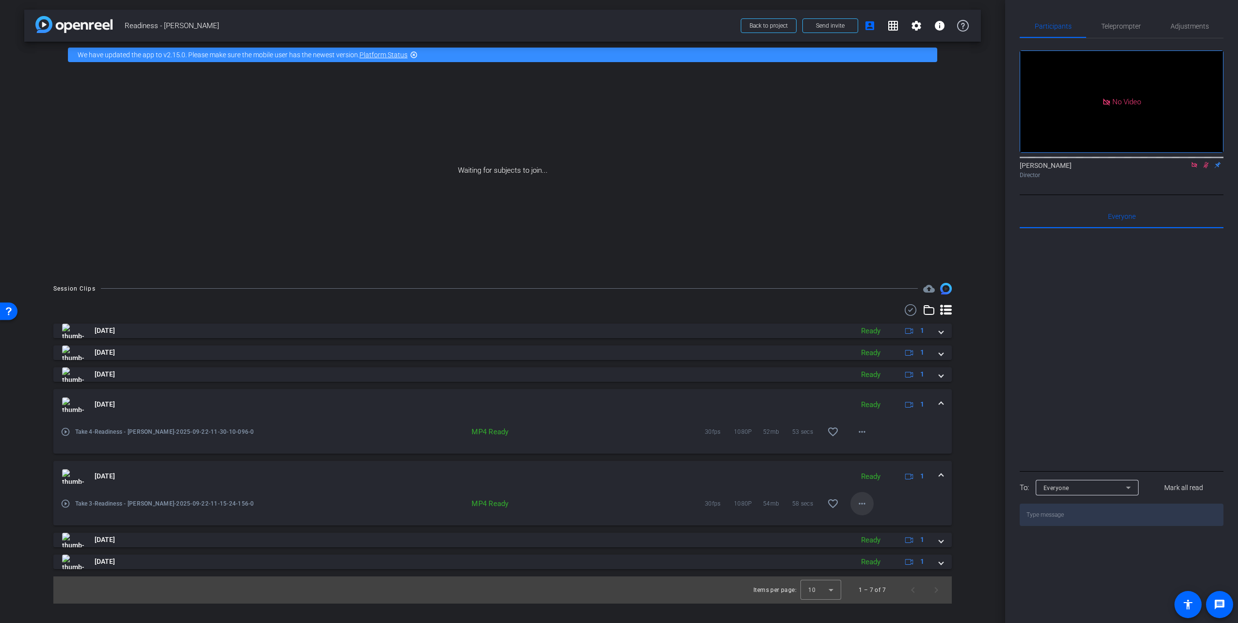
click at [868, 503] on span at bounding box center [862, 503] width 23 height 23
click at [889, 546] on span "Download MP4" at bounding box center [883, 548] width 51 height 12
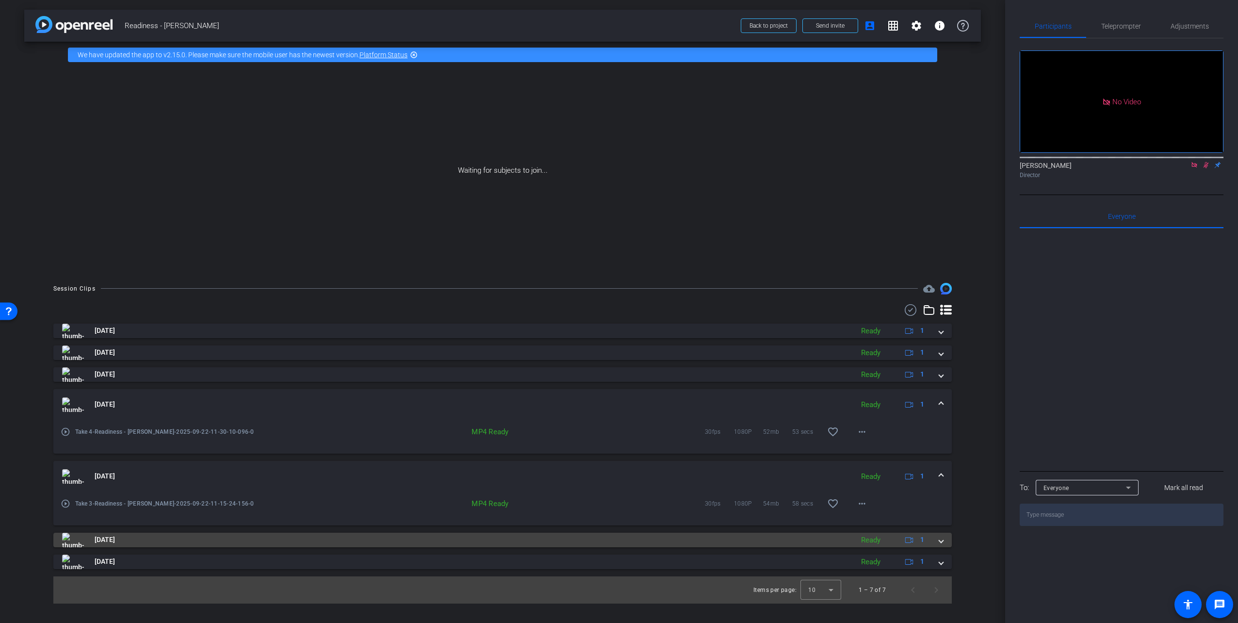
click at [945, 543] on mat-expansion-panel-header "Sep 22, 2025 Ready 1" at bounding box center [502, 540] width 899 height 15
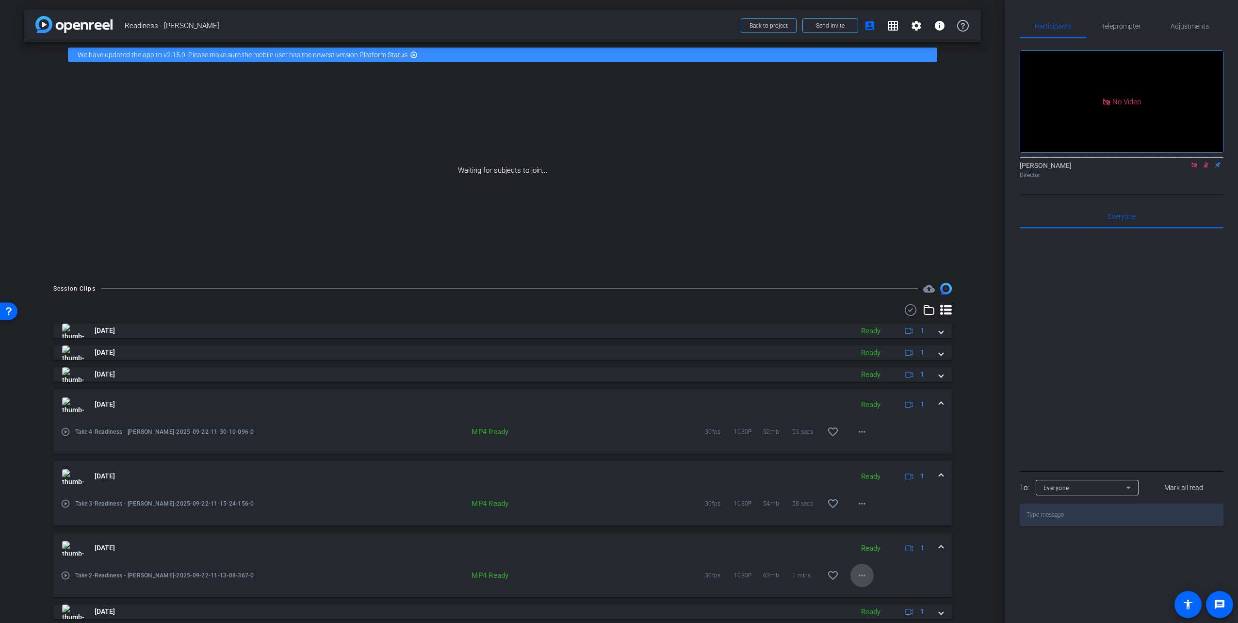
click at [857, 574] on mat-icon "more_horiz" at bounding box center [863, 576] width 12 height 12
click at [870, 494] on span "Download MP4" at bounding box center [879, 495] width 51 height 12
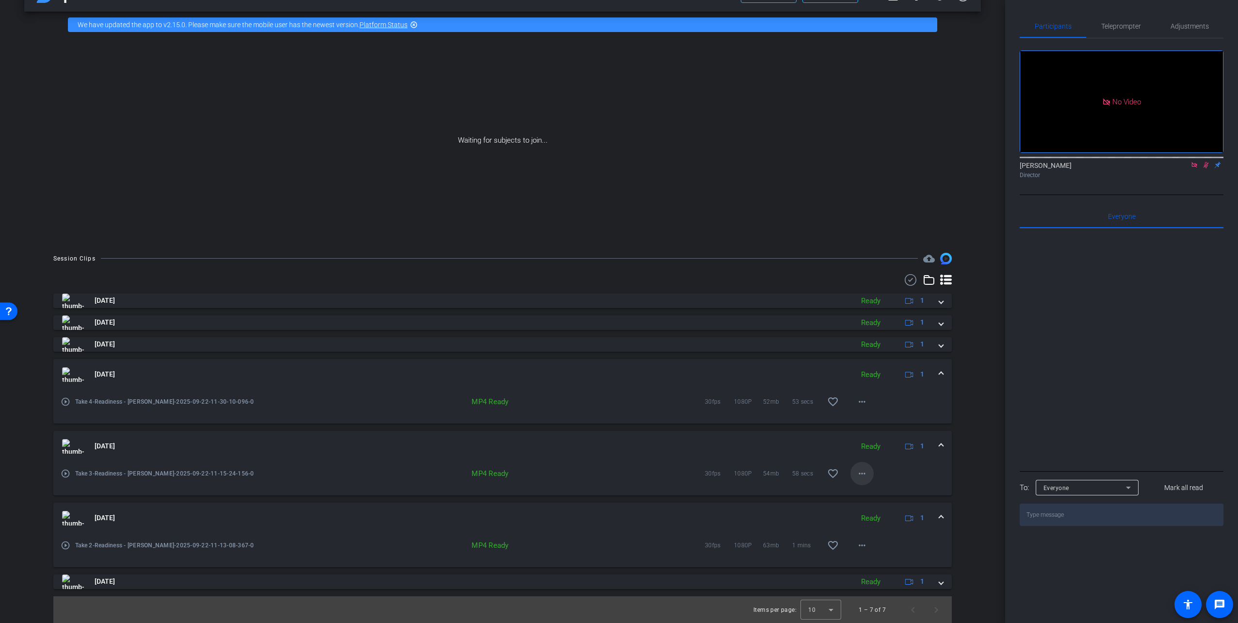
scroll to position [30, 0]
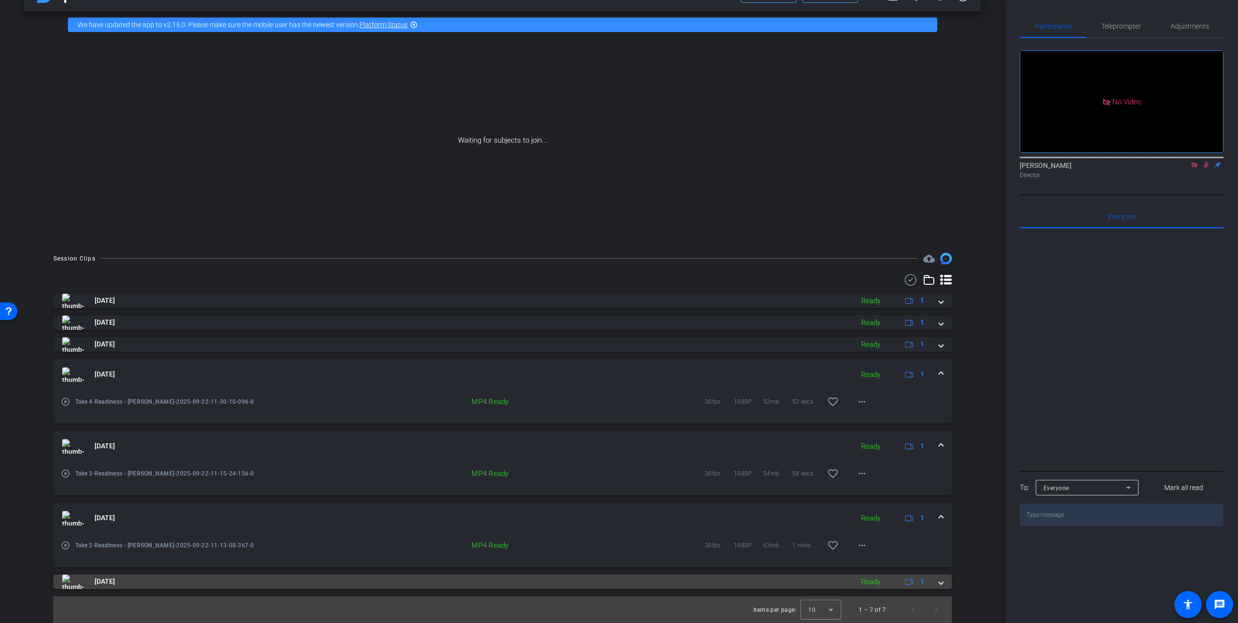
click at [939, 583] on span at bounding box center [941, 582] width 4 height 10
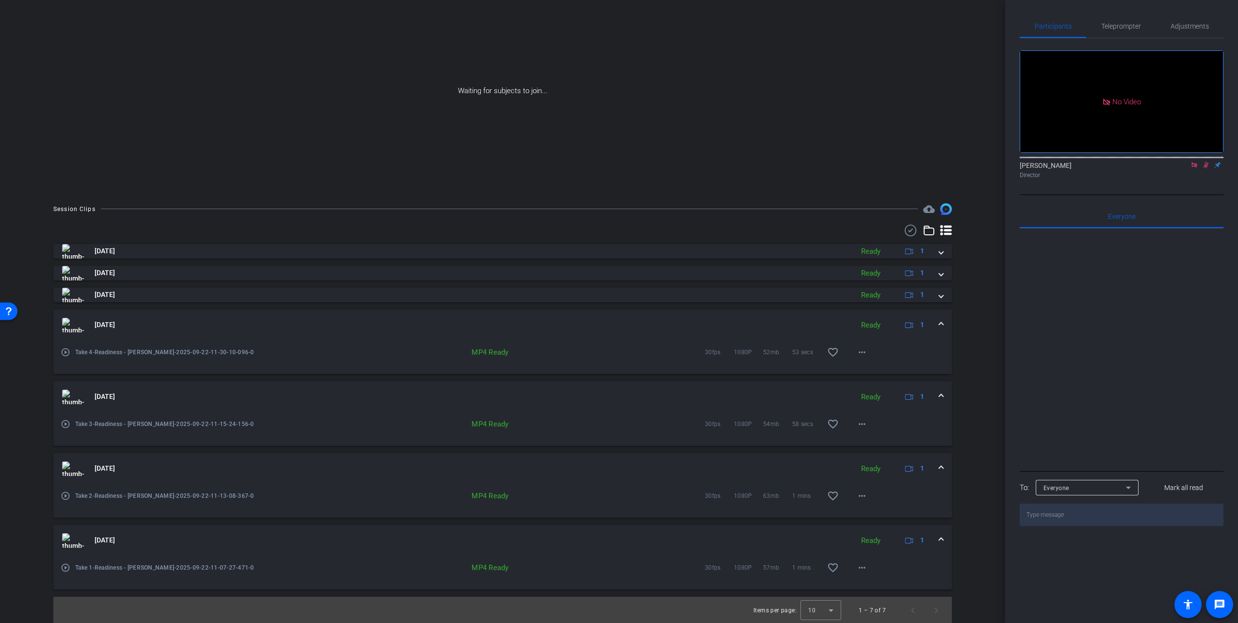
scroll to position [81, 0]
click at [862, 567] on mat-icon "more_horiz" at bounding box center [863, 567] width 12 height 12
click at [870, 486] on span "Download MP4" at bounding box center [879, 486] width 51 height 12
